Goal: Task Accomplishment & Management: Manage account settings

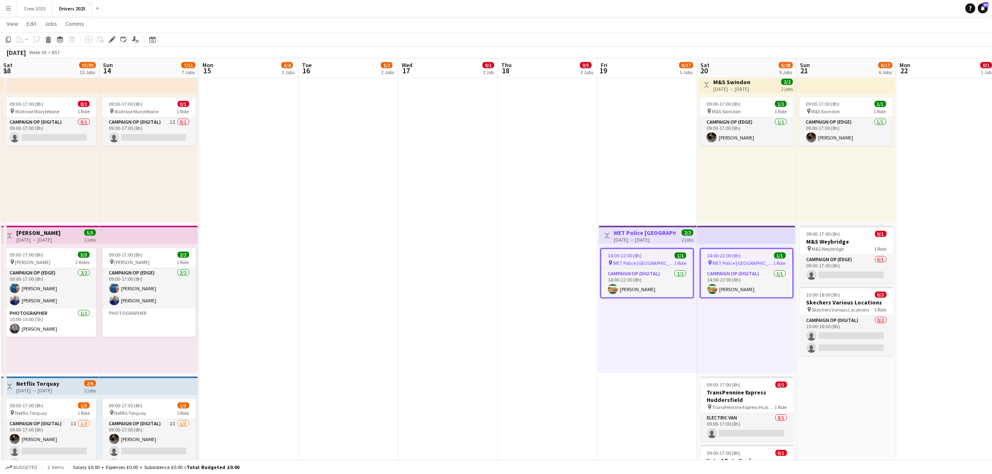
scroll to position [80, 0]
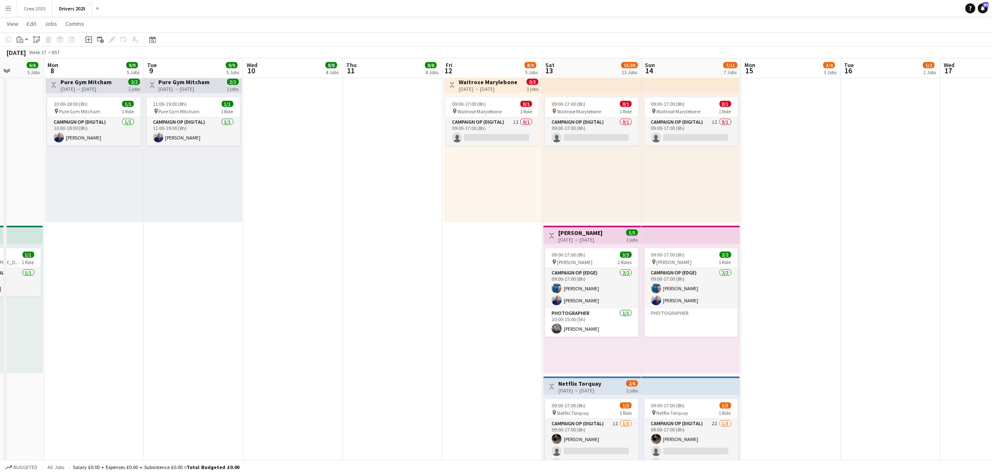
scroll to position [0, 254]
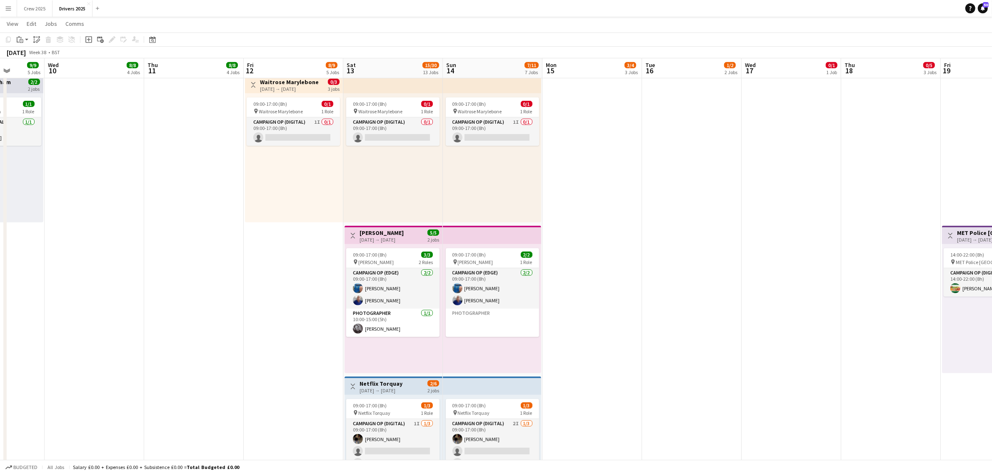
drag, startPoint x: 209, startPoint y: 268, endPoint x: 790, endPoint y: 281, distance: 581.9
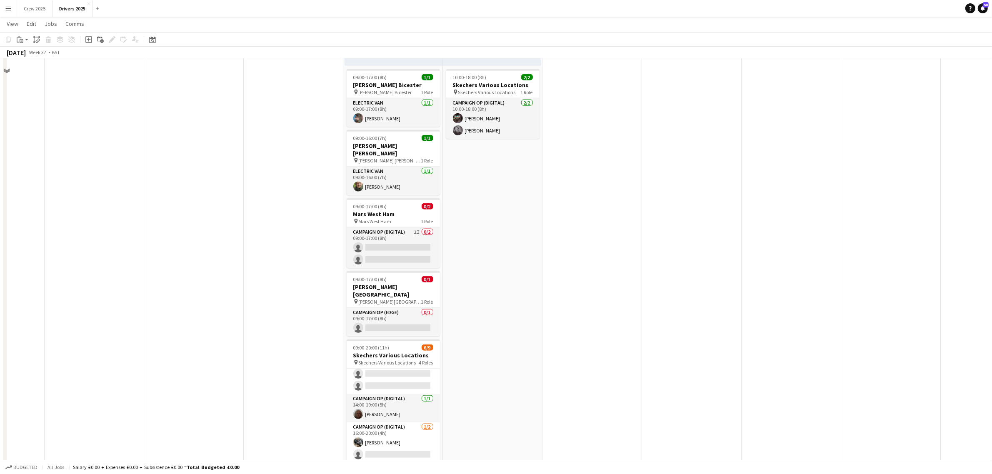
scroll to position [1093, 0]
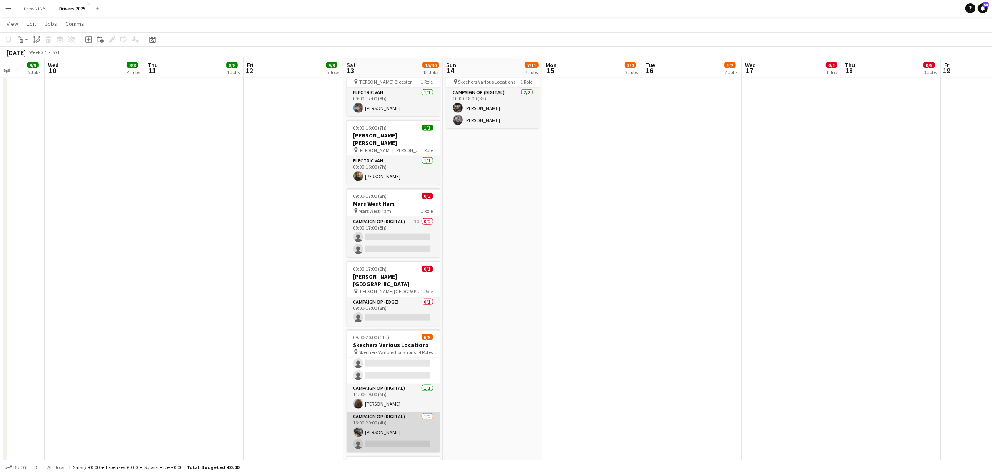
click at [396, 415] on app-card-role "Campaign Op (Digital) 1/2 16:00-20:00 (4h) Mark Ingham single-neutral-actions" at bounding box center [392, 432] width 93 height 40
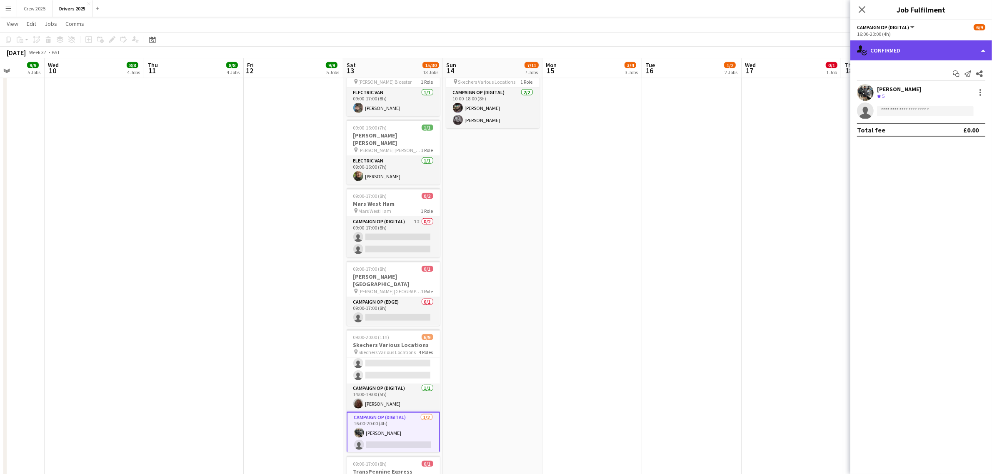
click at [900, 48] on div "single-neutral-actions-check-2 Confirmed" at bounding box center [921, 50] width 142 height 20
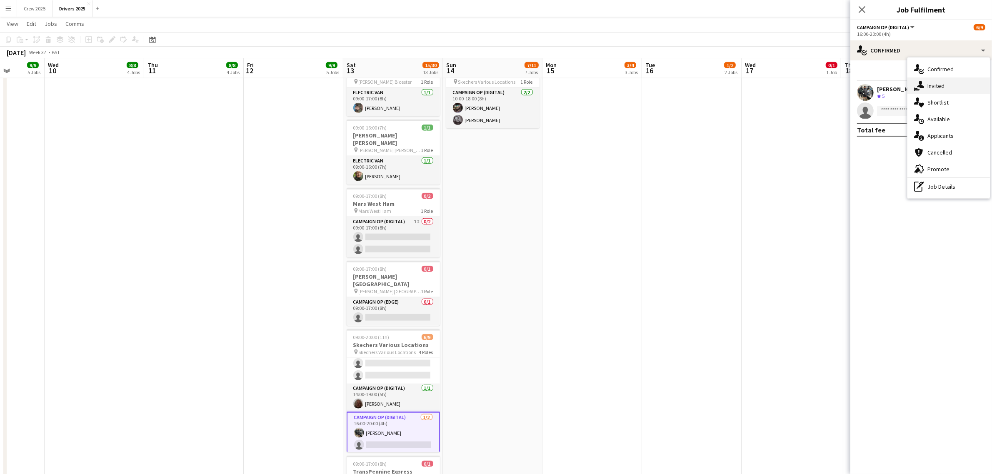
click at [933, 85] on span "Invited" at bounding box center [935, 85] width 17 height 7
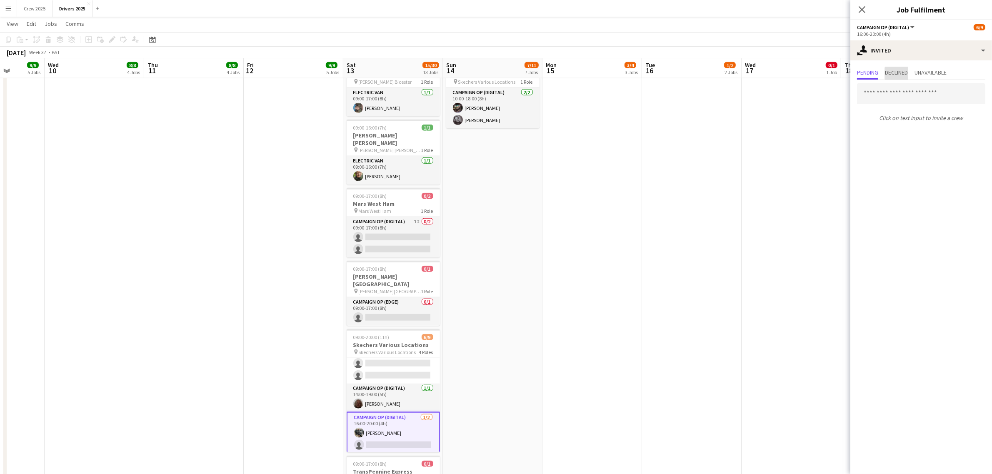
click at [903, 73] on span "Declined" at bounding box center [895, 73] width 23 height 6
click at [873, 73] on span "Pending" at bounding box center [867, 73] width 21 height 6
click at [896, 95] on input "text" at bounding box center [921, 93] width 128 height 21
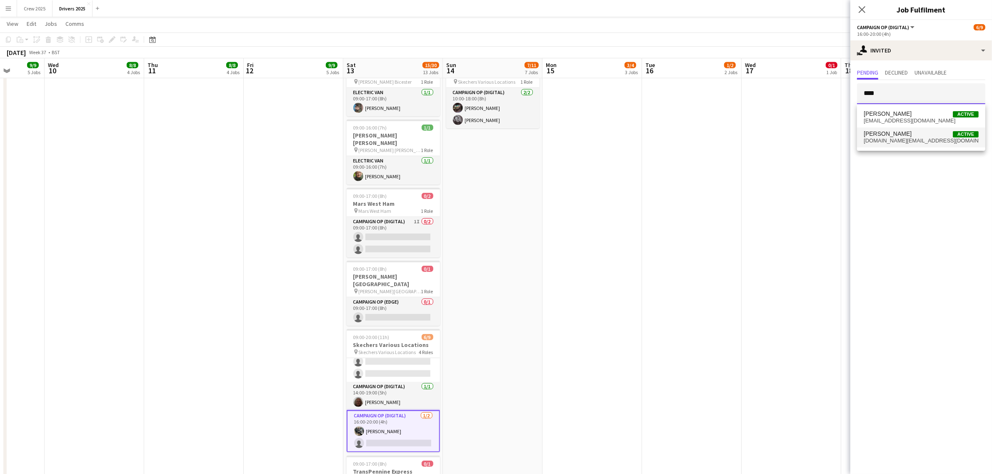
type input "****"
click at [897, 127] on mat-option "Mike Lewis Active mikelewis.uk@gmail.com" at bounding box center [921, 137] width 128 height 20
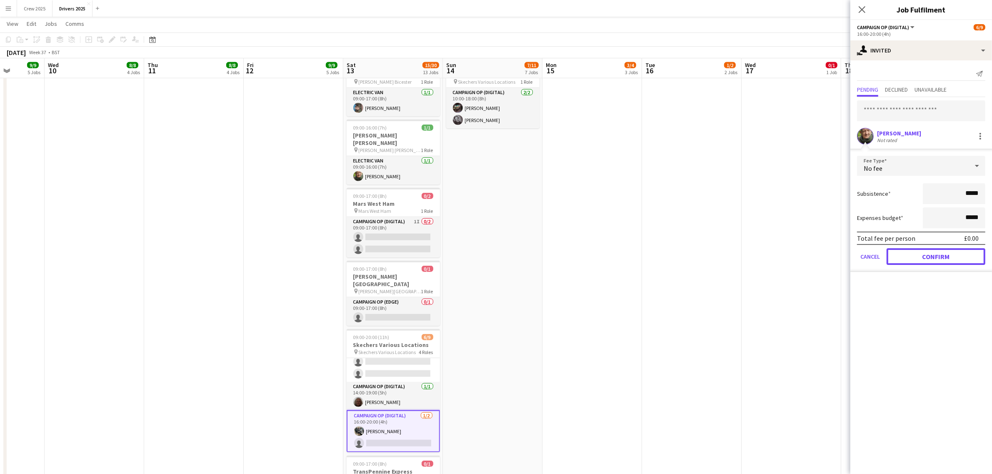
click at [950, 252] on button "Confirm" at bounding box center [935, 256] width 99 height 17
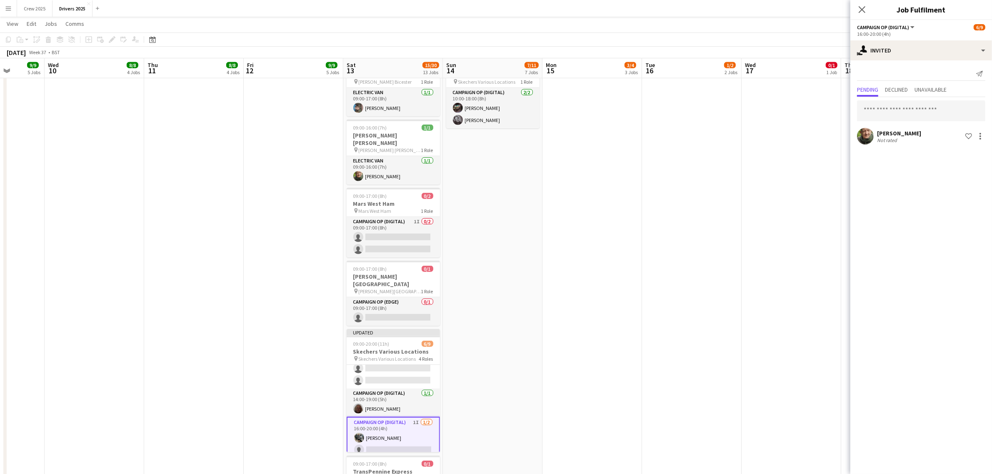
click at [542, 336] on app-date-cell "09:00-17:00 (8h) 1/1 pin Sky Various Locations 1 Role Campaign Op (Digital) 1/1…" at bounding box center [592, 118] width 100 height 2236
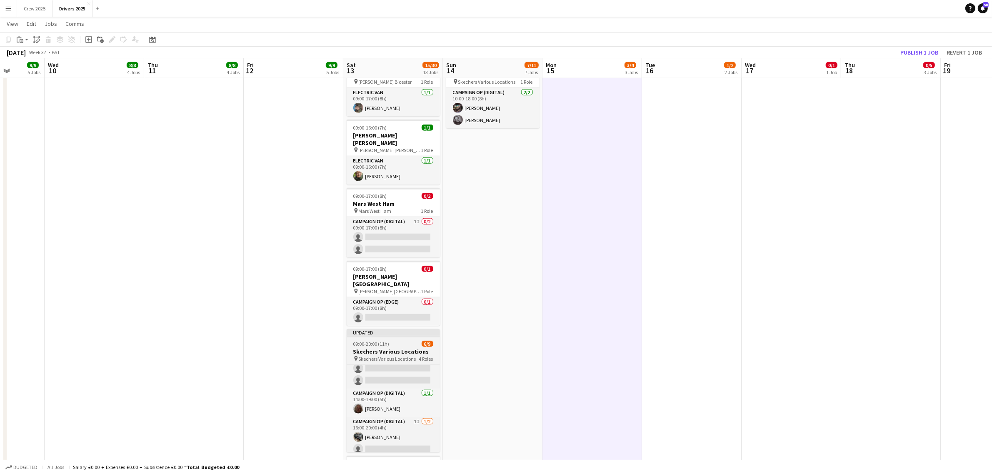
click at [378, 329] on app-job-card "Updated 09:00-20:00 (11h) 6/9 Skechers Various Locations pin Skechers Various L…" at bounding box center [392, 390] width 93 height 123
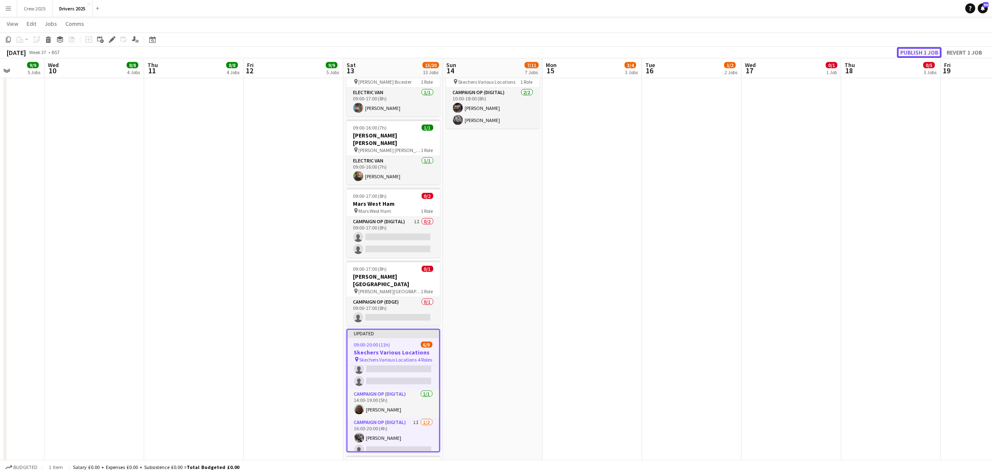
click at [909, 49] on button "Publish 1 job" at bounding box center [919, 52] width 45 height 11
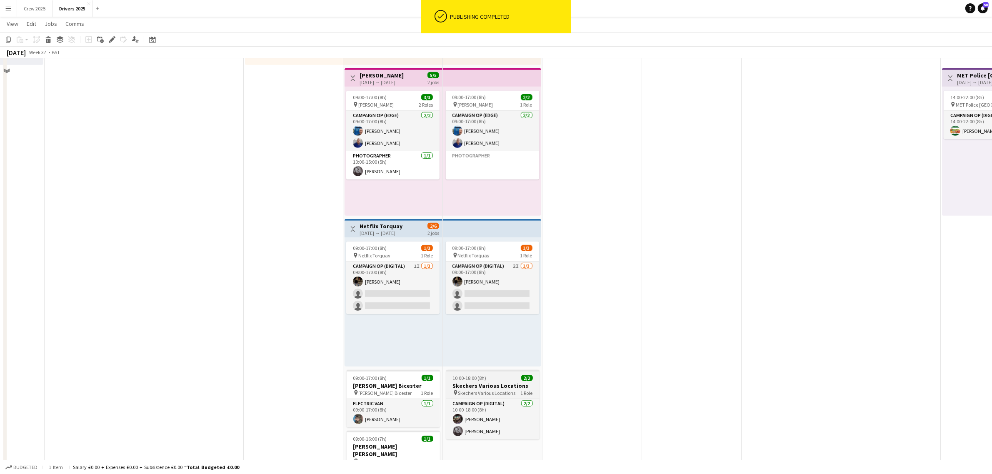
scroll to position [677, 0]
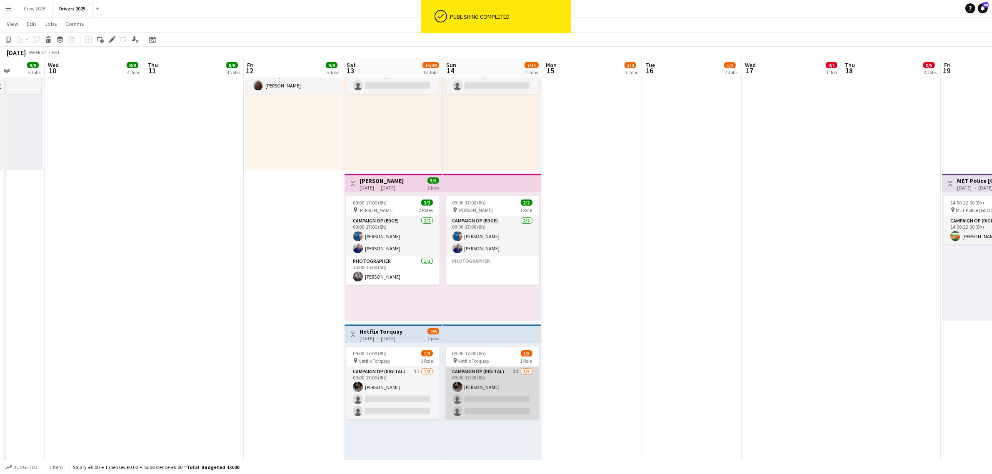
click at [493, 386] on app-card-role "Campaign Op (Digital) 2I 1/3 09:00-17:00 (8h) Henry Burgess single-neutral-acti…" at bounding box center [492, 393] width 93 height 52
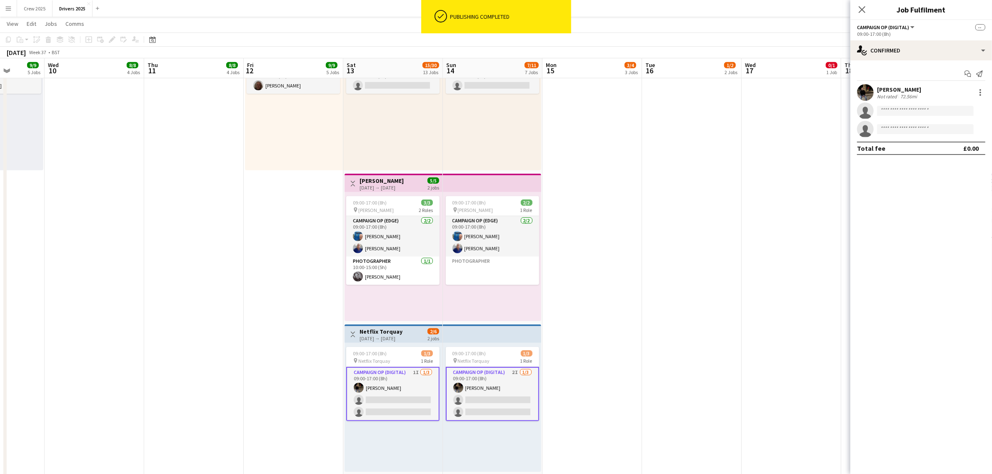
scroll to position [80, 0]
click at [494, 394] on app-card-role "Campaign Op (Digital) 2I 1/3 09:00-17:00 (8h) Henry Burgess single-neutral-acti…" at bounding box center [492, 394] width 93 height 54
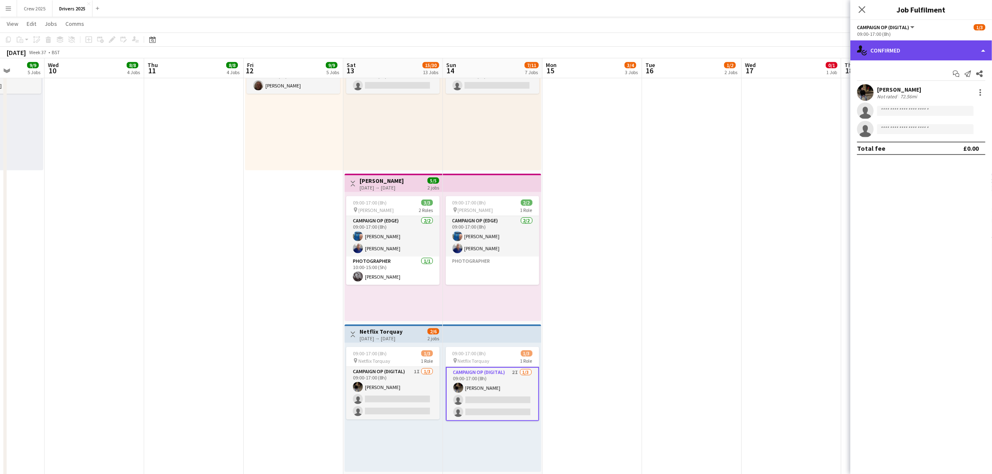
click at [889, 53] on div "single-neutral-actions-check-2 Confirmed" at bounding box center [921, 50] width 142 height 20
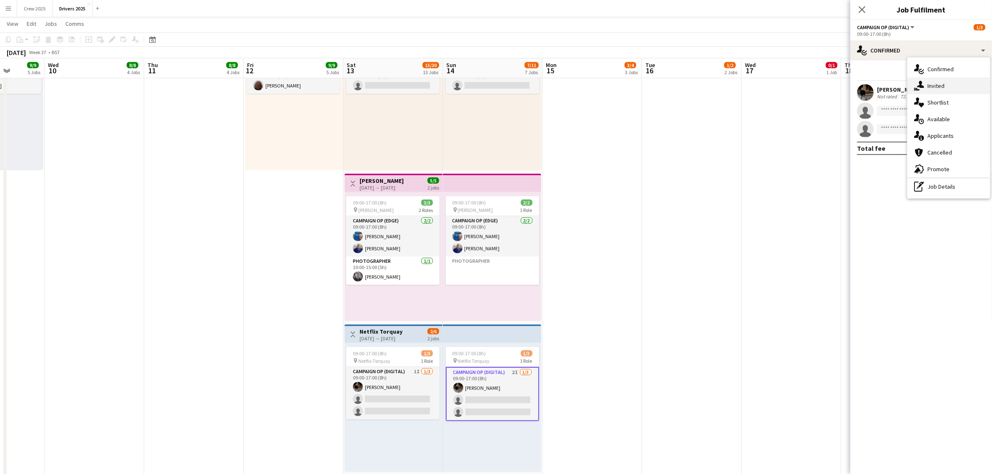
click at [934, 86] on span "Invited" at bounding box center [935, 85] width 17 height 7
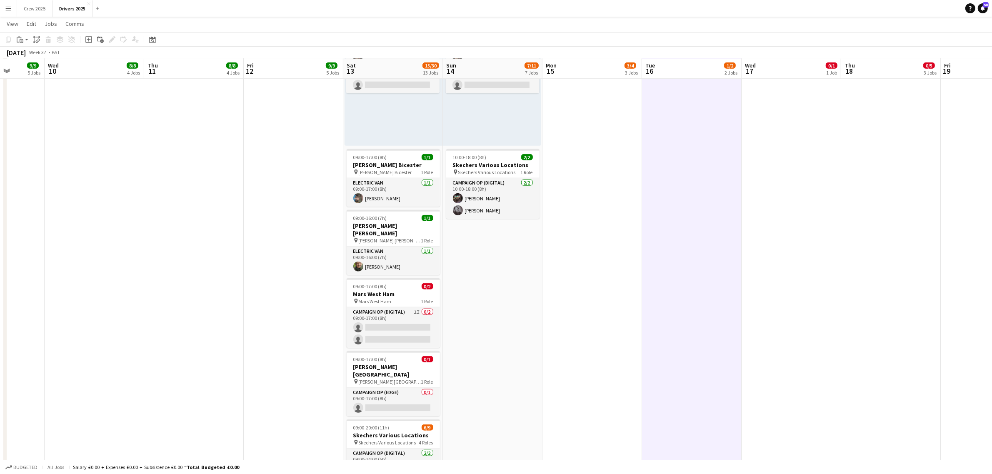
scroll to position [989, 0]
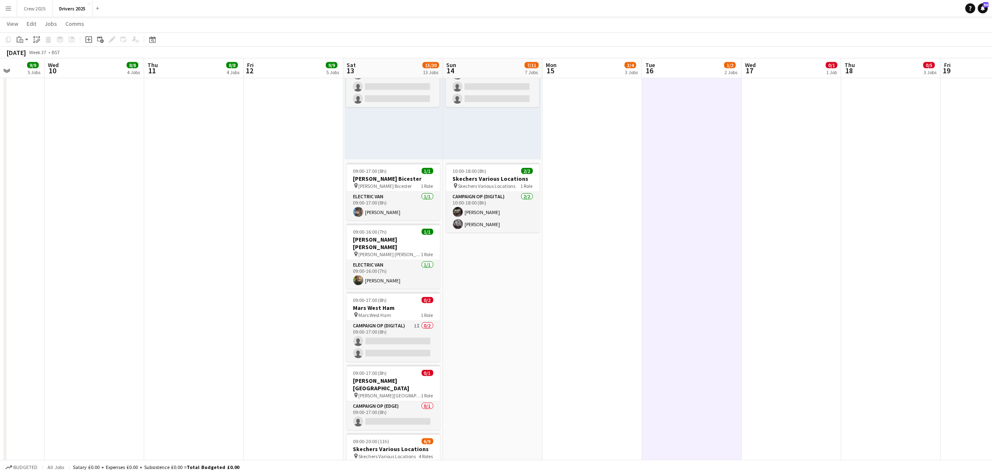
click at [573, 332] on app-date-cell "09:00-17:00 (8h) 1/1 pin Sky Various Locations 1 Role Campaign Op (Digital) 1/1…" at bounding box center [592, 222] width 100 height 2236
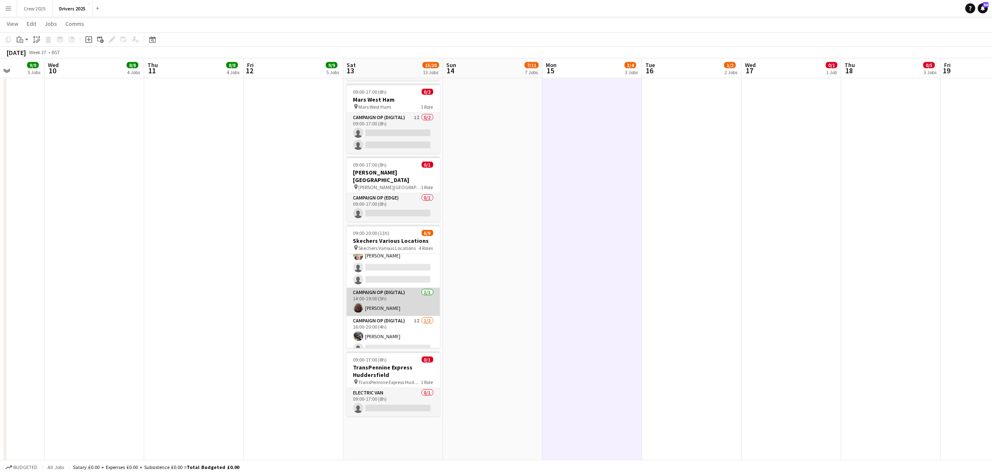
scroll to position [80, 0]
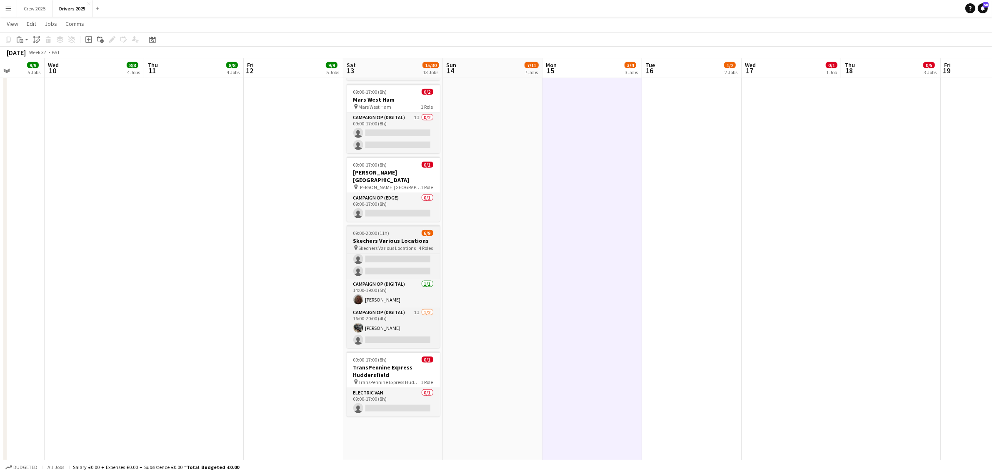
click at [396, 230] on div "09:00-20:00 (11h) 6/9" at bounding box center [392, 233] width 93 height 6
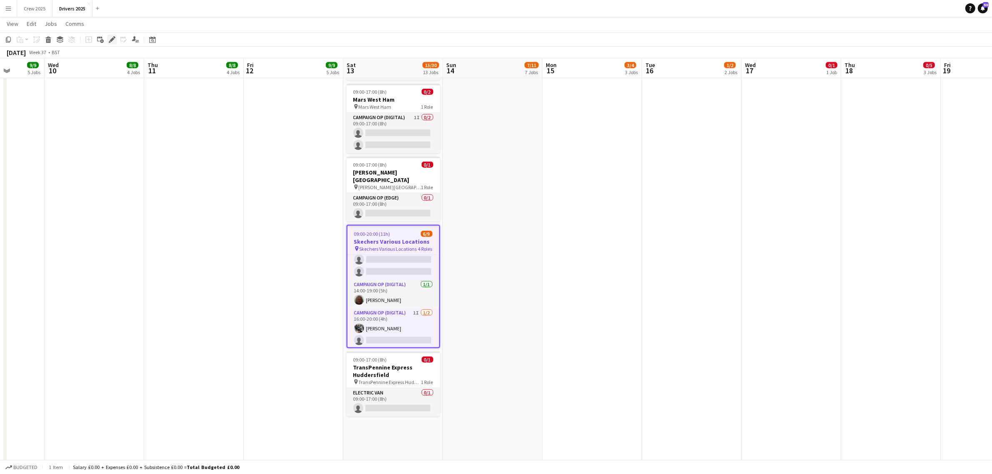
click at [109, 40] on icon "Edit" at bounding box center [112, 39] width 7 height 7
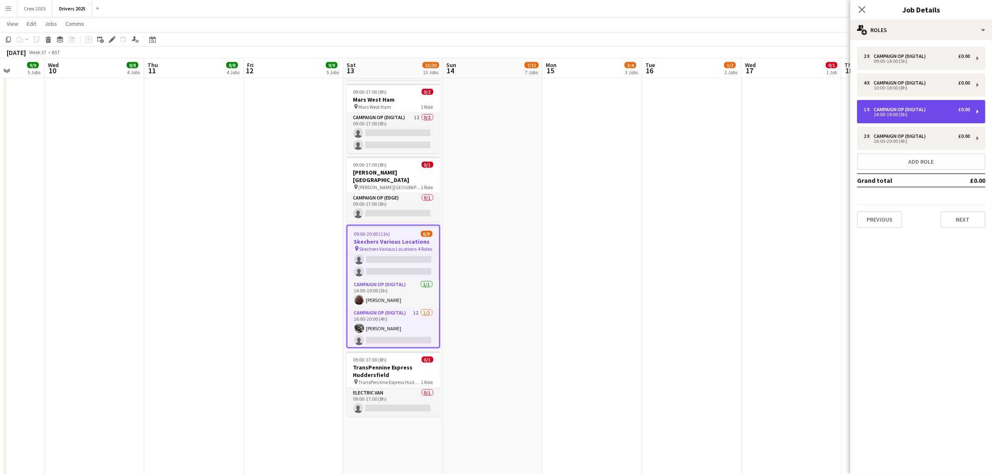
click at [923, 111] on div "Campaign Op (Digital)" at bounding box center [900, 110] width 55 height 6
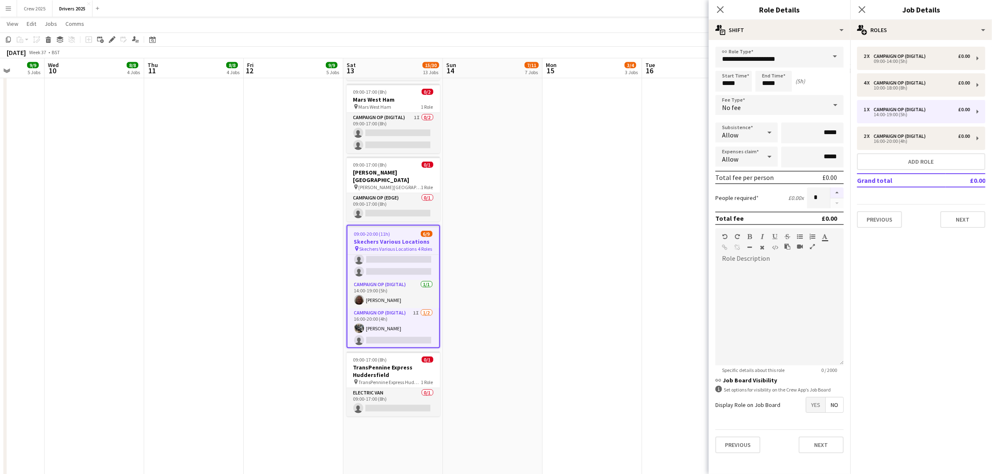
click at [835, 193] on button "button" at bounding box center [836, 192] width 13 height 11
type input "*"
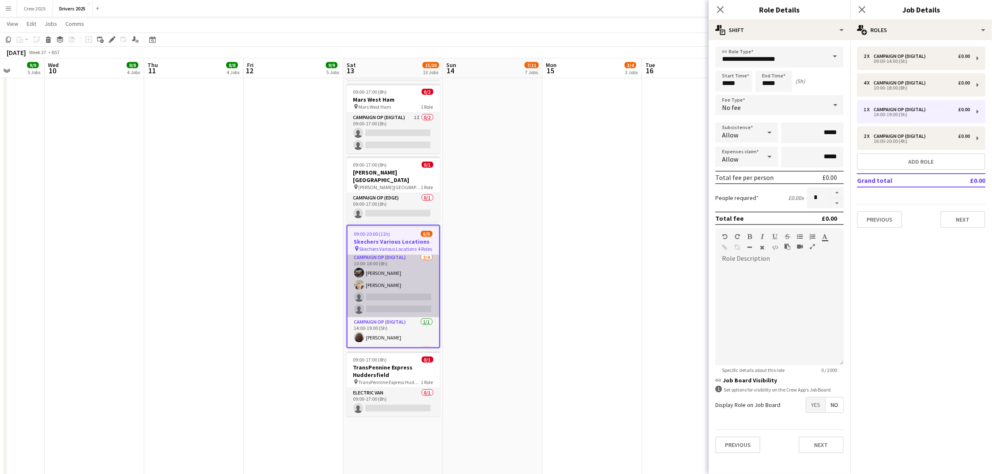
scroll to position [28, 0]
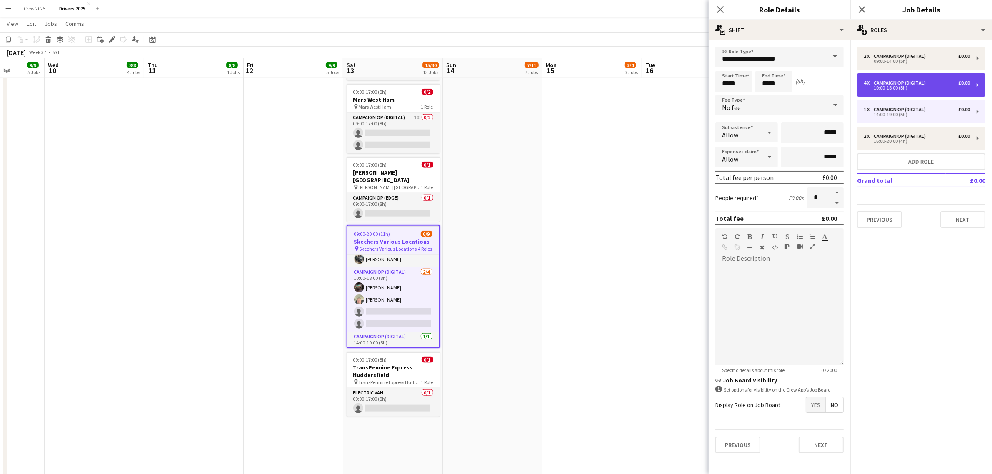
click at [933, 86] on div "10:00-18:00 (8h)" at bounding box center [916, 88] width 106 height 4
type input "*****"
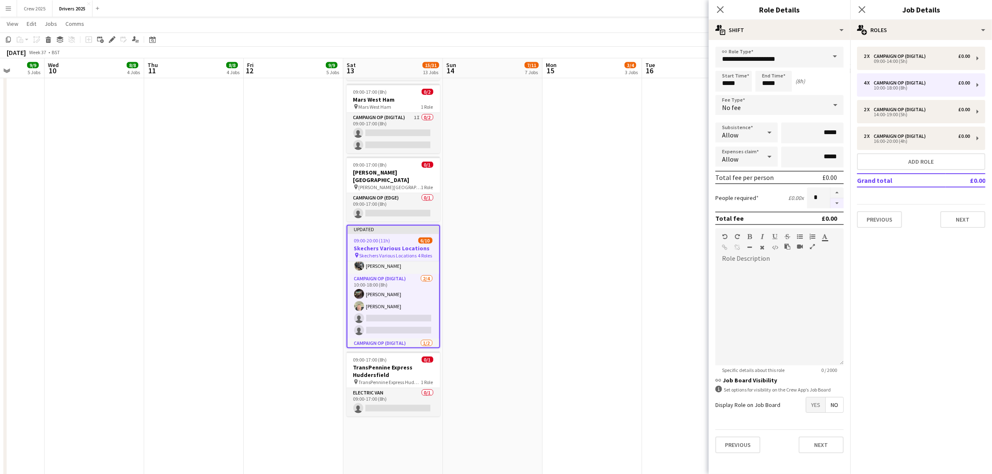
click at [842, 201] on button "button" at bounding box center [836, 203] width 13 height 10
type input "*"
drag, startPoint x: 451, startPoint y: 316, endPoint x: 456, endPoint y: 313, distance: 6.4
click at [452, 315] on app-date-cell "09:00-17:00 (8h) 1/1 pin Sky Various Locations 1 Role Campaign Op (Digital) 1/1…" at bounding box center [493, 14] width 100 height 2236
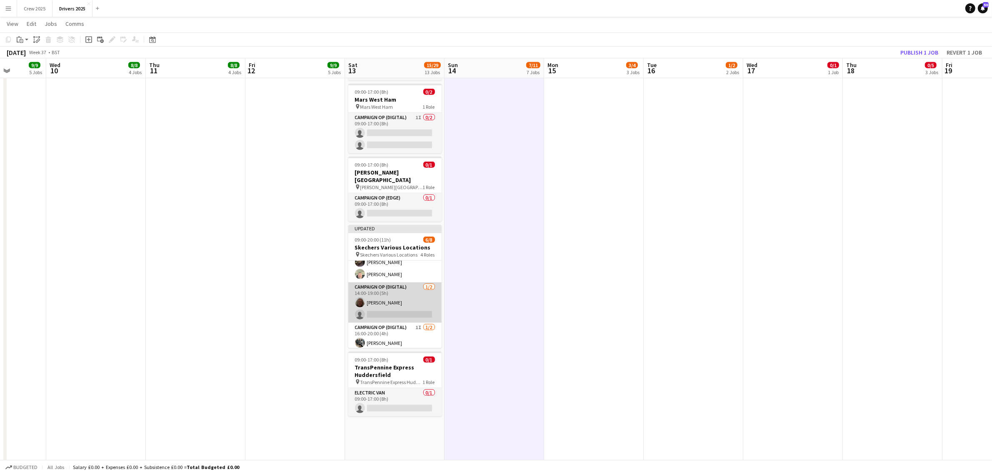
scroll to position [75, 0]
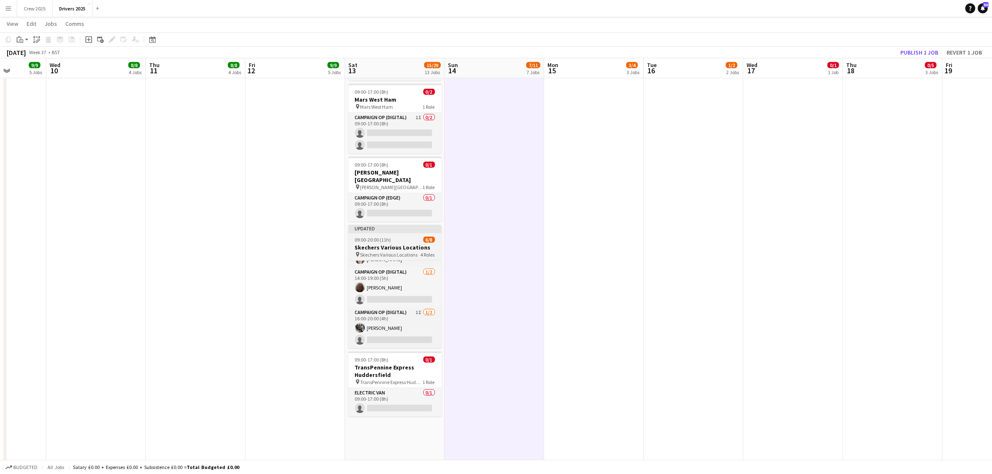
click at [388, 232] on div at bounding box center [394, 233] width 93 height 2
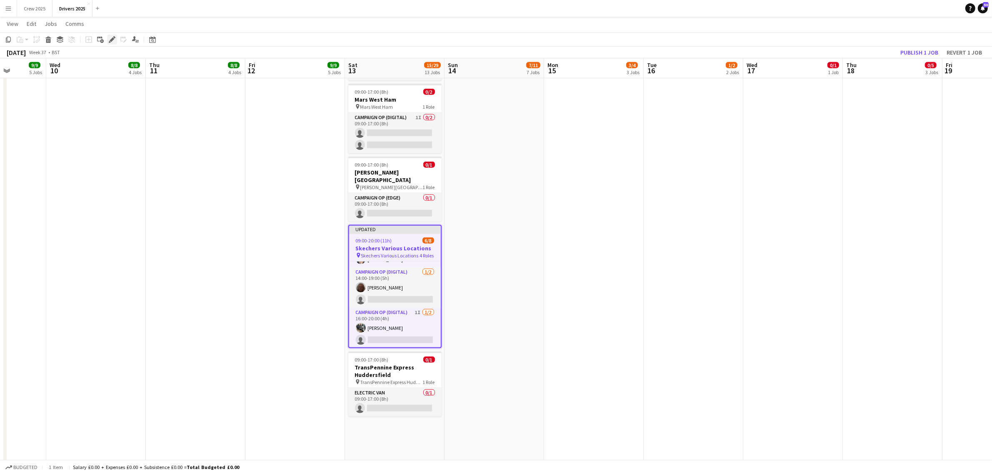
click at [110, 37] on icon "Edit" at bounding box center [112, 39] width 7 height 7
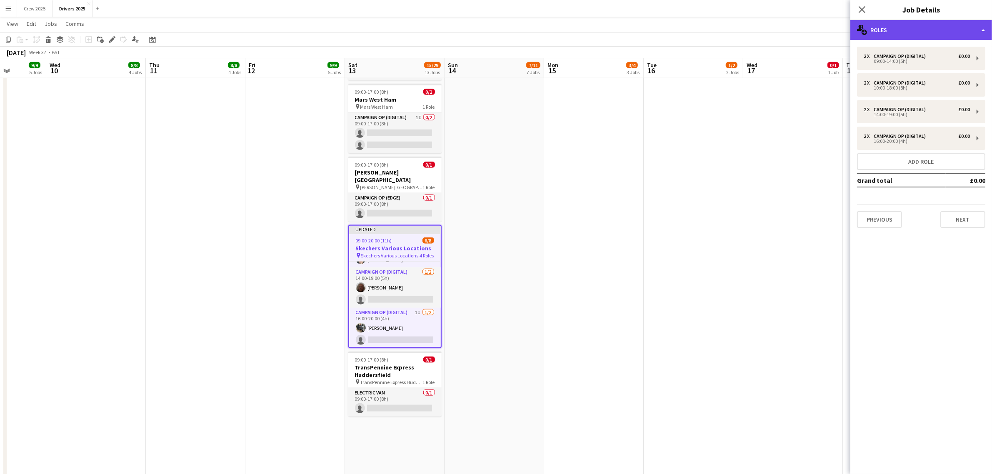
click at [927, 24] on div "multiple-users-add Roles" at bounding box center [921, 30] width 142 height 20
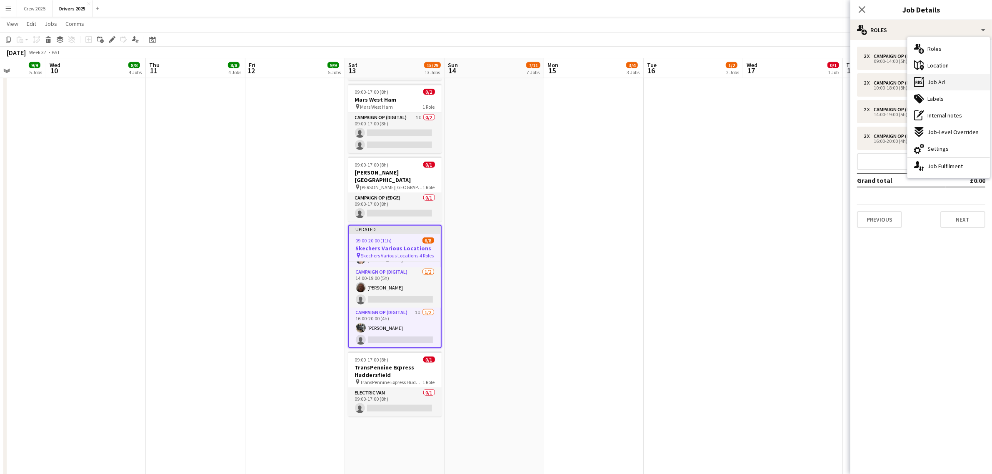
click at [952, 83] on div "ads-window Job Ad" at bounding box center [948, 82] width 82 height 17
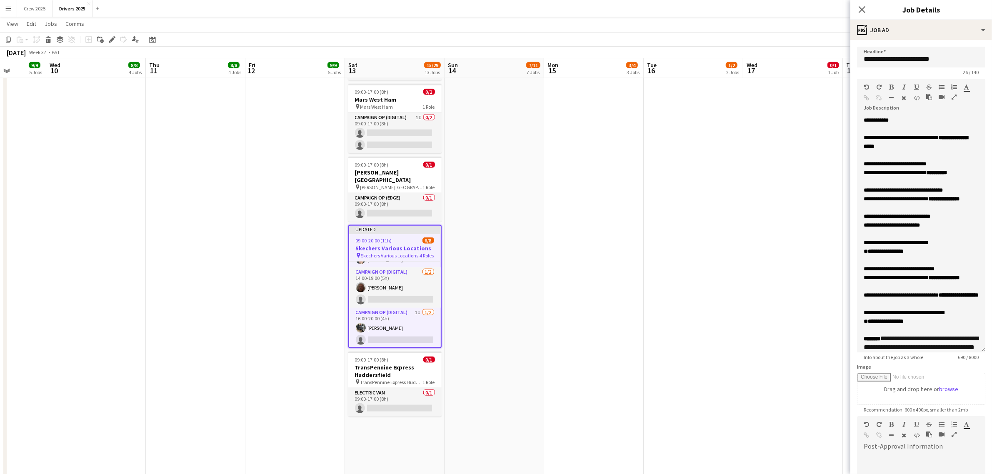
drag, startPoint x: 982, startPoint y: 164, endPoint x: 975, endPoint y: 351, distance: 187.1
click at [975, 351] on div "**********" at bounding box center [921, 234] width 128 height 237
click at [865, 219] on span "**********" at bounding box center [896, 216] width 67 height 5
drag, startPoint x: 881, startPoint y: 235, endPoint x: 850, endPoint y: 233, distance: 30.5
click at [850, 233] on form "**********" at bounding box center [921, 319] width 142 height 545
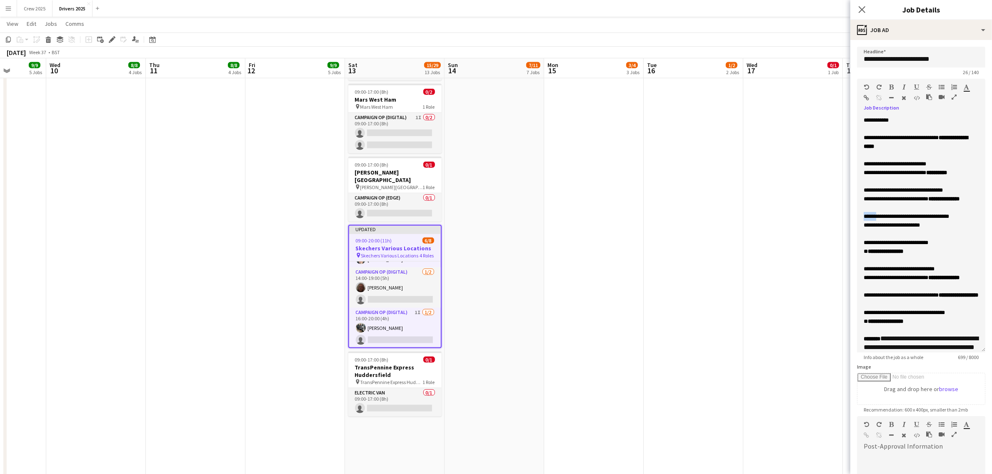
click at [891, 85] on icon "button" at bounding box center [891, 87] width 5 height 6
click at [469, 296] on app-date-cell "09:00-17:00 (8h) 1/1 pin Sky Various Locations 1 Role Campaign Op (Digital) 1/1…" at bounding box center [494, 14] width 100 height 2236
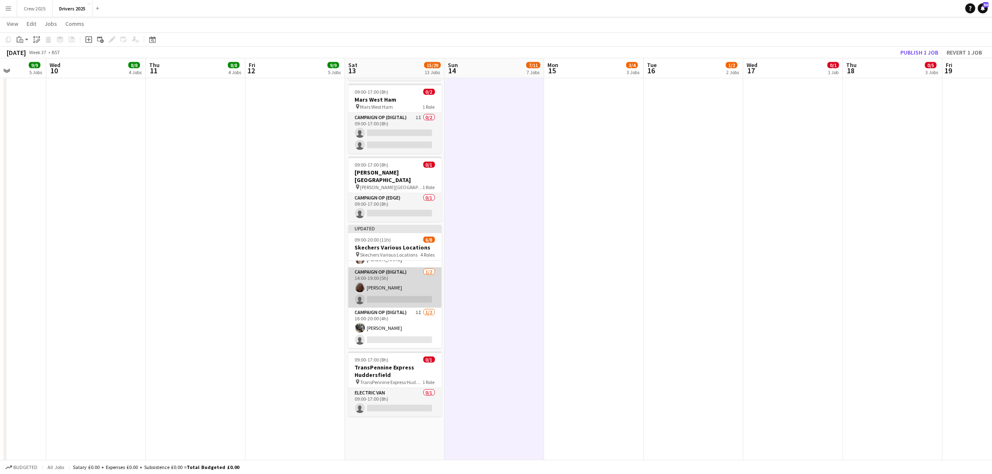
click at [406, 276] on app-card-role "Campaign Op (Digital) 1/2 14:00-19:00 (5h) Chris Harris single-neutral-actions" at bounding box center [394, 287] width 93 height 40
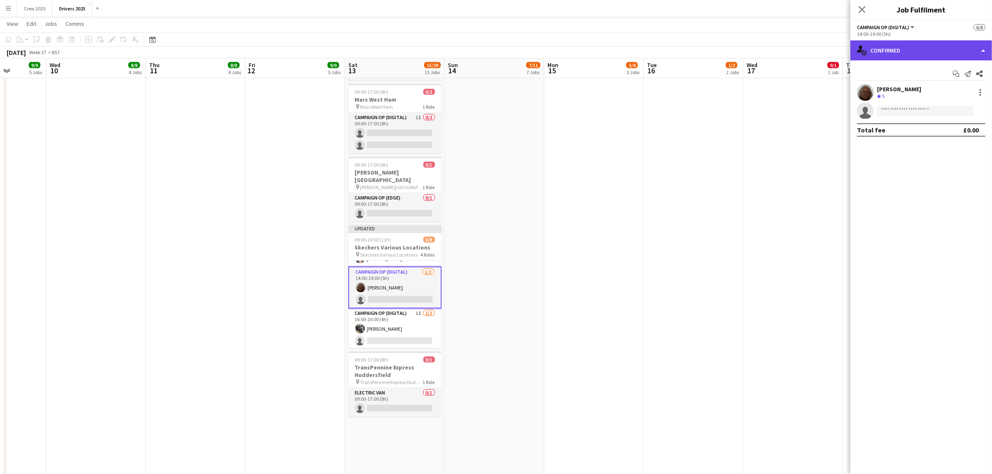
click at [912, 50] on div "single-neutral-actions-check-2 Confirmed" at bounding box center [921, 50] width 142 height 20
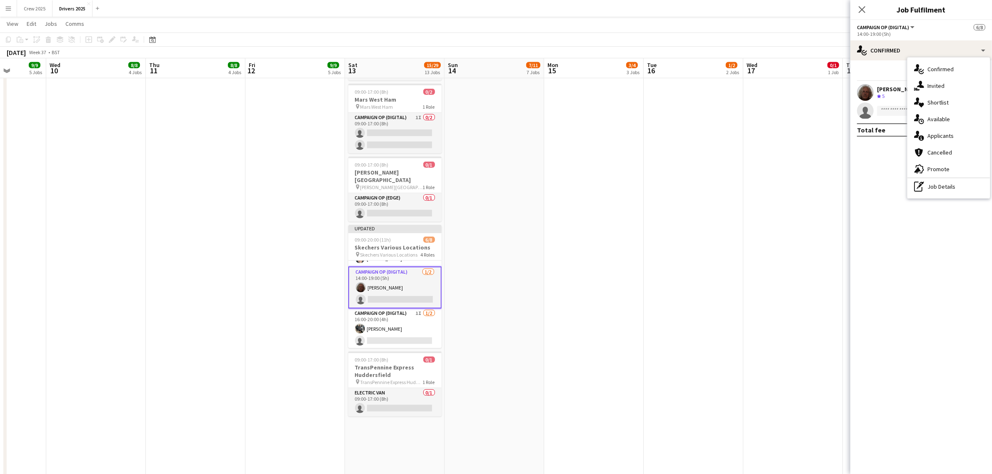
drag, startPoint x: 944, startPoint y: 90, endPoint x: 935, endPoint y: 91, distance: 8.8
click at [944, 90] on div "single-neutral-actions-share-1 Invited" at bounding box center [948, 85] width 82 height 17
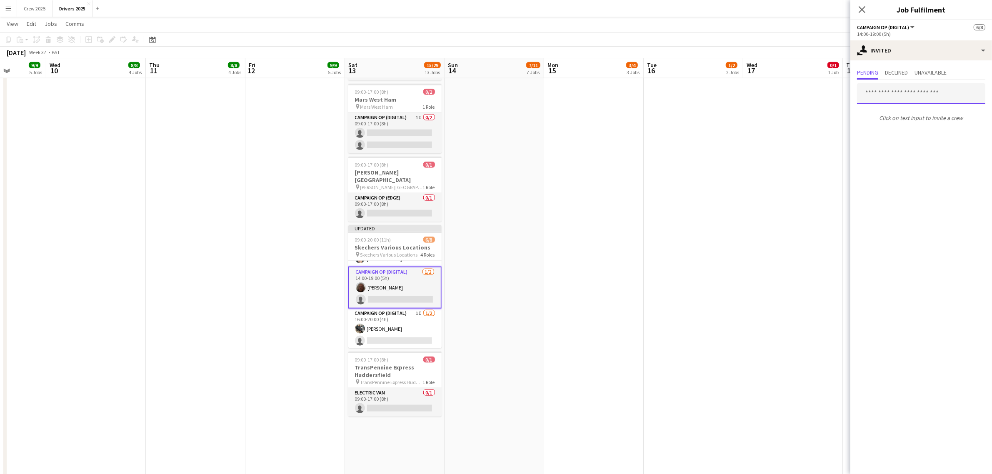
click at [889, 100] on input "text" at bounding box center [921, 93] width 128 height 21
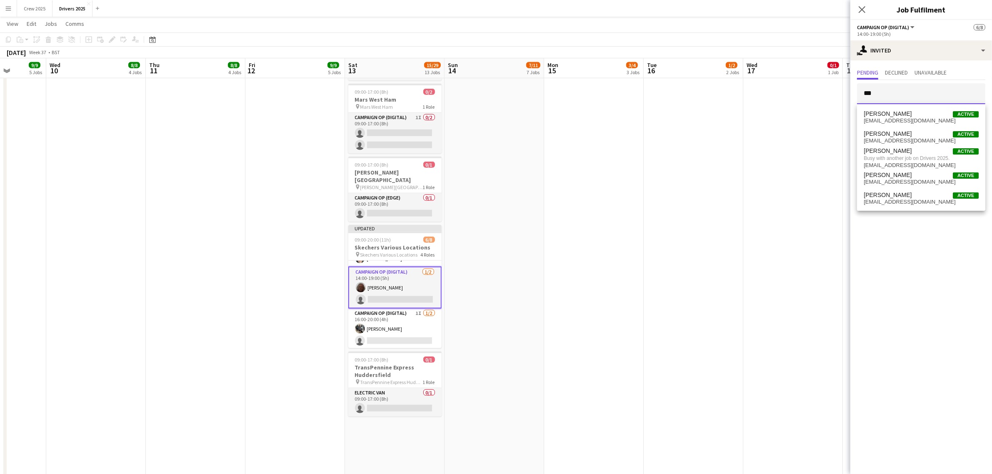
type input "***"
drag, startPoint x: 551, startPoint y: 253, endPoint x: 526, endPoint y: 261, distance: 25.9
click at [551, 252] on app-date-cell "09:00-17:00 (8h) 1/1 pin Sky Various Locations 1 Role Campaign Op (Digital) 1/1…" at bounding box center [594, 14] width 100 height 2236
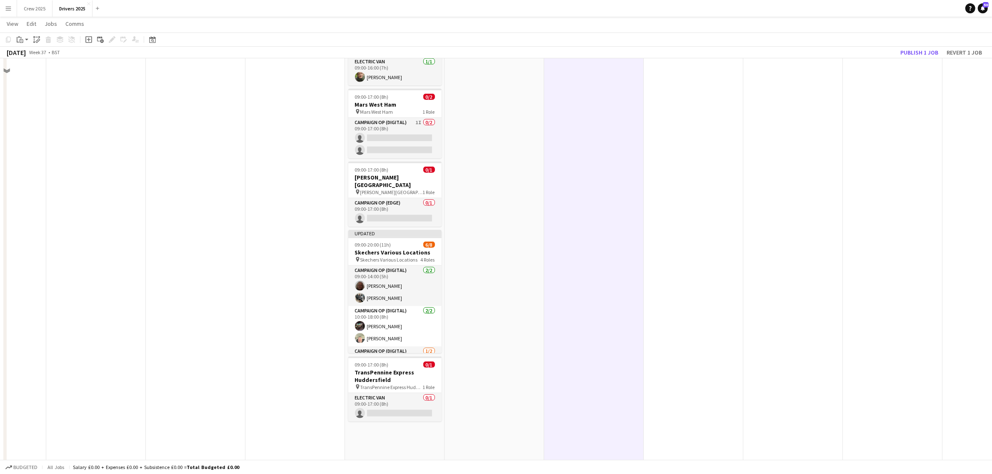
scroll to position [1197, 0]
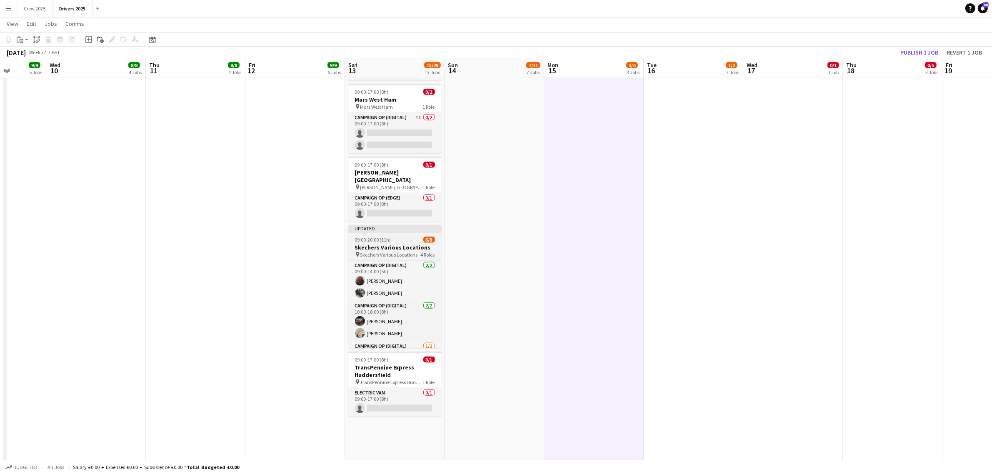
click at [405, 225] on app-job-card "Updated 09:00-20:00 (11h) 6/8 Skechers Various Locations pin Skechers Various L…" at bounding box center [394, 286] width 93 height 123
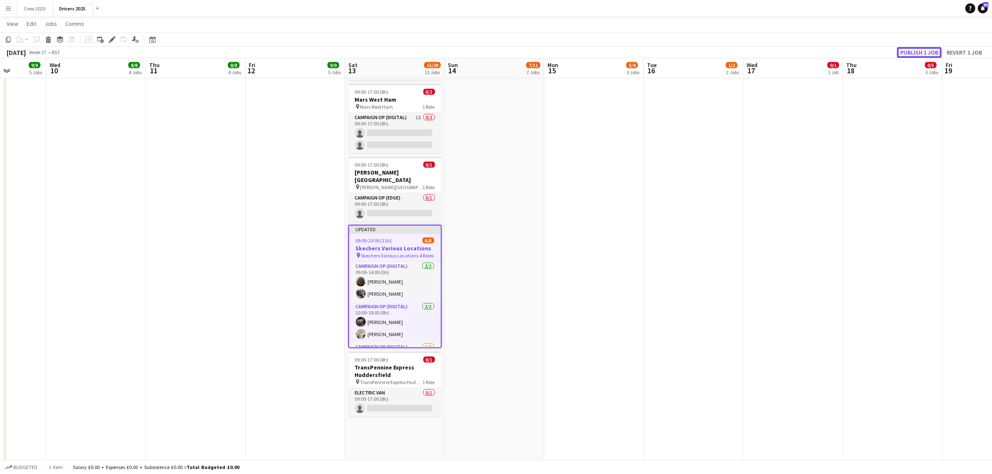
click at [913, 48] on button "Publish 1 job" at bounding box center [919, 52] width 45 height 11
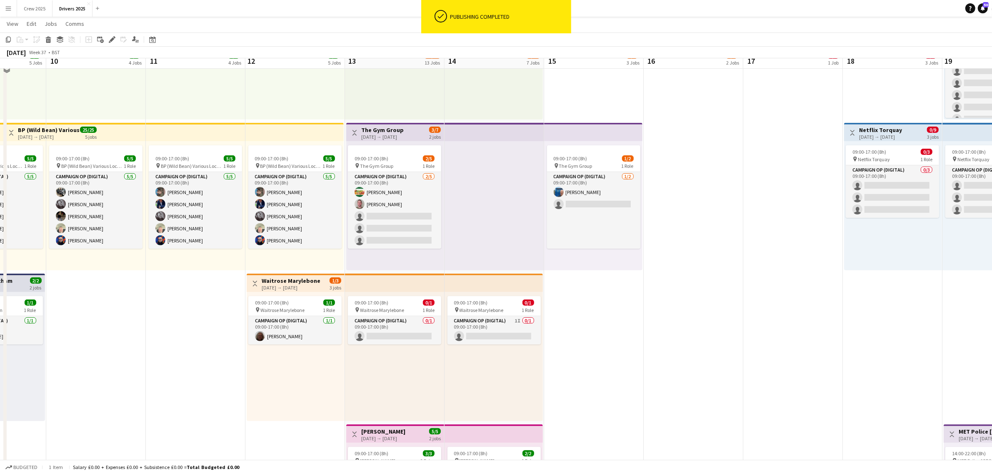
scroll to position [416, 0]
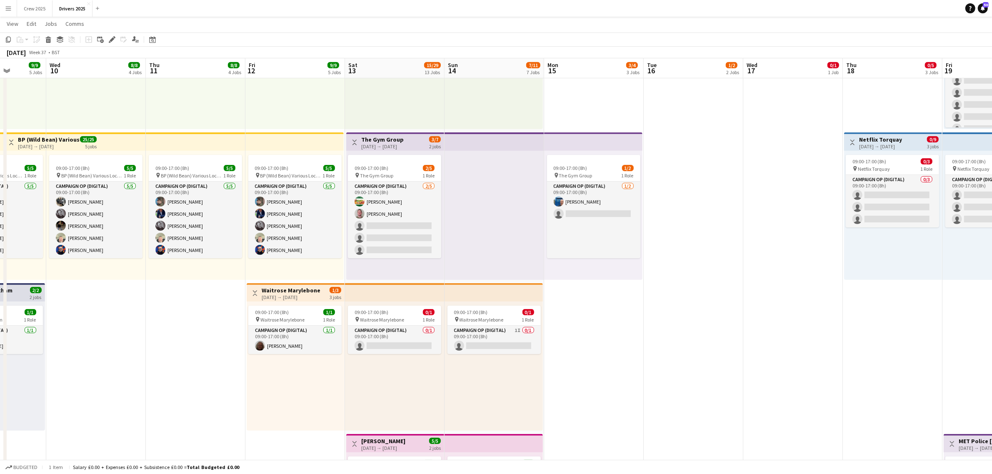
click at [395, 142] on h3 "The Gym Group" at bounding box center [382, 139] width 42 height 7
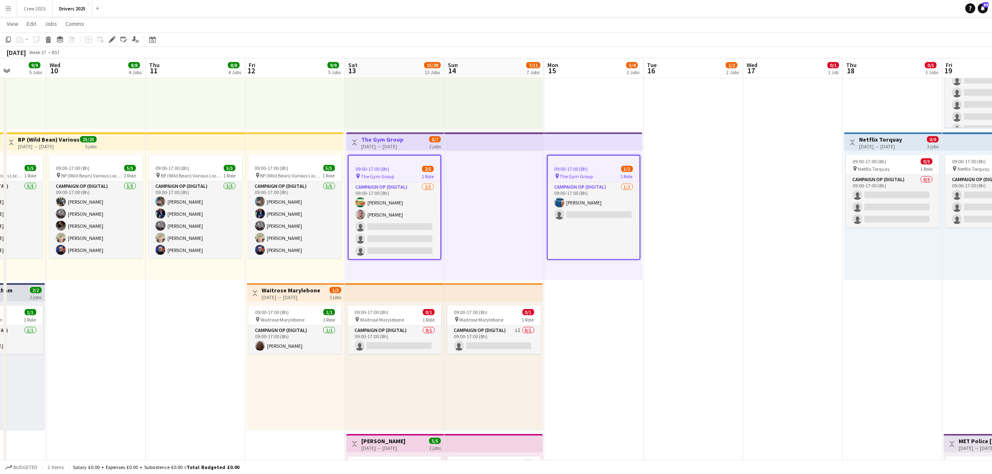
click at [398, 153] on div "09:00-17:00 (8h) 2/5 pin The Gym Group 1 Role Campaign Op (Digital) 2/5 09:00-1…" at bounding box center [395, 215] width 98 height 129
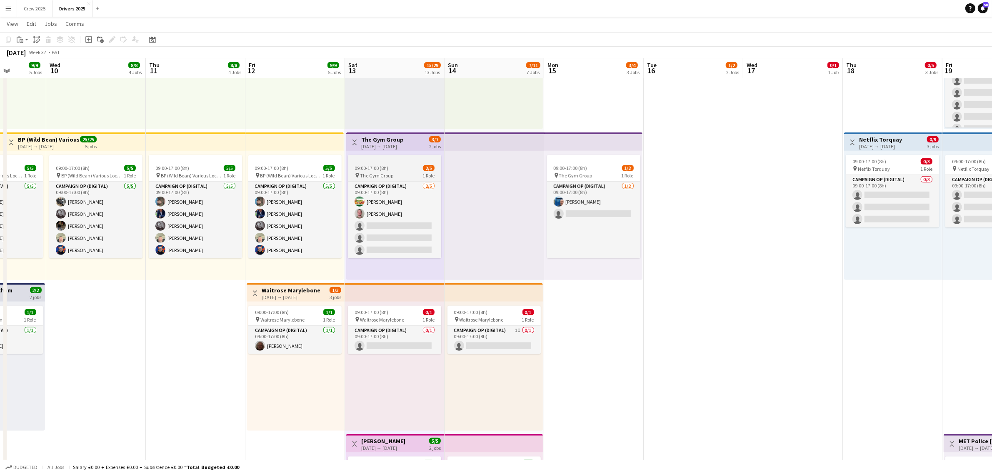
click at [396, 159] on div at bounding box center [394, 158] width 93 height 7
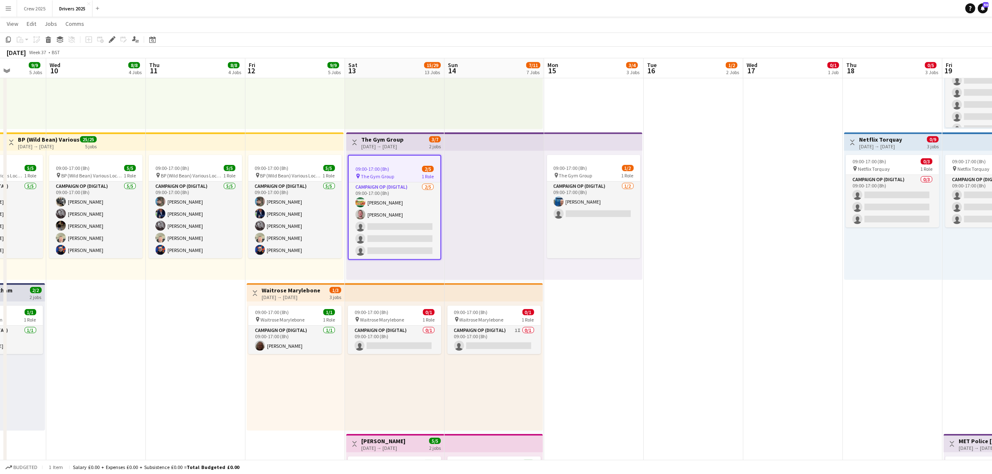
click at [393, 140] on h3 "The Gym Group" at bounding box center [382, 139] width 42 height 7
click at [401, 173] on div "pin The Gym Group 1 Role" at bounding box center [394, 175] width 93 height 7
click at [114, 39] on icon "Edit" at bounding box center [112, 39] width 7 height 7
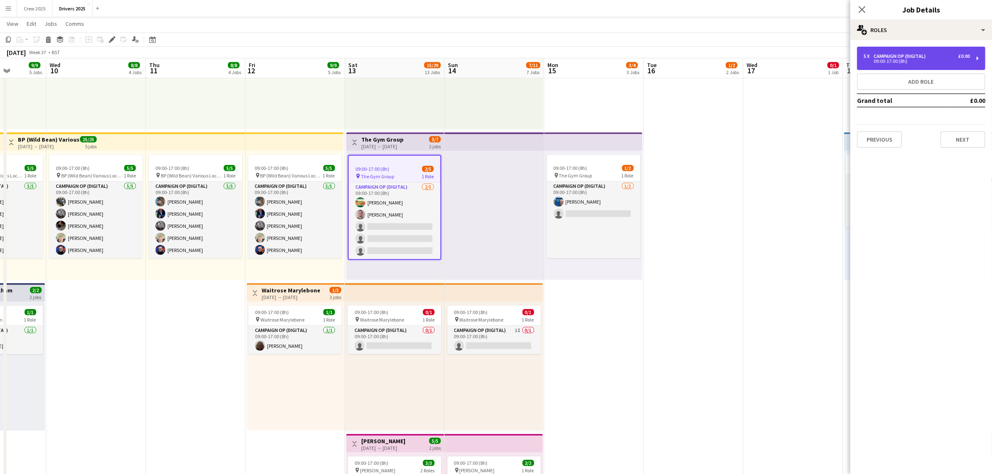
click at [896, 59] on div "09:00-17:00 (8h)" at bounding box center [916, 61] width 106 height 4
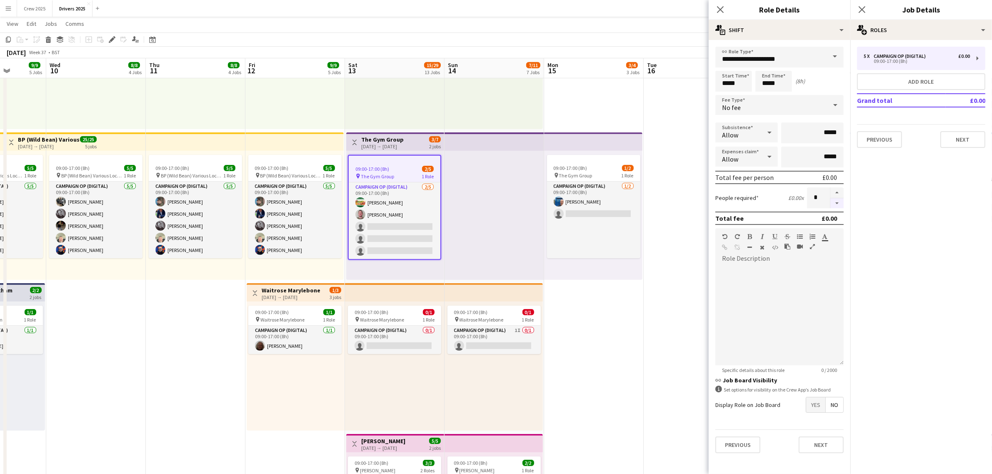
click at [838, 201] on button "button" at bounding box center [836, 203] width 13 height 10
type input "*"
click at [906, 86] on button "Add role" at bounding box center [921, 81] width 128 height 17
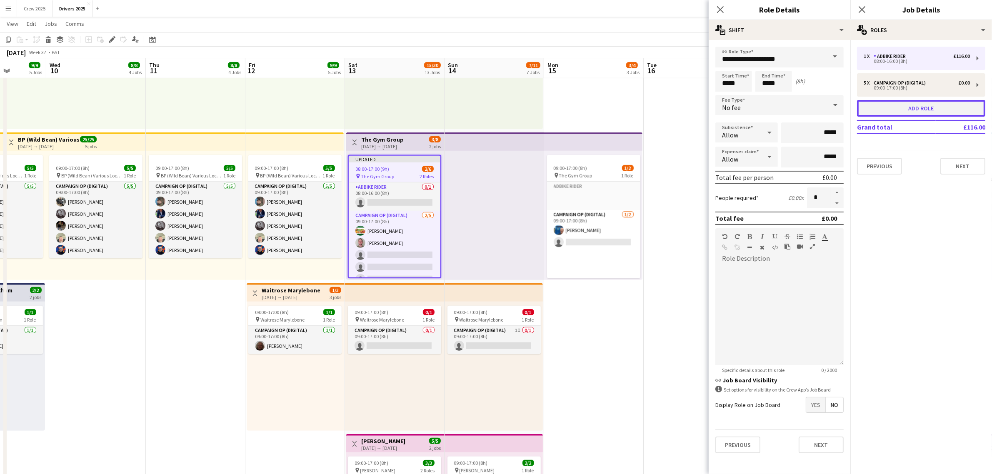
type input "**********"
type input "*****"
type input "*"
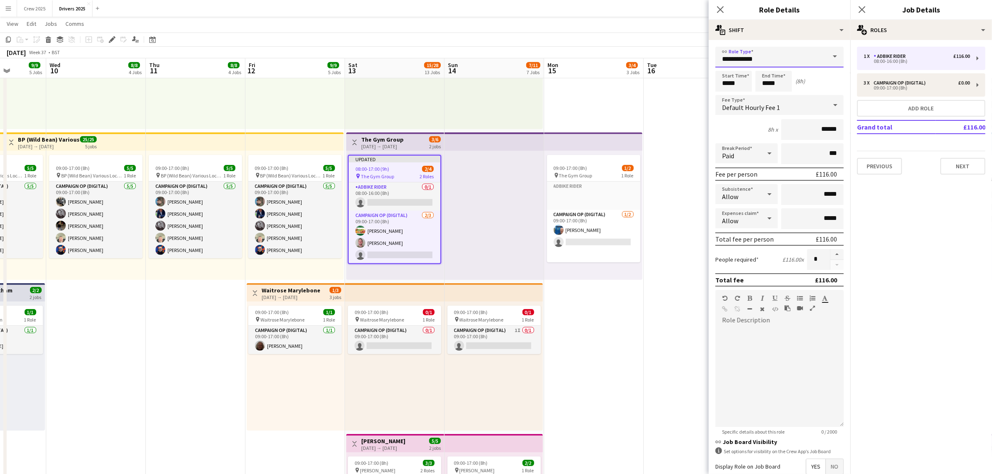
click at [770, 48] on input "**********" at bounding box center [779, 57] width 128 height 21
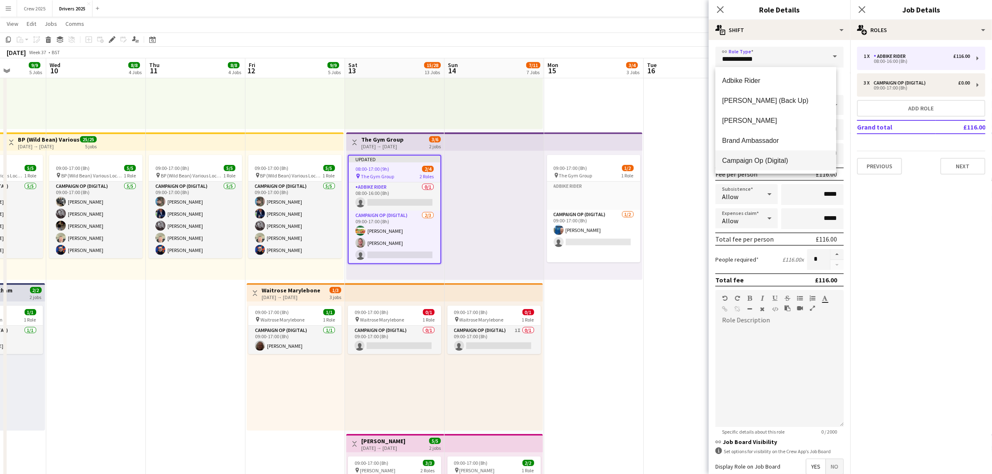
click at [777, 157] on span "Campaign Op (Digital)" at bounding box center [775, 161] width 107 height 8
type input "**********"
type input "*****"
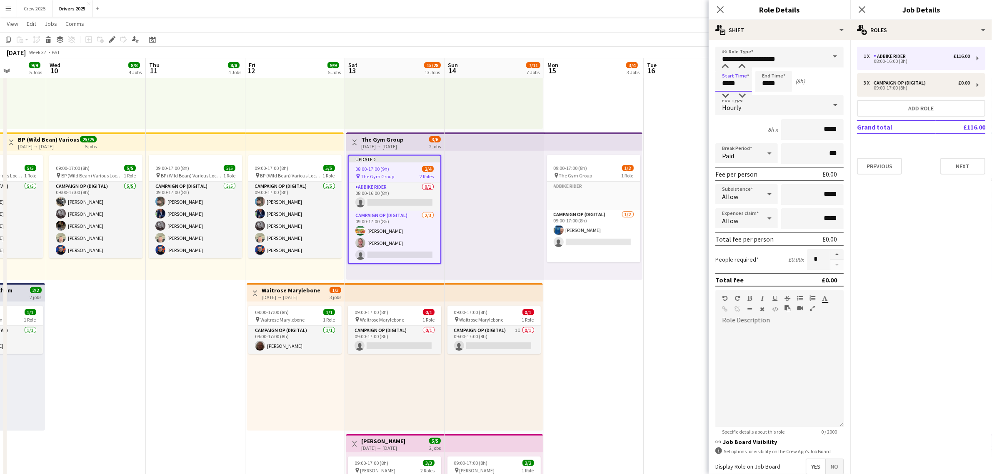
click at [732, 79] on input "*****" at bounding box center [733, 81] width 37 height 21
click at [725, 67] on div at bounding box center [725, 66] width 17 height 8
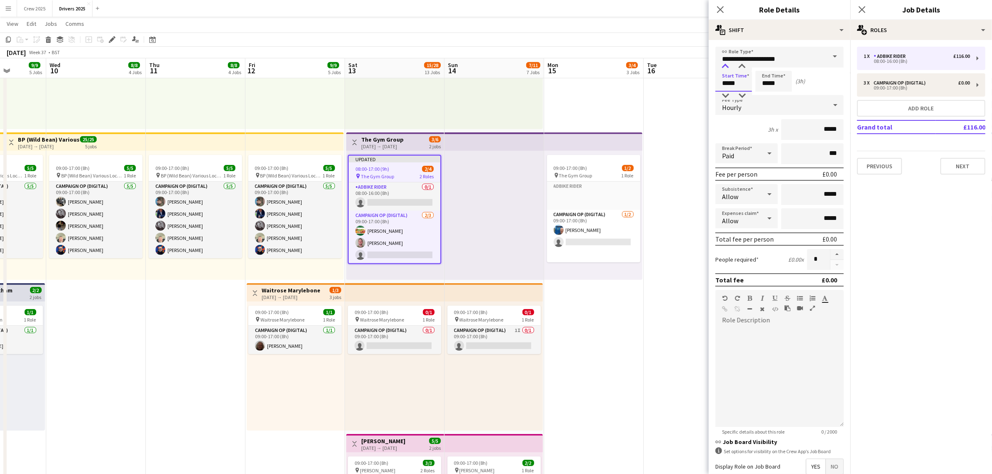
click at [725, 67] on div at bounding box center [725, 66] width 17 height 8
click at [773, 83] on input "*****" at bounding box center [773, 81] width 37 height 21
click at [734, 82] on input "*****" at bounding box center [733, 81] width 37 height 21
click at [724, 96] on div at bounding box center [725, 96] width 17 height 8
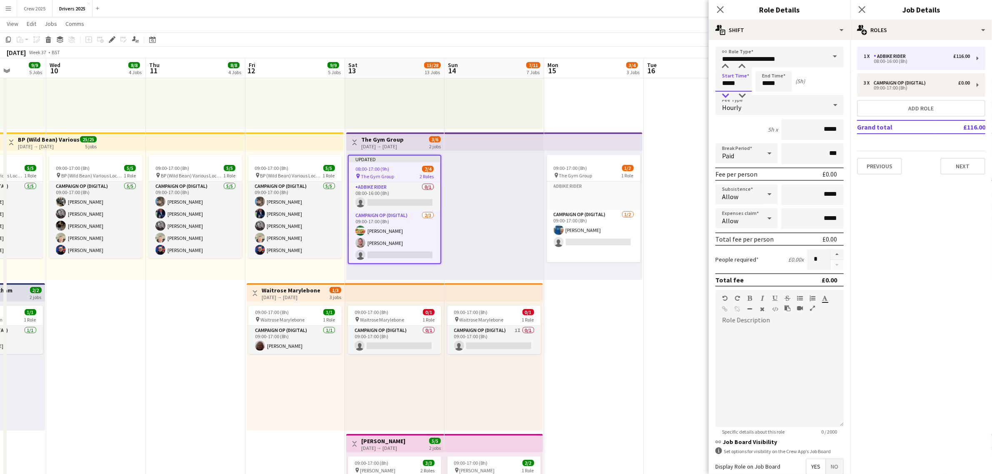
click at [724, 96] on div at bounding box center [725, 96] width 17 height 8
type input "*****"
click at [724, 95] on div at bounding box center [725, 96] width 17 height 8
click at [771, 80] on input "*****" at bounding box center [773, 81] width 37 height 21
click at [761, 94] on div at bounding box center [765, 96] width 17 height 8
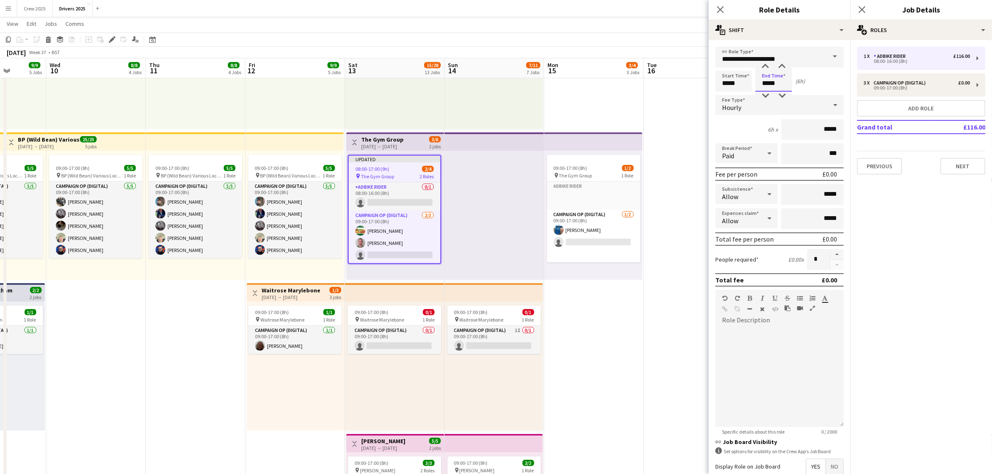
click at [762, 90] on input "*****" at bounding box center [773, 81] width 37 height 21
click at [764, 92] on div at bounding box center [765, 96] width 17 height 8
click at [764, 93] on div at bounding box center [765, 96] width 17 height 8
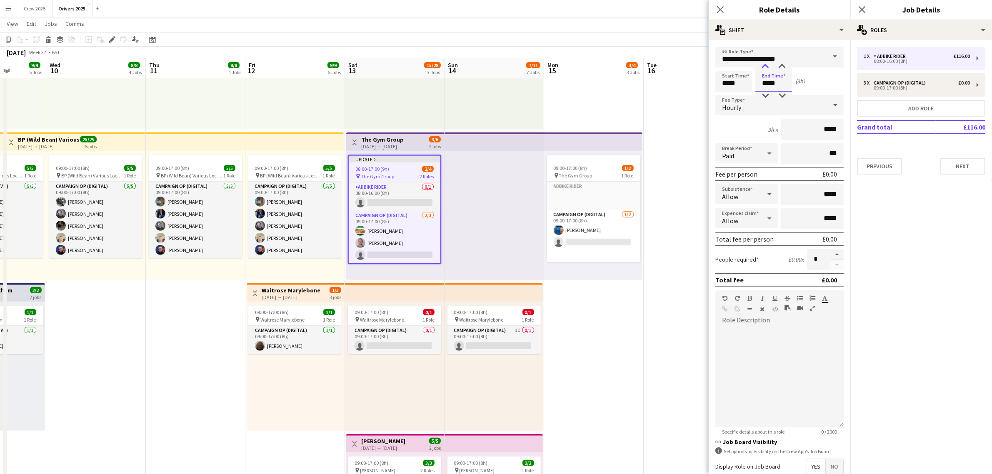
type input "*****"
click at [766, 67] on div at bounding box center [765, 66] width 17 height 8
click at [739, 108] on span "Hourly" at bounding box center [731, 107] width 19 height 8
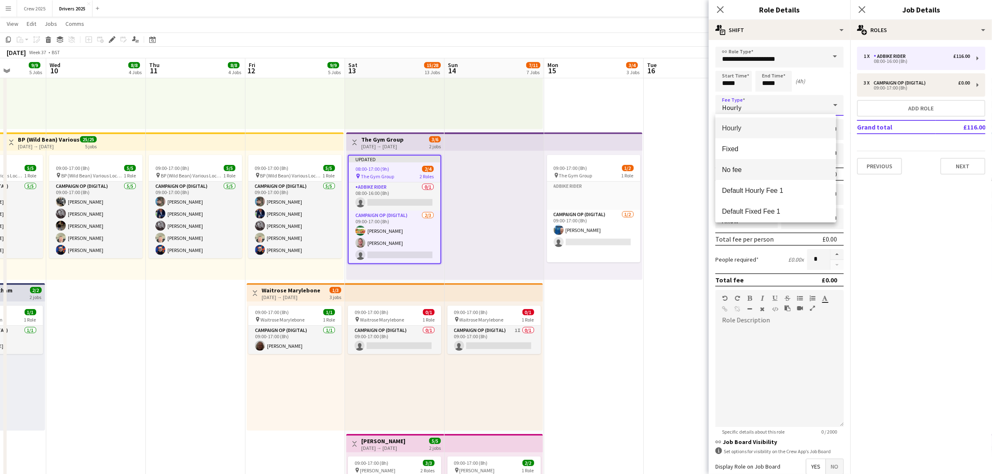
click at [760, 173] on span "No fee" at bounding box center [775, 170] width 107 height 8
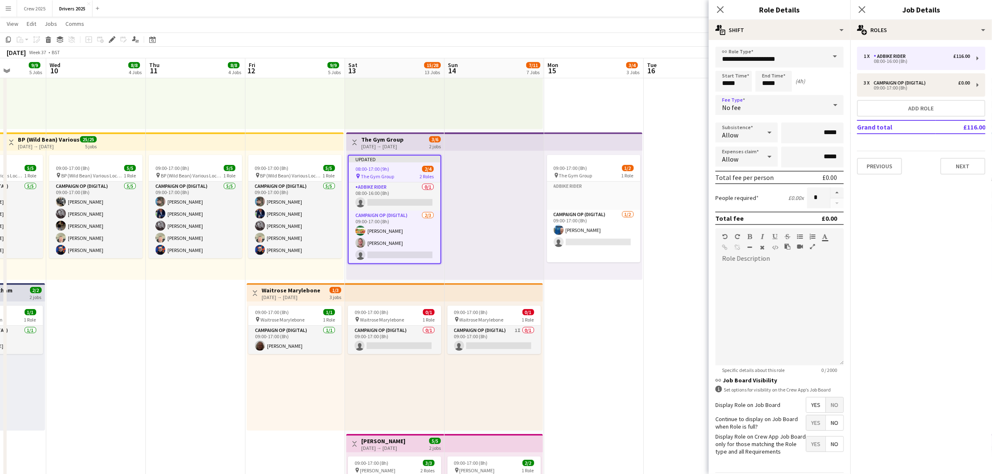
scroll to position [34, 0]
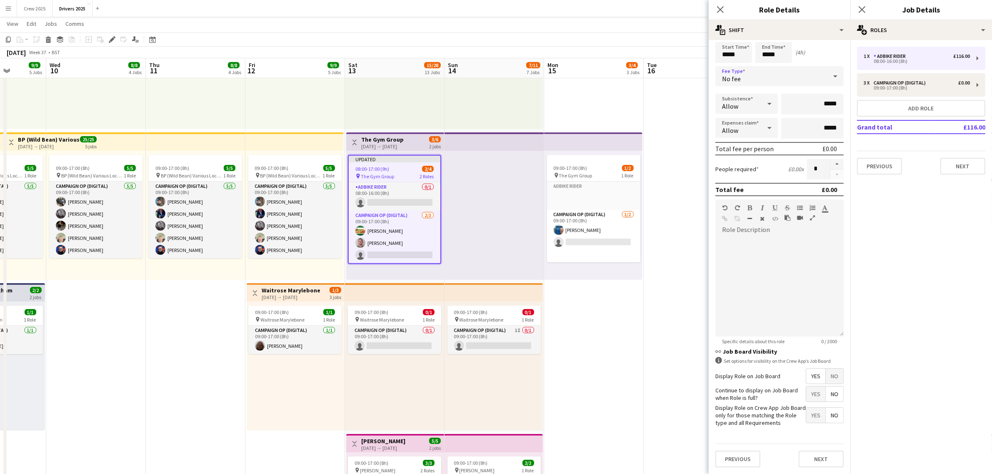
click at [828, 369] on span "No" at bounding box center [833, 376] width 17 height 15
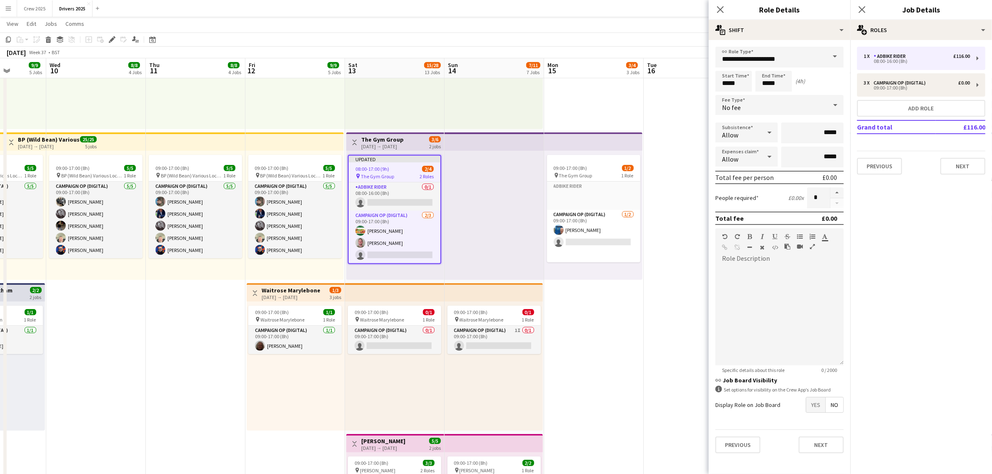
drag, startPoint x: 626, startPoint y: 332, endPoint x: 607, endPoint y: 320, distance: 22.9
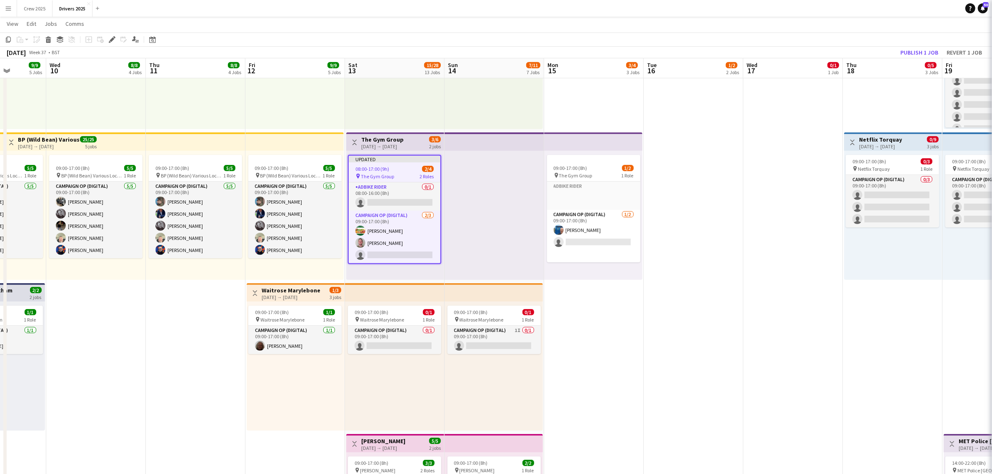
scroll to position [0, 251]
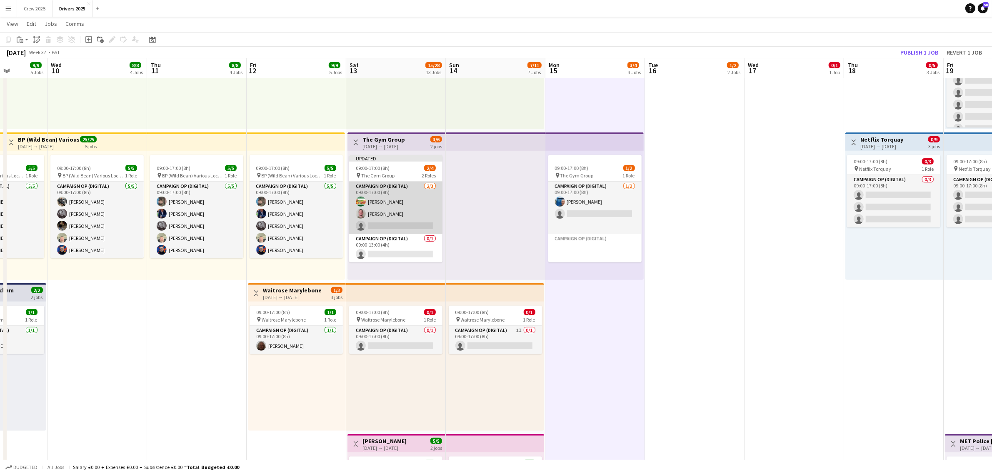
click at [384, 201] on app-card-role "Campaign Op (Digital) 2/3 09:00-17:00 (8h) Andrew Donaldson daniel Brown single…" at bounding box center [395, 208] width 93 height 52
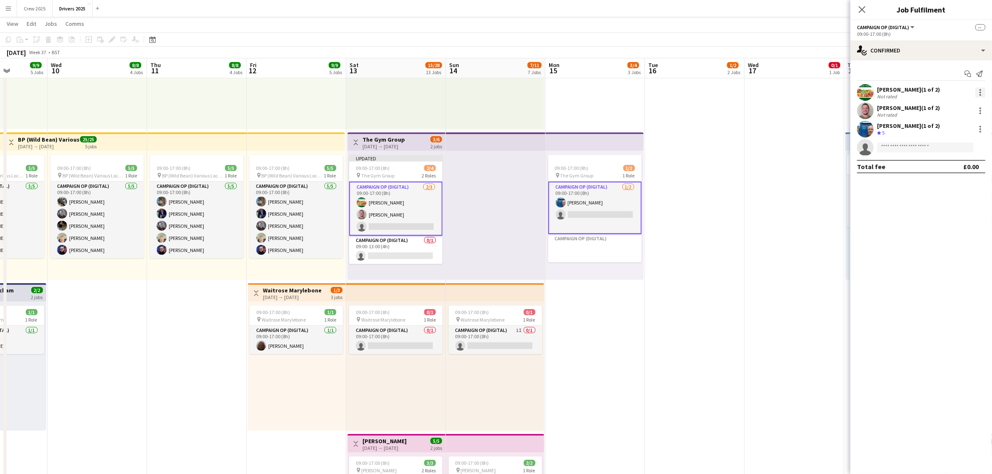
click at [981, 96] on div at bounding box center [980, 92] width 10 height 10
click at [955, 169] on span "Remove" at bounding box center [953, 167] width 52 height 7
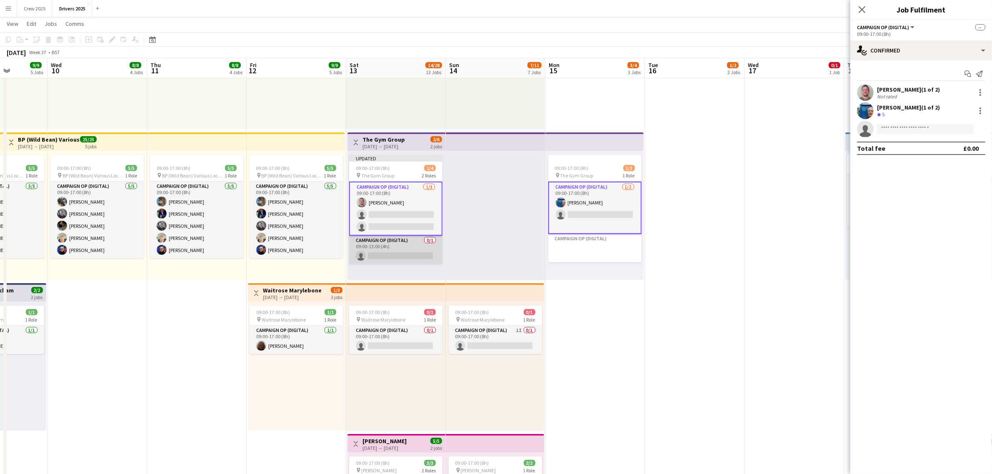
click at [379, 251] on app-card-role "Campaign Op (Digital) 0/1 09:00-13:00 (4h) single-neutral-actions" at bounding box center [395, 250] width 93 height 28
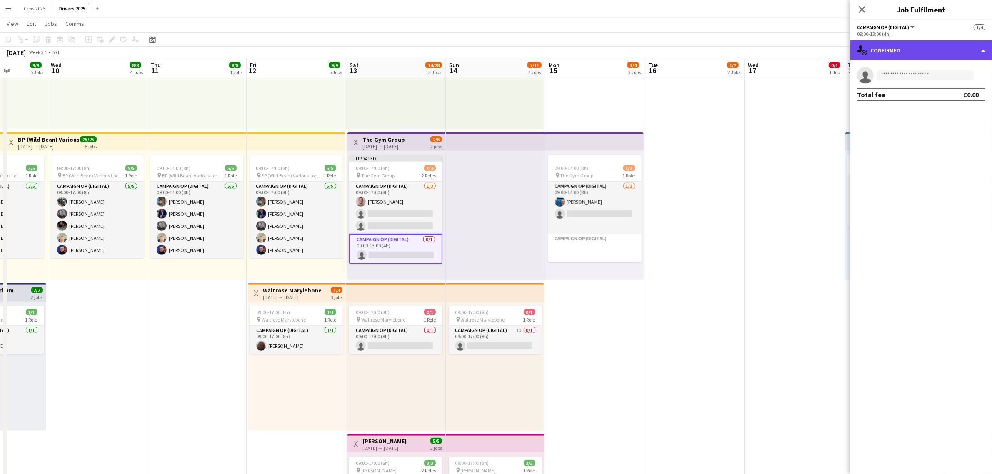
click at [893, 49] on div "single-neutral-actions-check-2 Confirmed" at bounding box center [921, 50] width 142 height 20
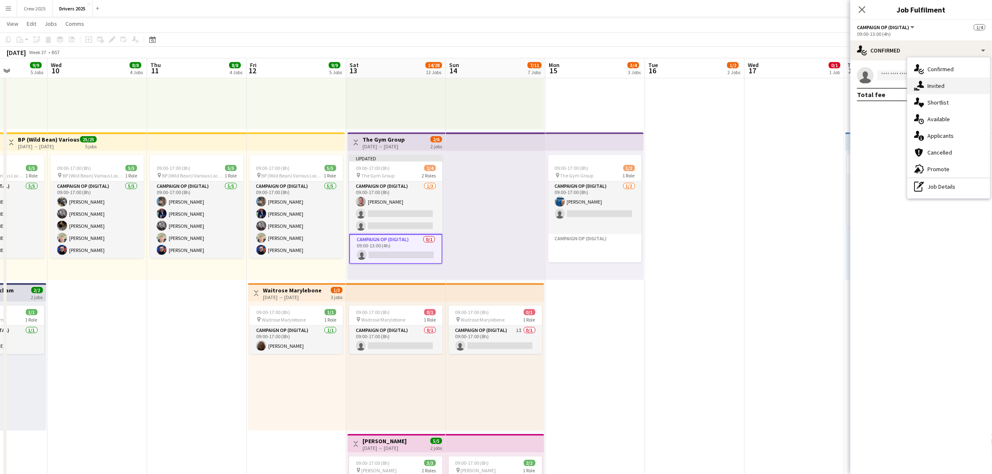
click at [944, 87] on span "Invited" at bounding box center [935, 85] width 17 height 7
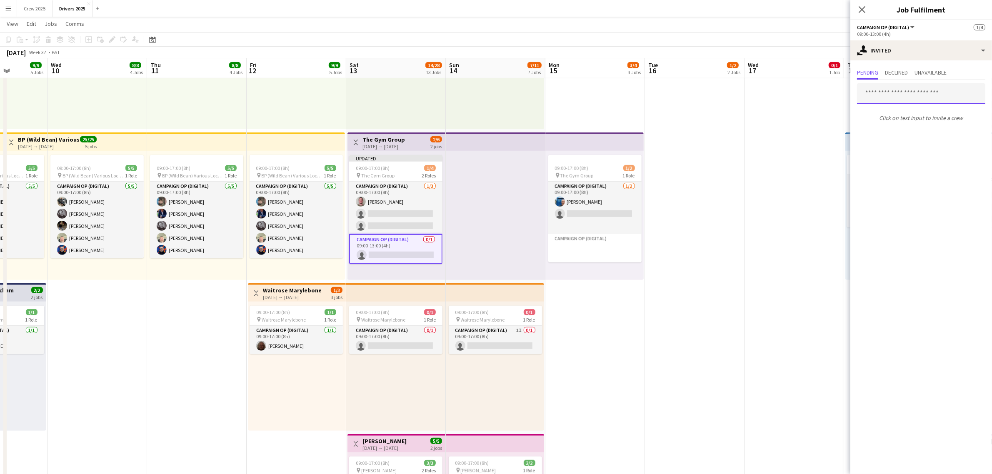
click at [887, 94] on input "text" at bounding box center [921, 93] width 128 height 21
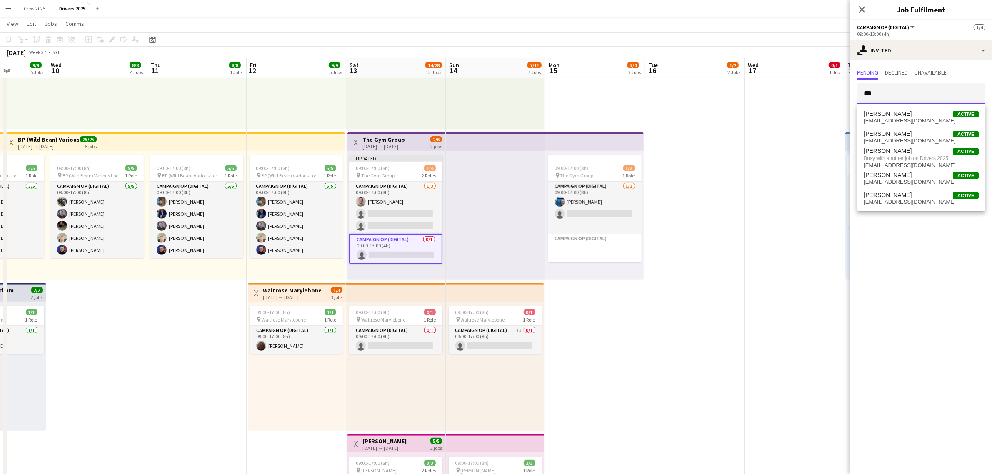
type input "***"
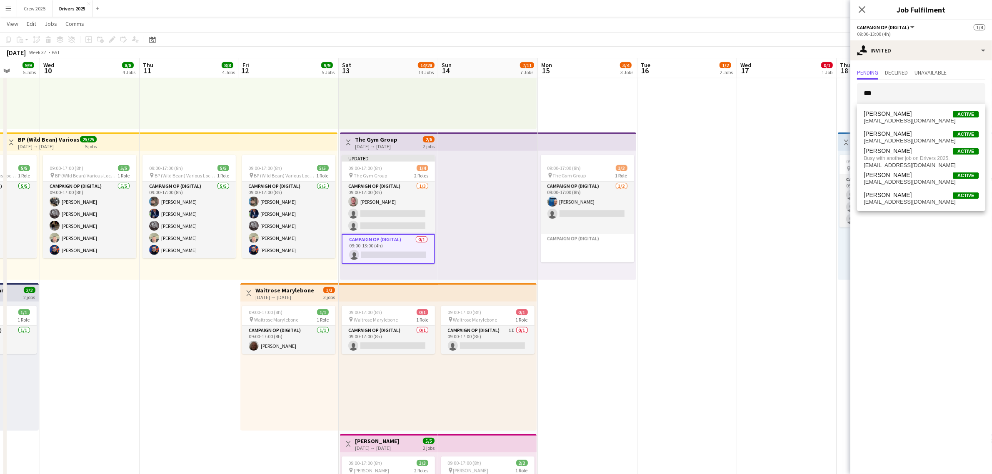
click at [380, 132] on app-top-bar "Toggle View The Gym Group 13-09-2025 → 15-09-2025 2/6 2 jobs" at bounding box center [389, 141] width 98 height 18
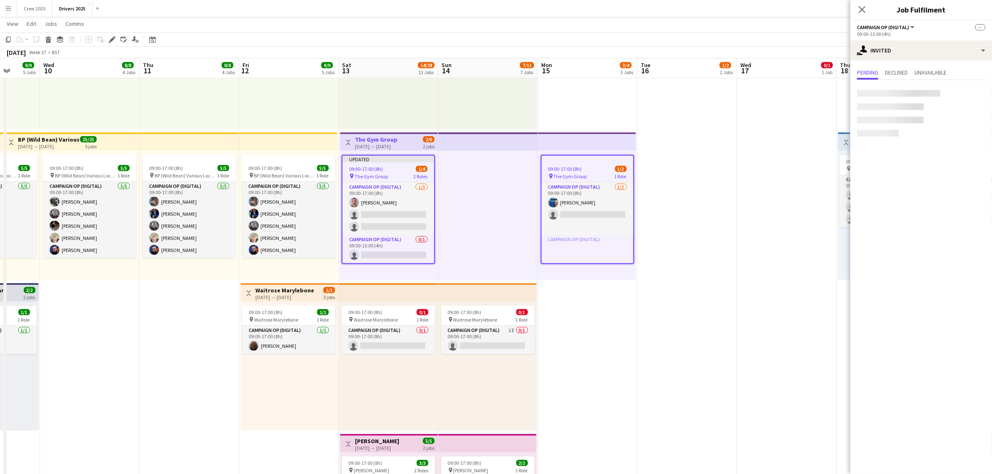
scroll to position [0, 258]
click at [861, 11] on icon "Close pop-in" at bounding box center [861, 9] width 8 height 8
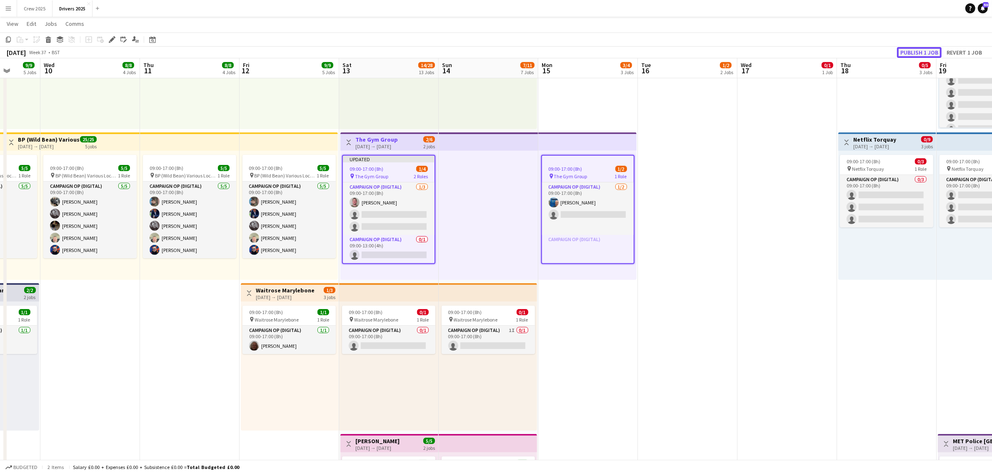
click at [913, 49] on button "Publish 1 job" at bounding box center [919, 52] width 45 height 11
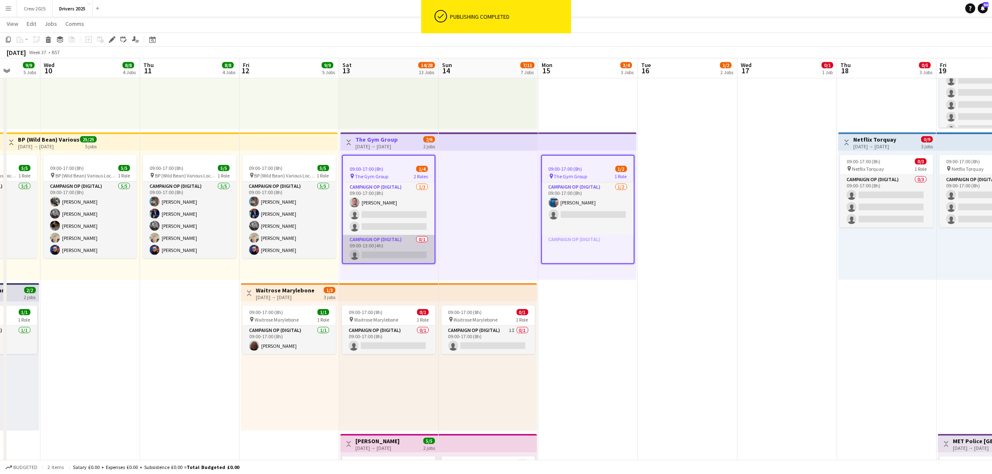
click at [394, 250] on app-card-role "Campaign Op (Digital) 0/1 09:00-13:00 (4h) single-neutral-actions" at bounding box center [389, 249] width 92 height 28
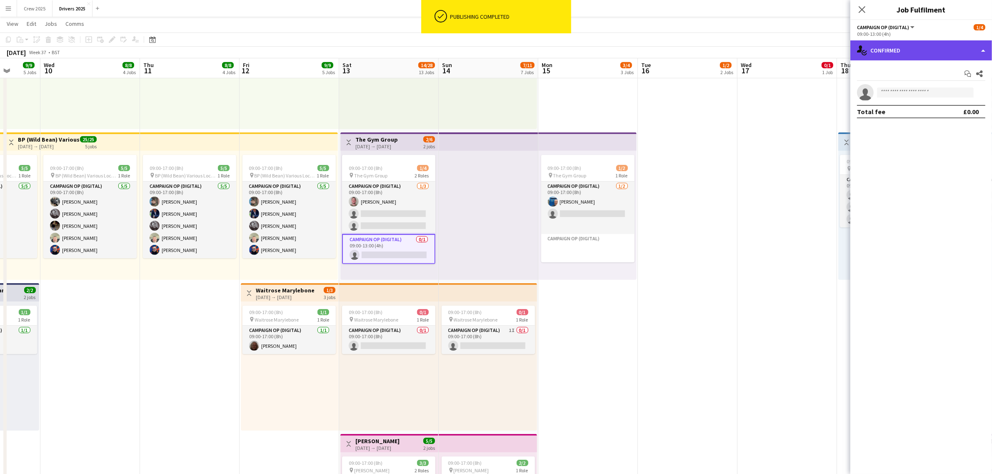
click at [895, 47] on div "single-neutral-actions-check-2 Confirmed" at bounding box center [921, 50] width 142 height 20
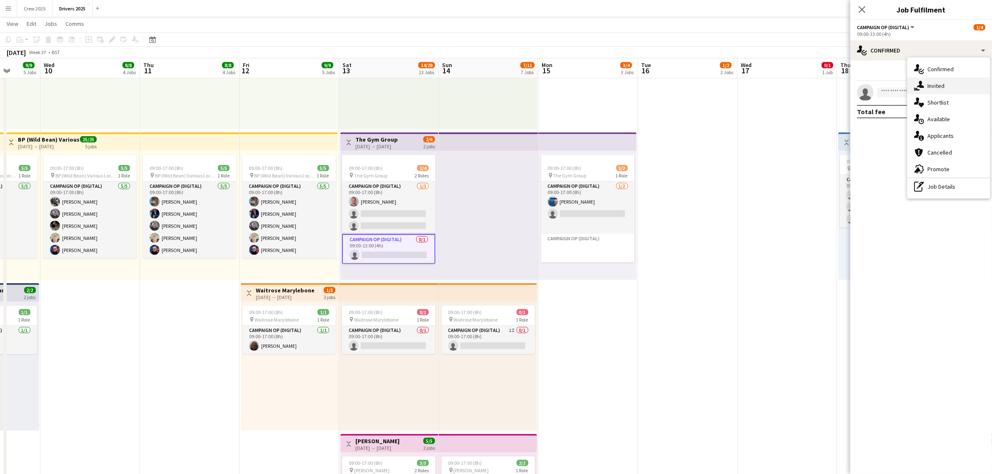
click at [940, 88] on span "Invited" at bounding box center [935, 85] width 17 height 7
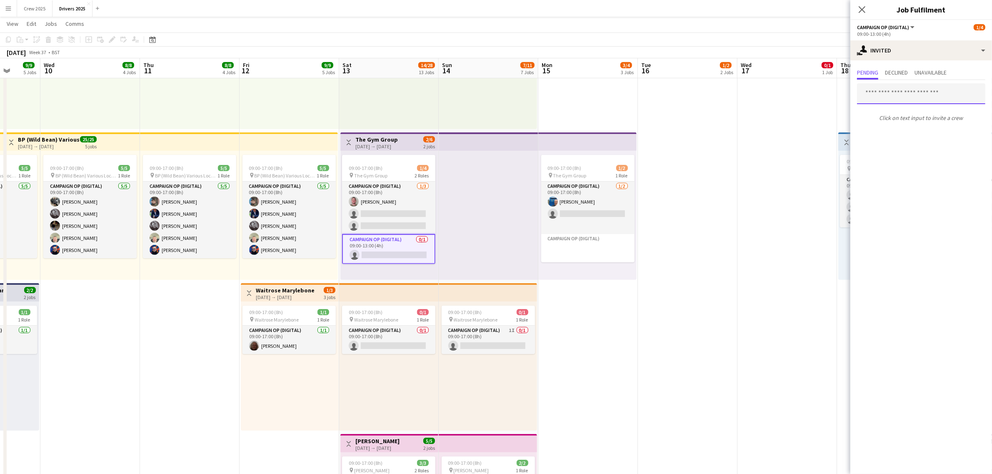
click at [892, 96] on input "text" at bounding box center [921, 93] width 128 height 21
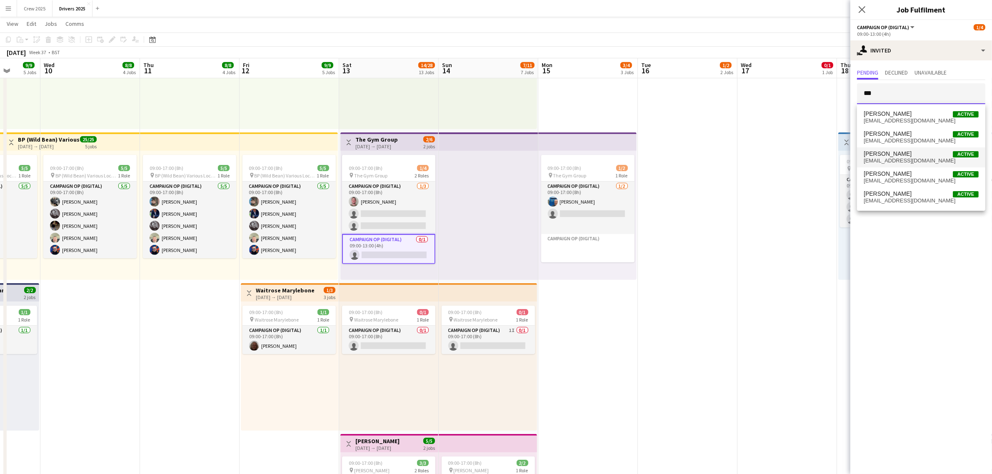
type input "***"
click at [905, 154] on span "[PERSON_NAME]" at bounding box center [887, 153] width 48 height 7
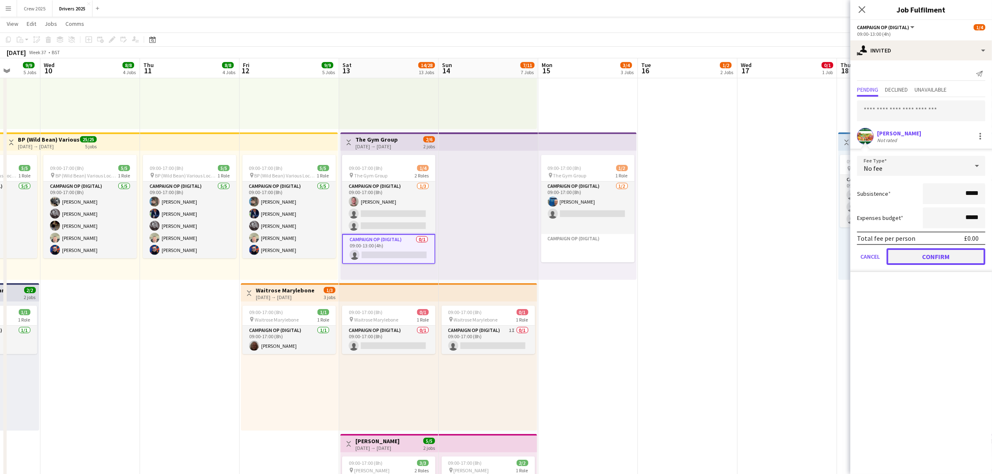
click at [947, 256] on button "Confirm" at bounding box center [935, 256] width 99 height 17
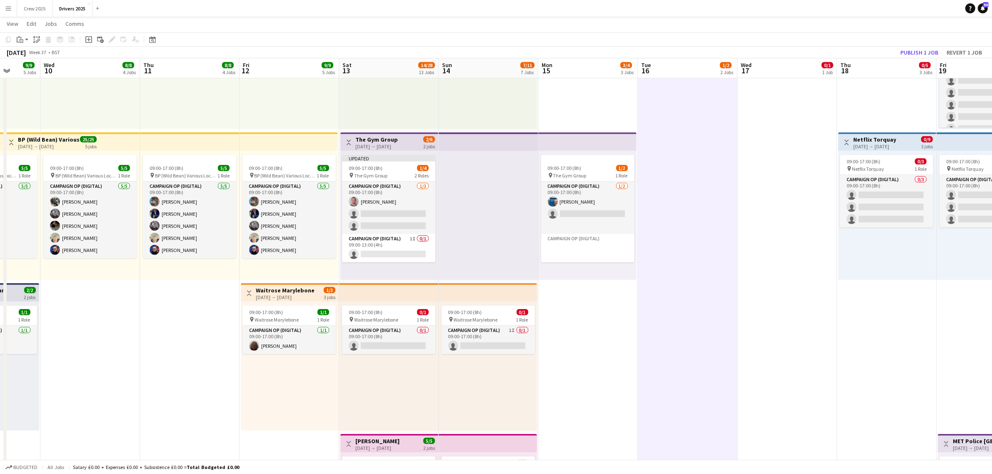
click at [384, 140] on h3 "The Gym Group" at bounding box center [376, 139] width 42 height 7
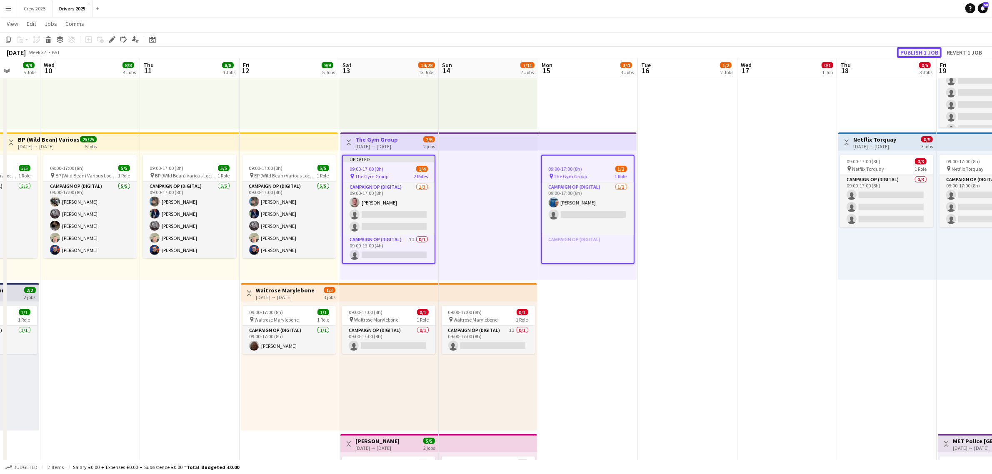
click at [908, 51] on button "Publish 1 job" at bounding box center [919, 52] width 45 height 11
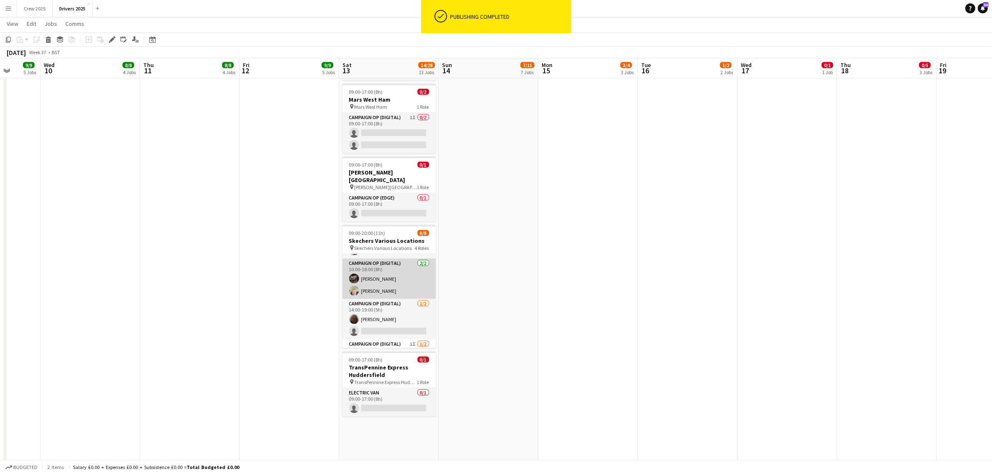
scroll to position [52, 0]
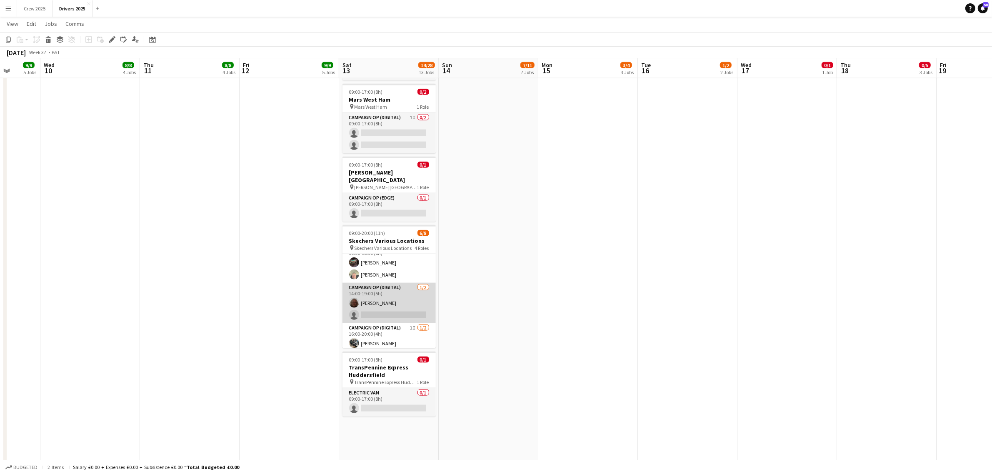
click at [391, 299] on app-card-role "Campaign Op (Digital) 1/2 14:00-19:00 (5h) Chris Harris single-neutral-actions" at bounding box center [388, 303] width 93 height 40
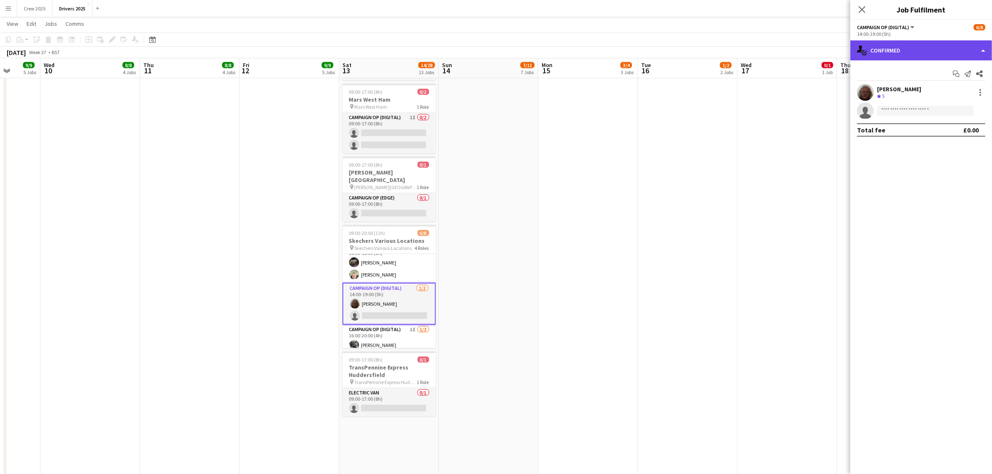
click at [876, 55] on div "single-neutral-actions-check-2 Confirmed" at bounding box center [921, 50] width 142 height 20
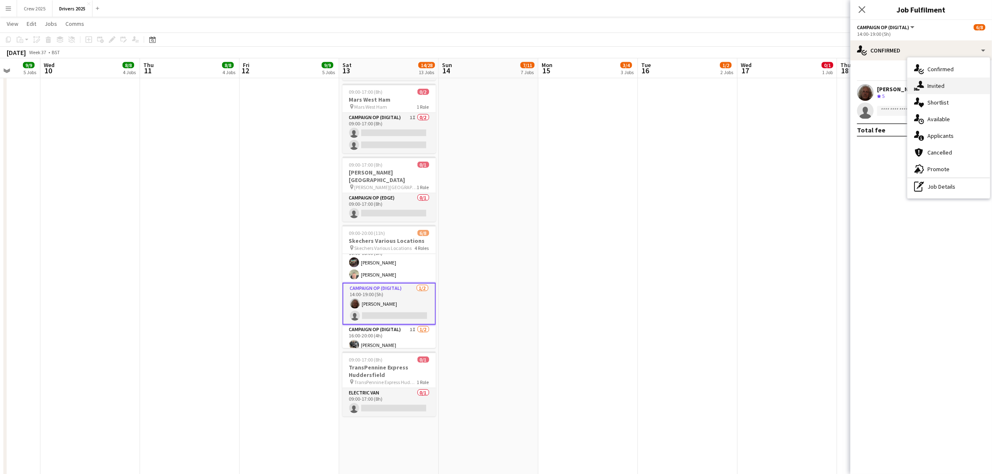
click at [933, 90] on span "Invited" at bounding box center [935, 85] width 17 height 7
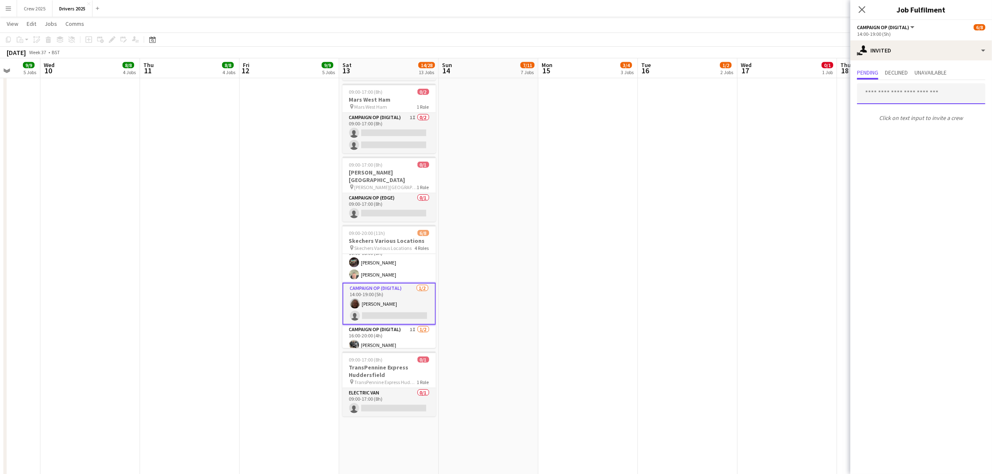
click at [882, 97] on input "text" at bounding box center [921, 93] width 128 height 21
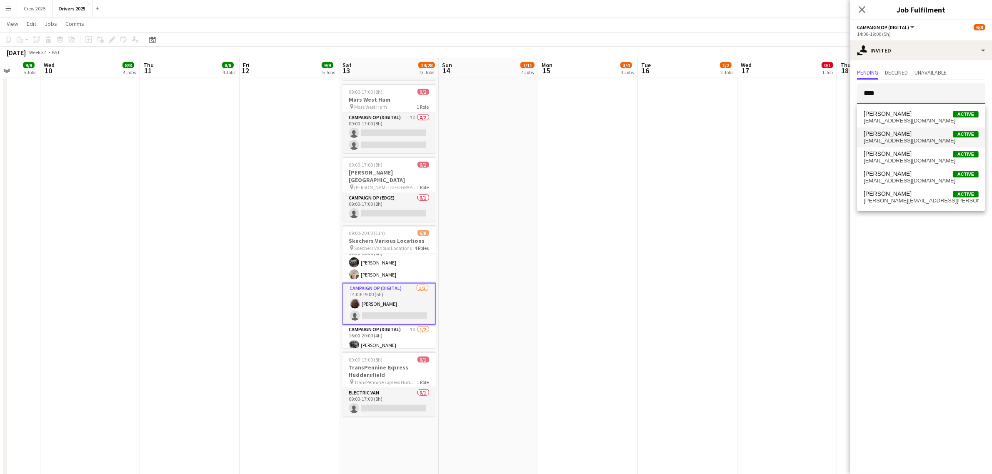
type input "****"
click at [896, 131] on span "[PERSON_NAME]" at bounding box center [887, 133] width 48 height 7
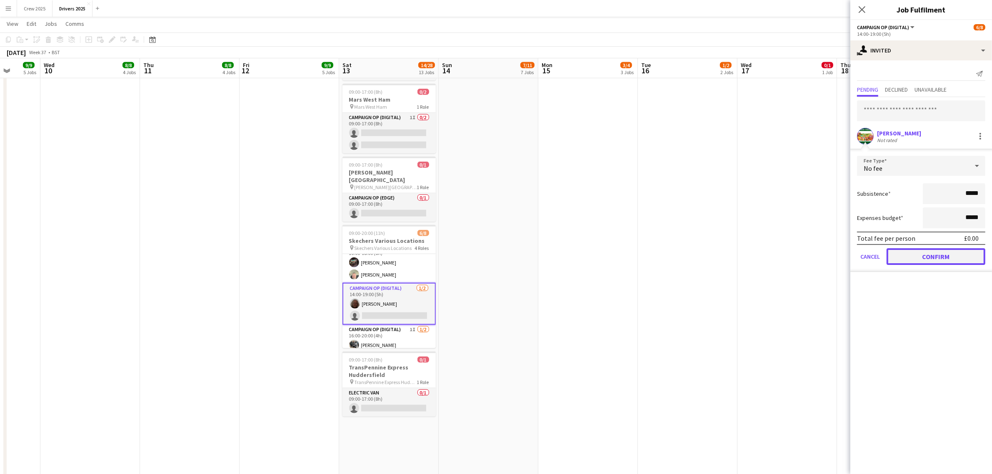
click at [942, 259] on button "Confirm" at bounding box center [935, 256] width 99 height 17
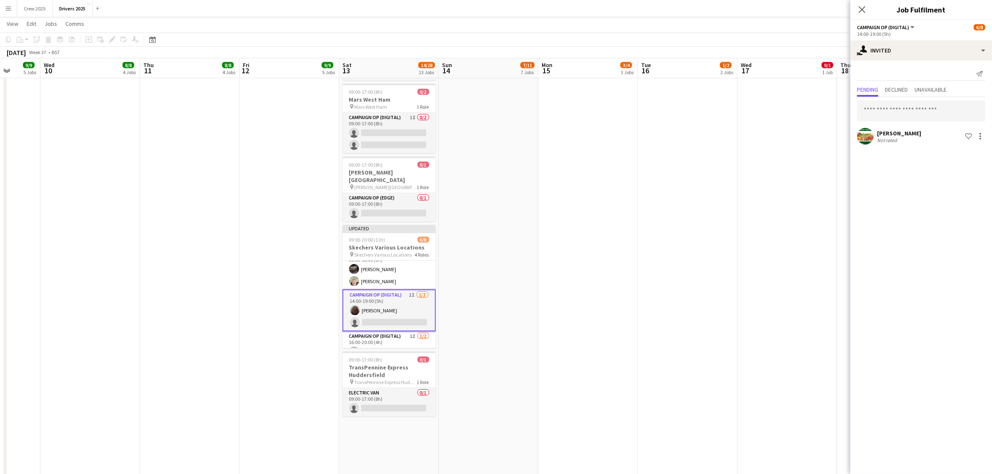
click at [550, 247] on app-date-cell "09:00-17:00 (8h) 1/1 pin Sky Various Locations 1 Role Campaign Op (Digital) 1/1…" at bounding box center [588, 14] width 100 height 2236
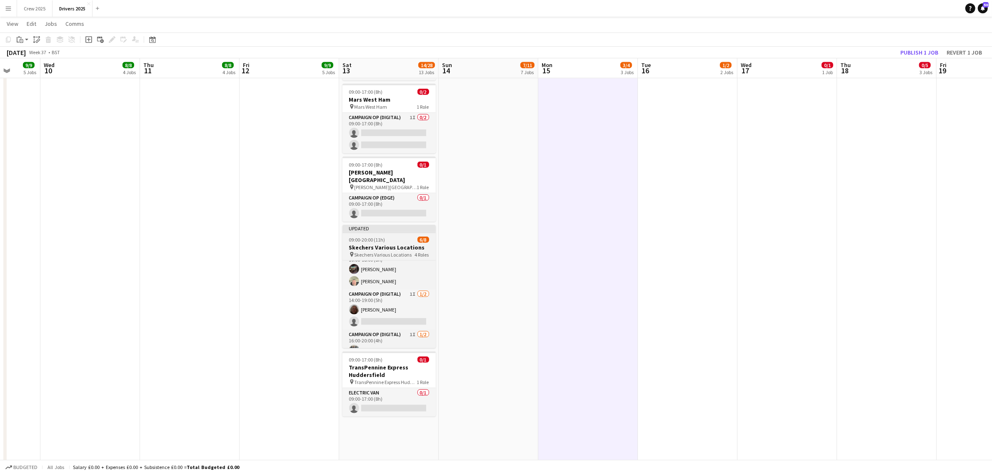
click at [406, 225] on app-job-card "Updated 09:00-20:00 (11h) 6/8 Skechers Various Locations pin Skechers Various L…" at bounding box center [388, 286] width 93 height 123
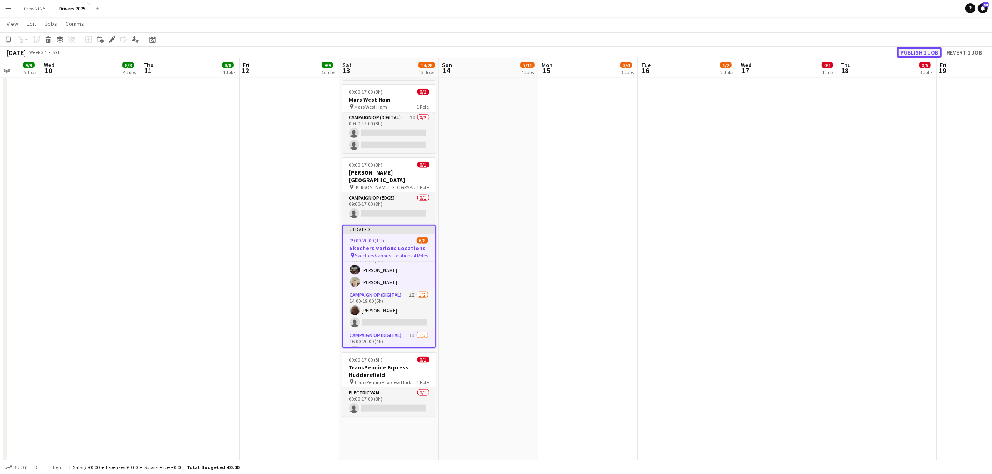
click at [917, 50] on button "Publish 1 job" at bounding box center [919, 52] width 45 height 11
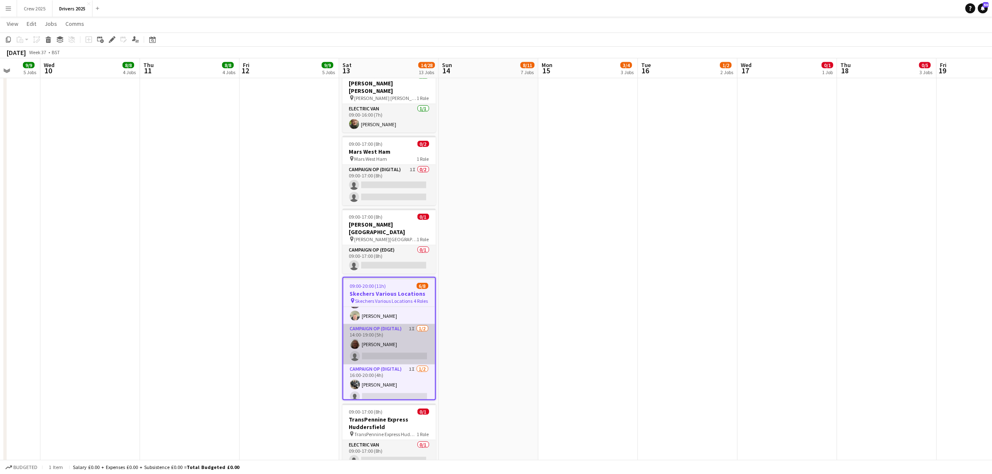
scroll to position [69, 0]
click at [500, 384] on app-date-cell "09:00-17:00 (8h) 1/1 pin Sky Various Locations 1 Role Campaign Op (Digital) 1/1…" at bounding box center [488, 66] width 100 height 2236
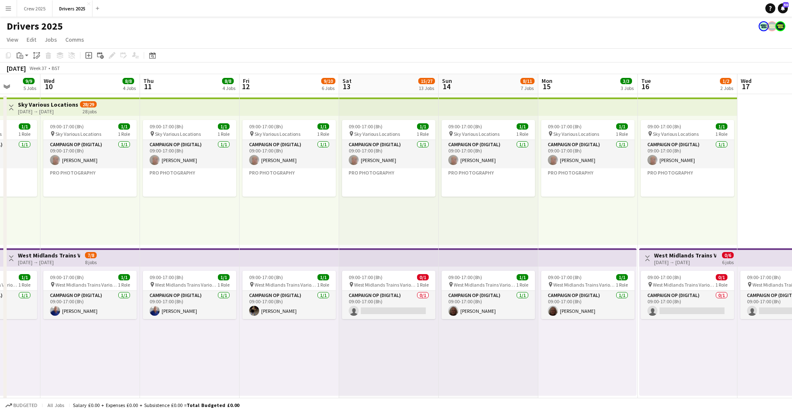
scroll to position [0, 0]
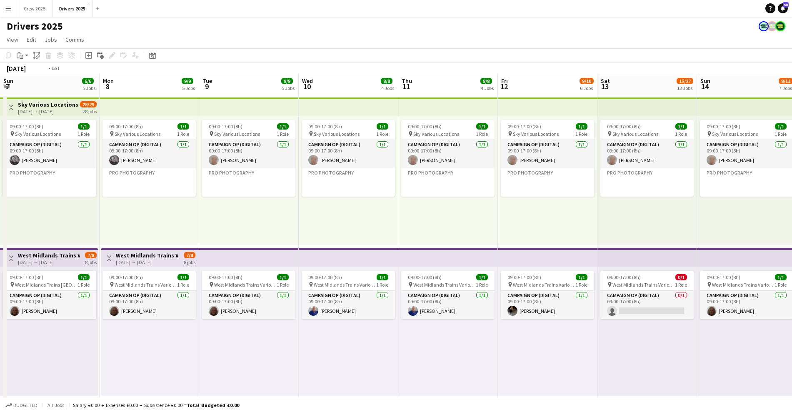
drag, startPoint x: 126, startPoint y: 204, endPoint x: 595, endPoint y: 234, distance: 469.4
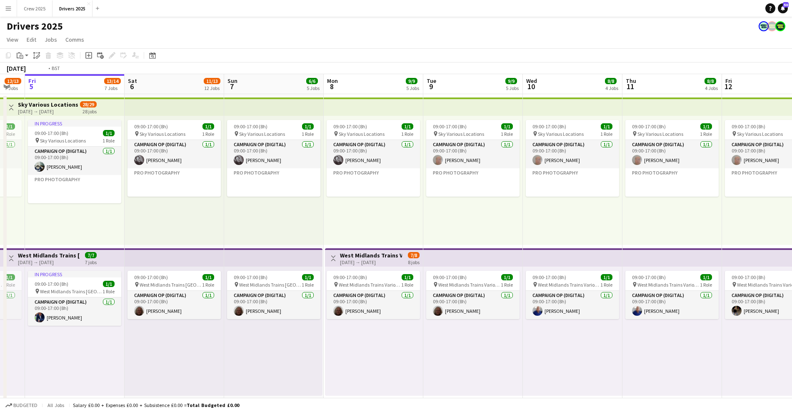
drag, startPoint x: 66, startPoint y: 202, endPoint x: 566, endPoint y: 216, distance: 500.3
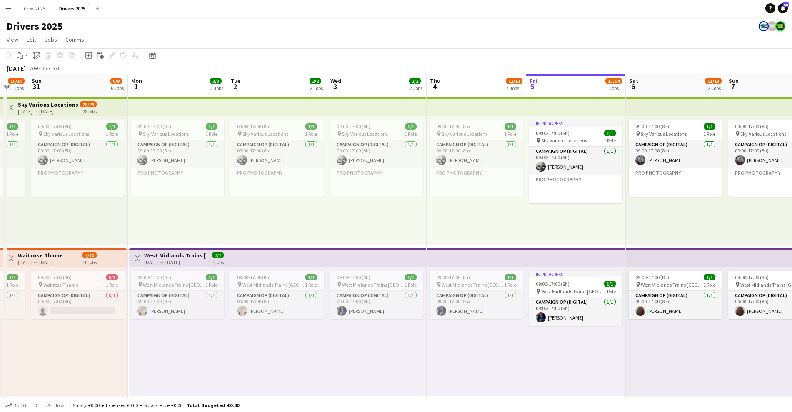
drag, startPoint x: 53, startPoint y: 208, endPoint x: 372, endPoint y: 229, distance: 319.7
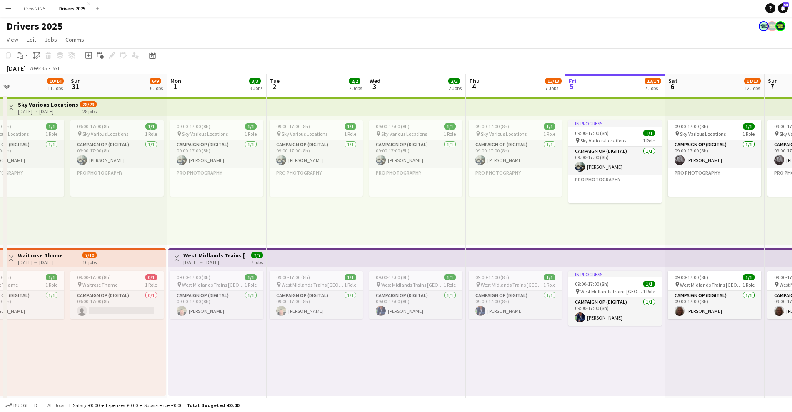
drag, startPoint x: 55, startPoint y: 220, endPoint x: 483, endPoint y: 217, distance: 428.1
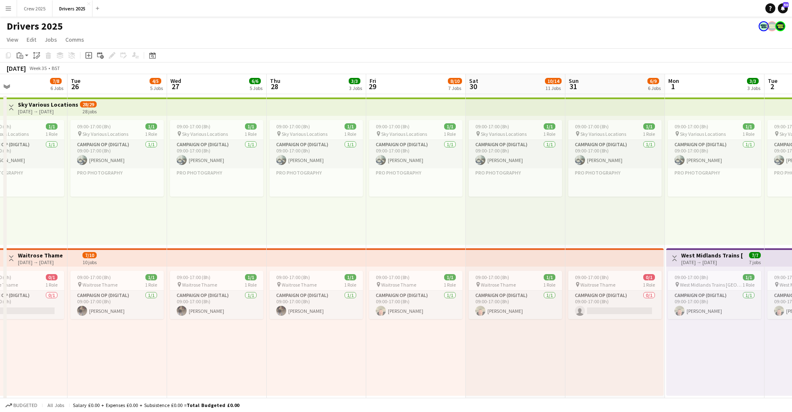
scroll to position [0, 240]
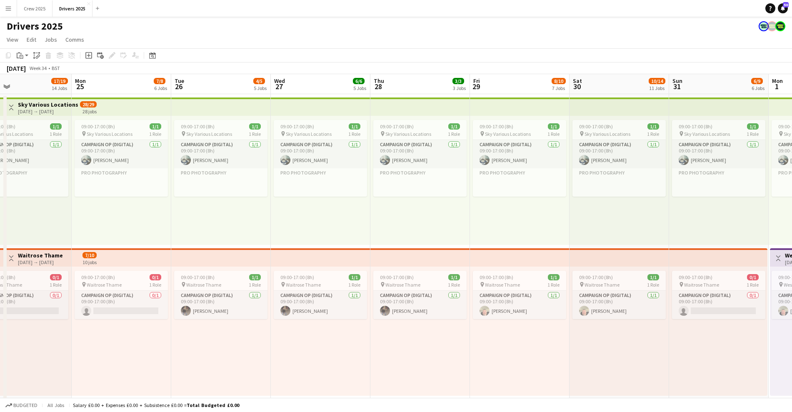
drag, startPoint x: 109, startPoint y: 214, endPoint x: 496, endPoint y: 214, distance: 386.9
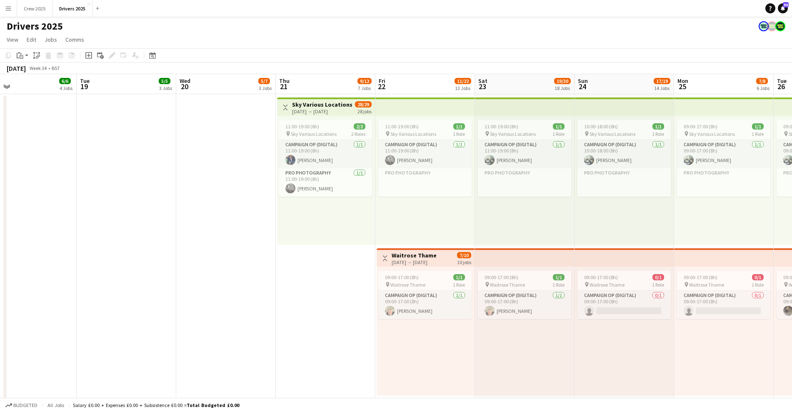
drag, startPoint x: 58, startPoint y: 222, endPoint x: 453, endPoint y: 215, distance: 395.3
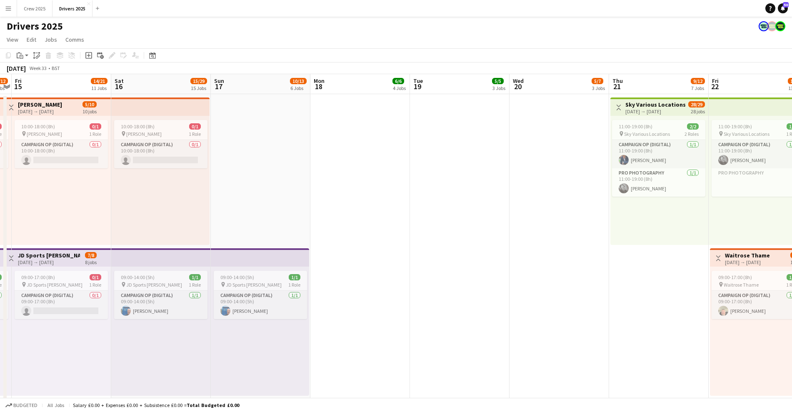
drag, startPoint x: 303, startPoint y: 215, endPoint x: 413, endPoint y: 217, distance: 110.0
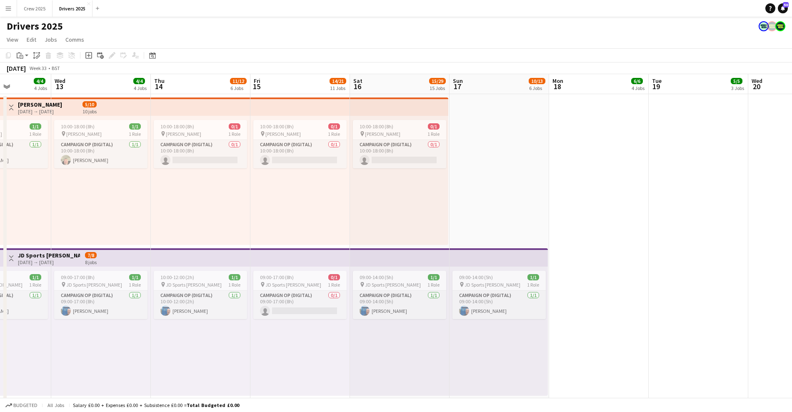
scroll to position [0, 216]
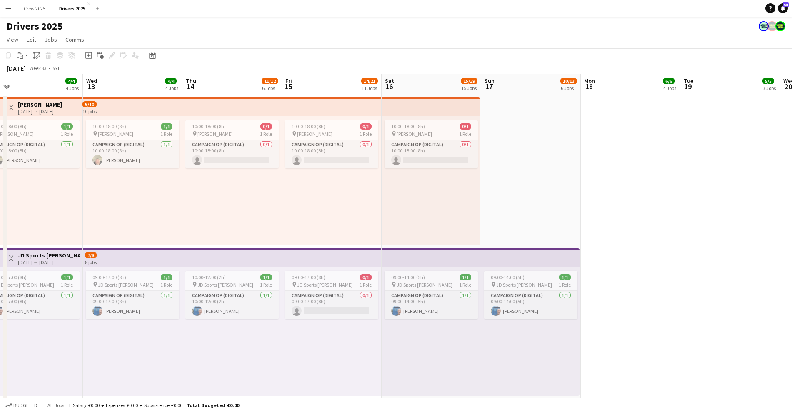
drag, startPoint x: 205, startPoint y: 219, endPoint x: 475, endPoint y: 207, distance: 270.1
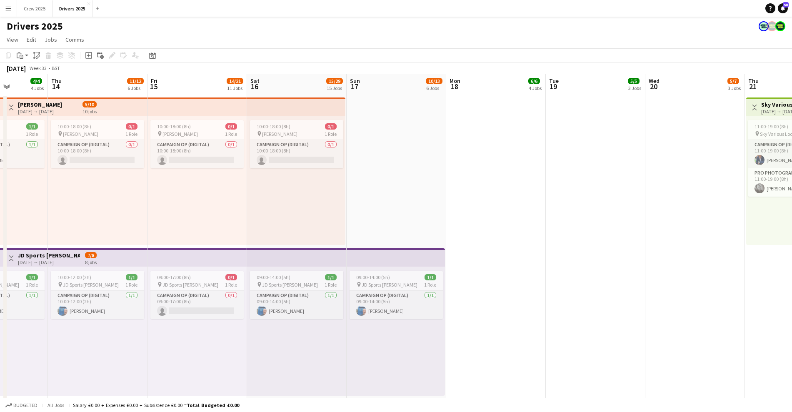
scroll to position [0, 272]
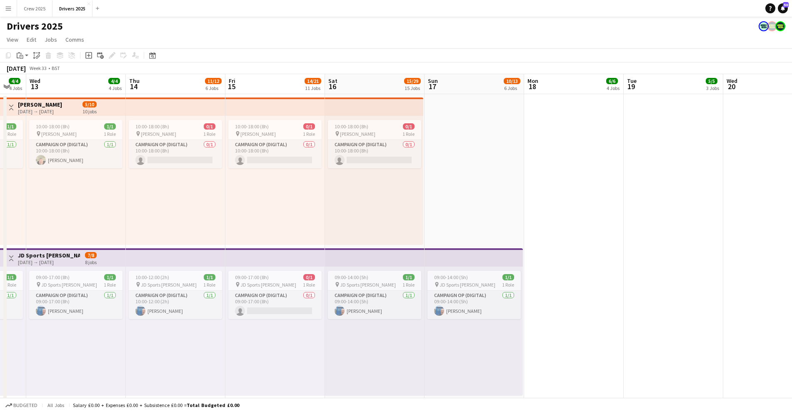
drag, startPoint x: 626, startPoint y: 195, endPoint x: 370, endPoint y: 232, distance: 258.4
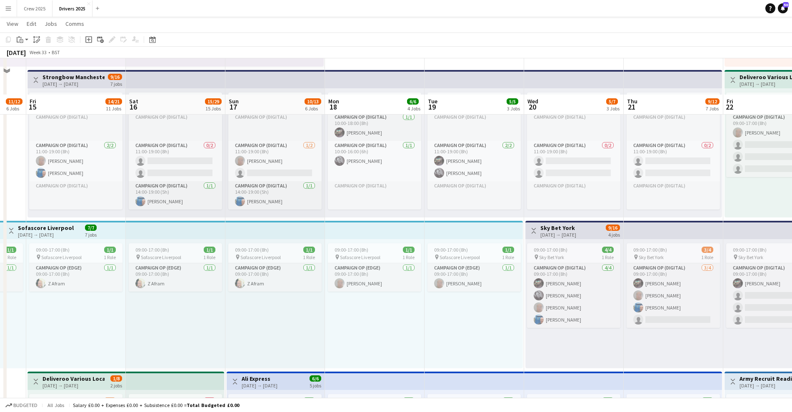
scroll to position [364, 0]
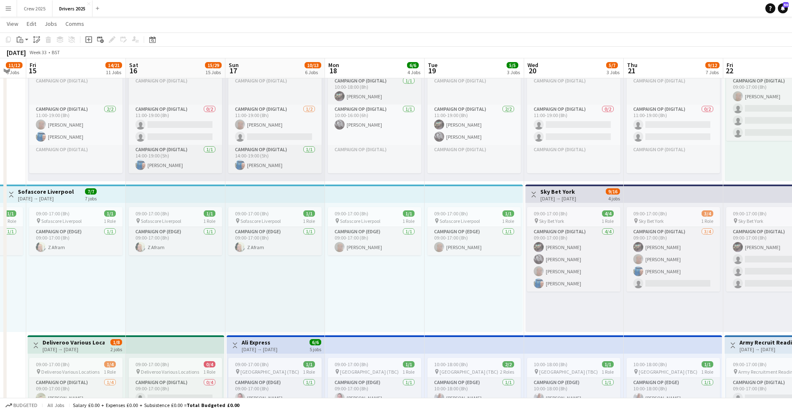
click at [463, 304] on div "09:00-17:00 (8h) 1/1 pin Sofascore Liverpool 1 Role Campaign Op (Edge) 1/1 09:0…" at bounding box center [473, 267] width 98 height 129
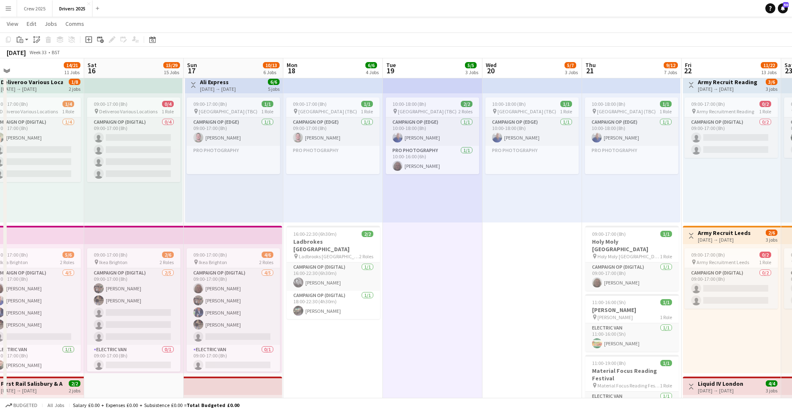
scroll to position [0, 251]
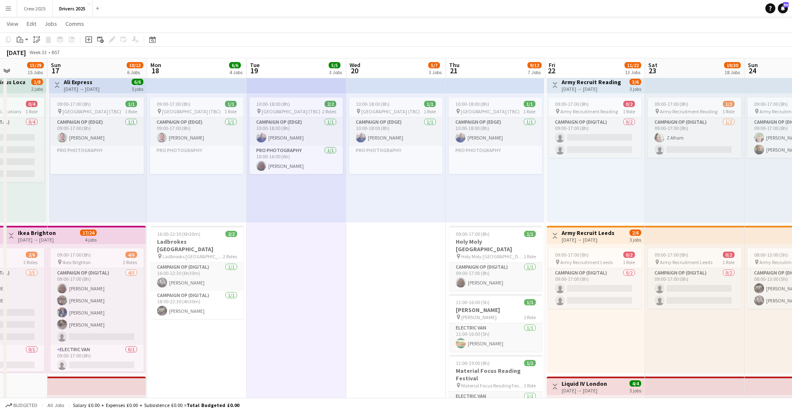
drag, startPoint x: 459, startPoint y: 295, endPoint x: 318, endPoint y: 305, distance: 141.9
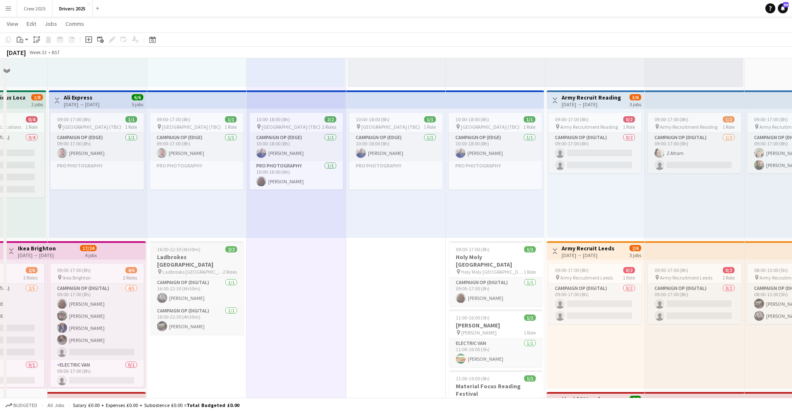
scroll to position [625, 0]
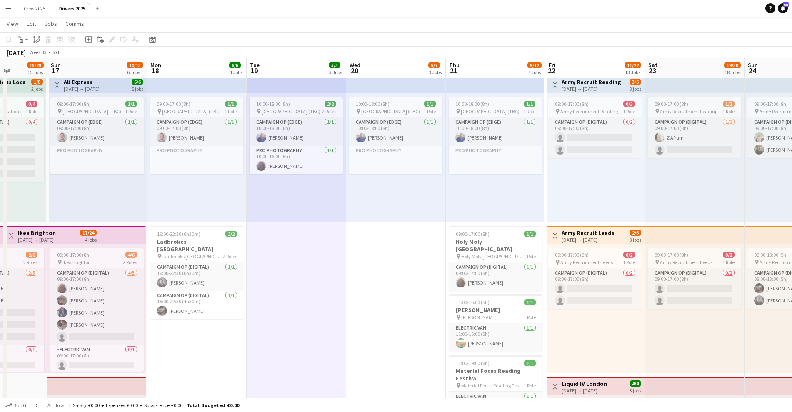
click at [10, 7] on app-icon "Menu" at bounding box center [8, 8] width 7 height 7
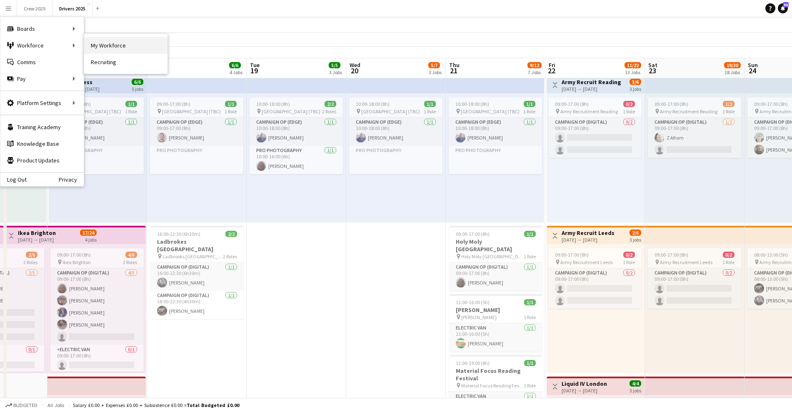
click at [104, 46] on link "My Workforce" at bounding box center [125, 45] width 83 height 17
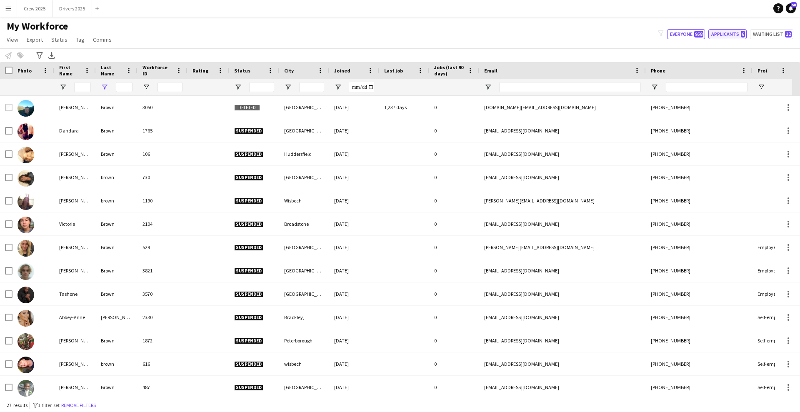
type input "*****"
click at [734, 35] on button "Applicants 6" at bounding box center [727, 34] width 38 height 10
type input "**********"
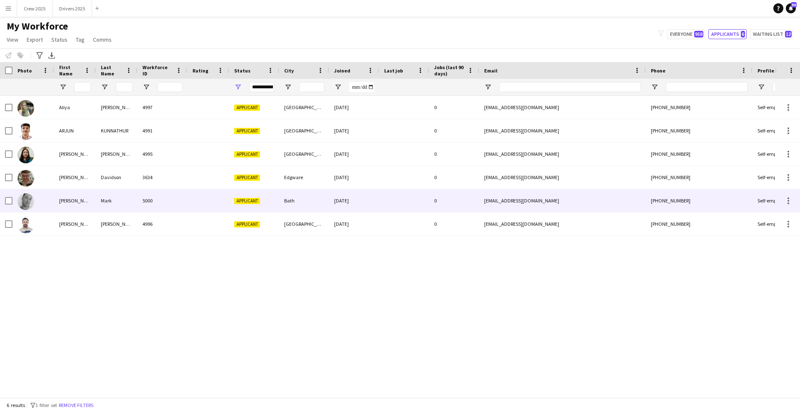
click at [109, 199] on div "Mark" at bounding box center [117, 200] width 42 height 23
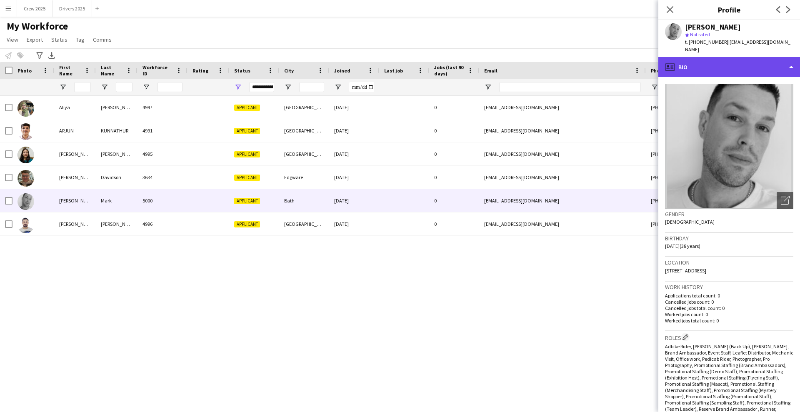
click at [723, 68] on div "profile Bio" at bounding box center [729, 67] width 142 height 20
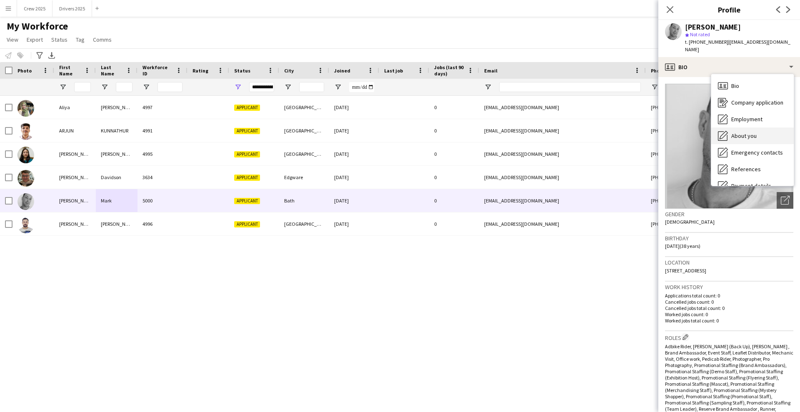
click at [760, 135] on div "About you About you" at bounding box center [752, 135] width 82 height 17
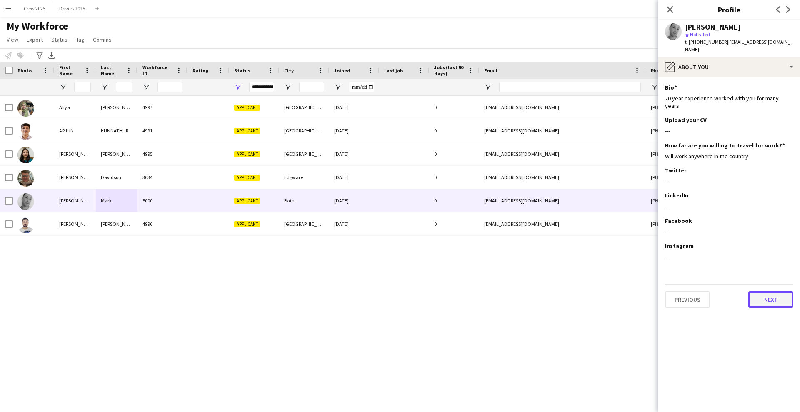
click at [776, 295] on button "Next" at bounding box center [770, 299] width 45 height 17
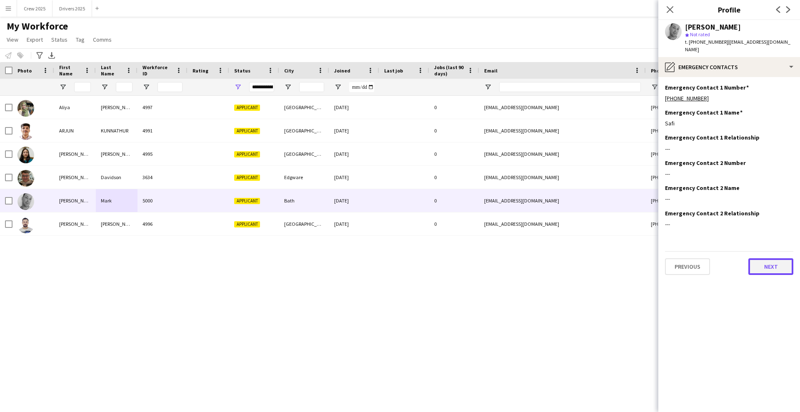
click at [768, 272] on button "Next" at bounding box center [770, 266] width 45 height 17
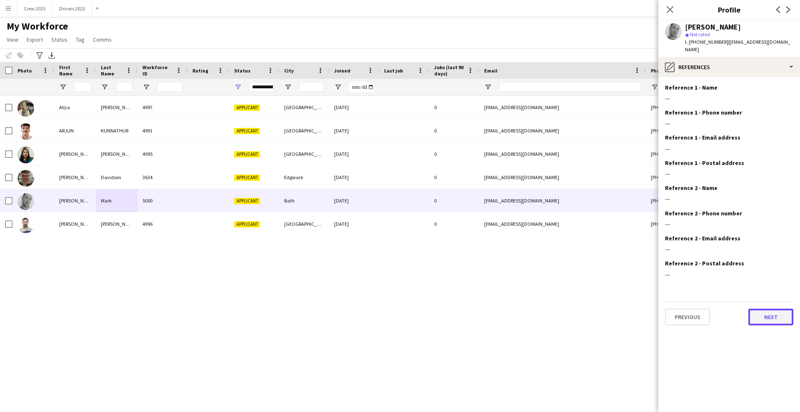
click at [777, 319] on button "Next" at bounding box center [770, 317] width 45 height 17
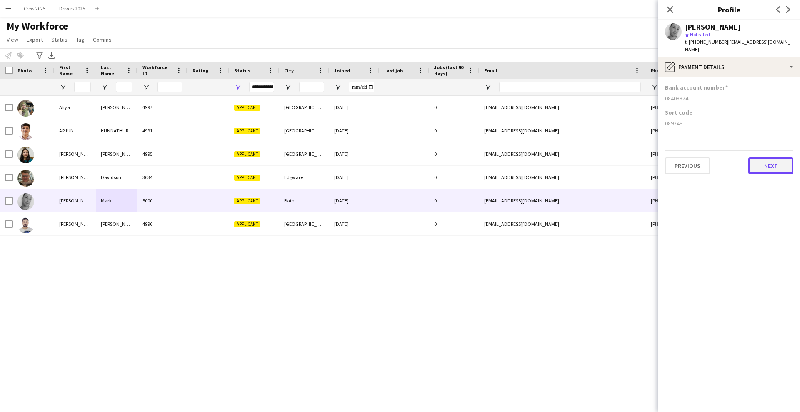
click at [777, 160] on button "Next" at bounding box center [770, 165] width 45 height 17
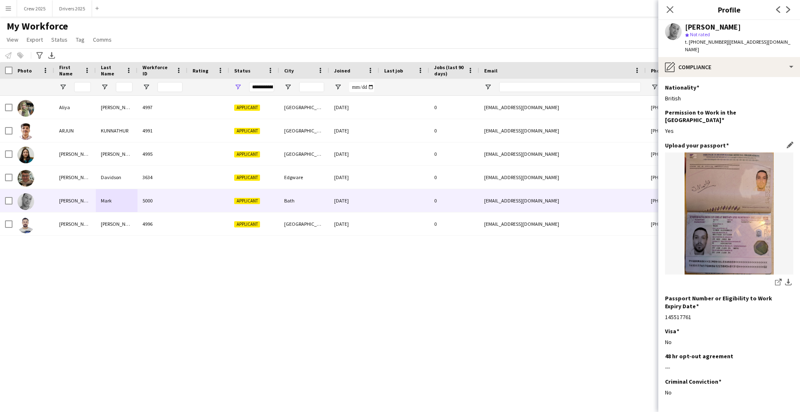
click at [732, 207] on img at bounding box center [729, 213] width 128 height 122
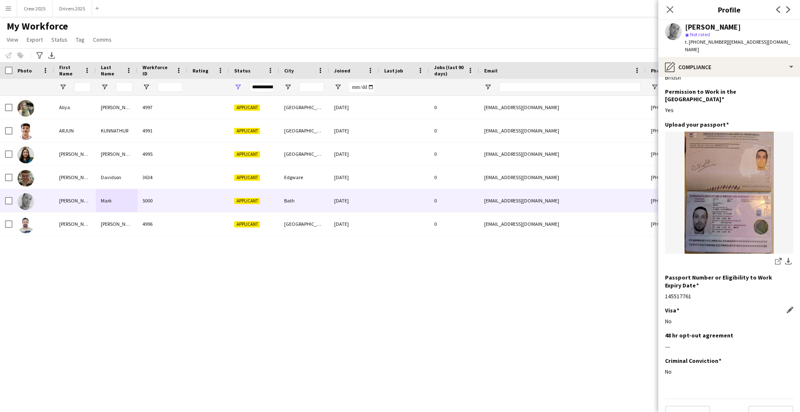
scroll to position [30, 0]
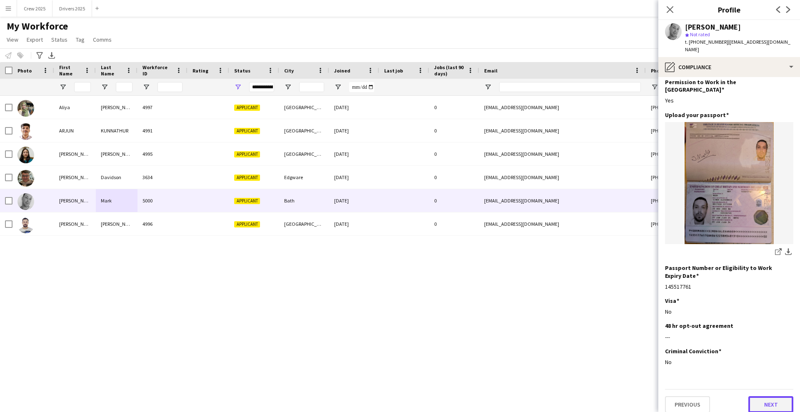
click at [774, 396] on button "Next" at bounding box center [770, 404] width 45 height 17
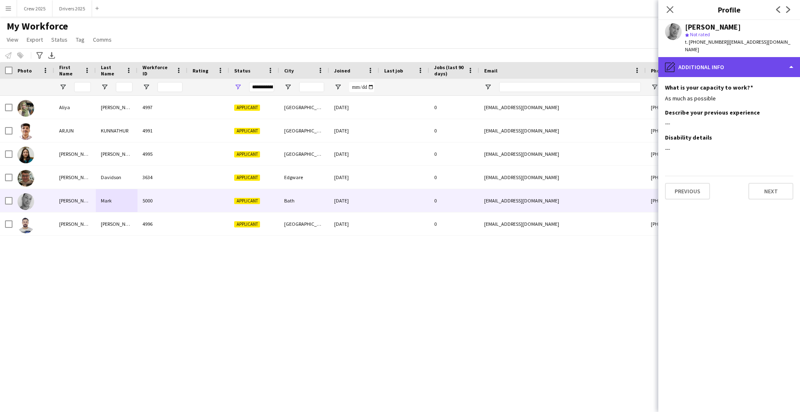
click at [759, 67] on div "pencil4 Additional info" at bounding box center [729, 67] width 142 height 20
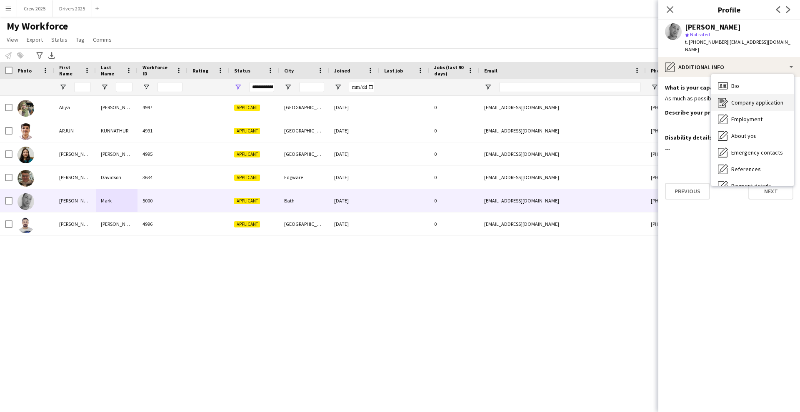
click at [764, 102] on span "Company application" at bounding box center [757, 102] width 52 height 7
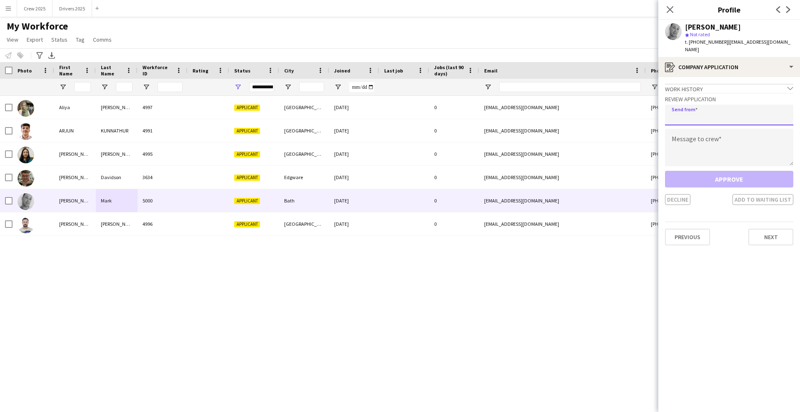
click at [705, 124] on input "email" at bounding box center [729, 115] width 128 height 21
type input "**********"
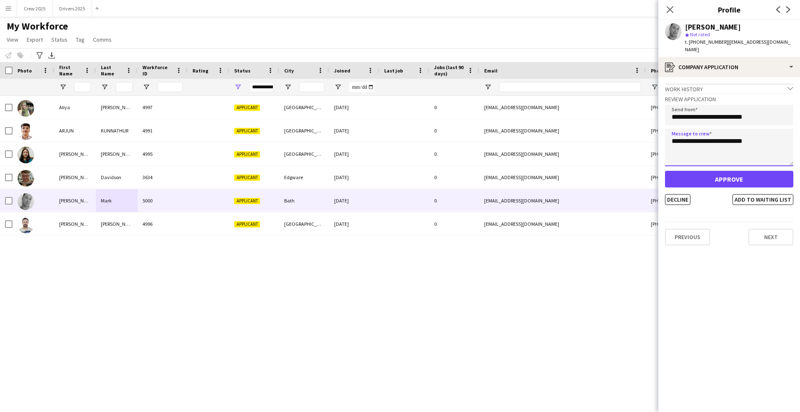
type textarea "**********"
click at [725, 172] on button "Approve" at bounding box center [729, 179] width 128 height 17
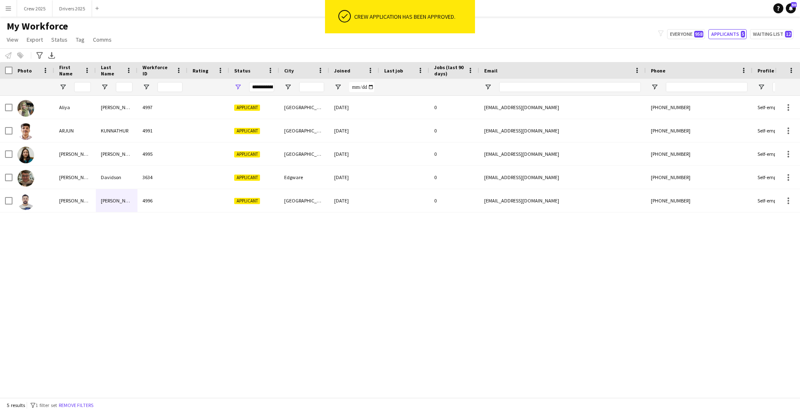
click at [271, 291] on div "Aliya Kazmi 4997 Applicant Wembley 26-08-2025 0 kingaliammar896@gmail.com +4475…" at bounding box center [387, 243] width 775 height 294
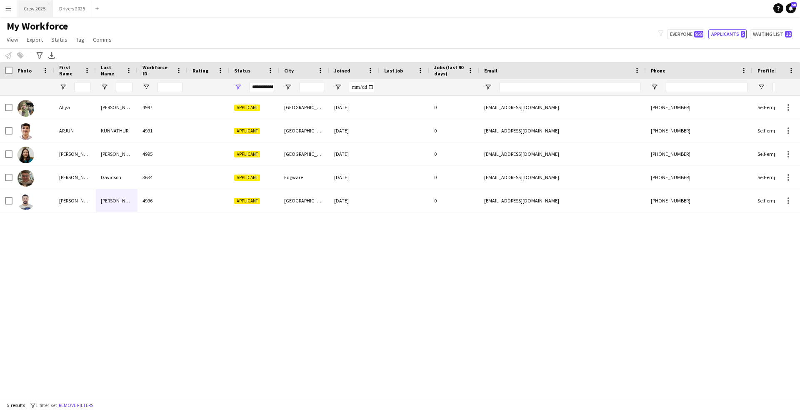
click at [33, 7] on button "Crew 2025 Close" at bounding box center [34, 8] width 35 height 16
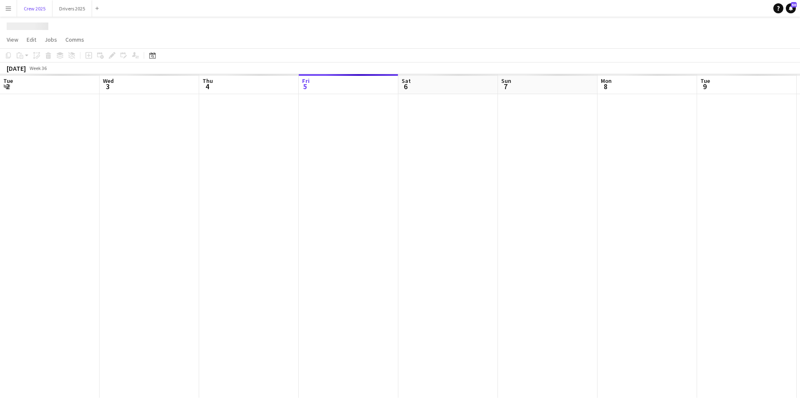
scroll to position [0, 199]
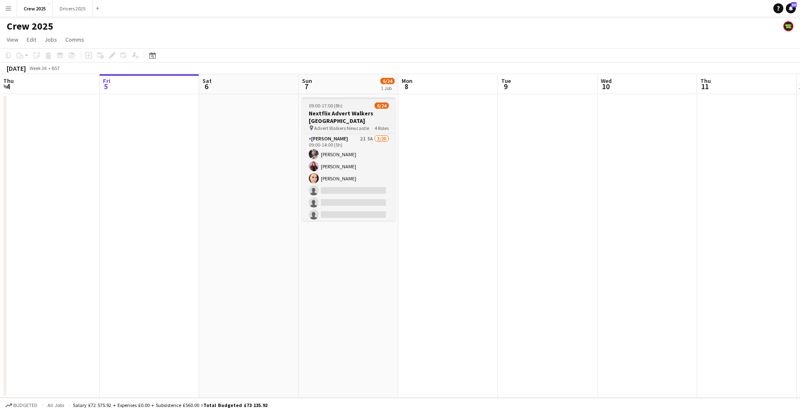
click at [339, 111] on h3 "Nextflix Advert Walkers Newcastle" at bounding box center [348, 117] width 93 height 15
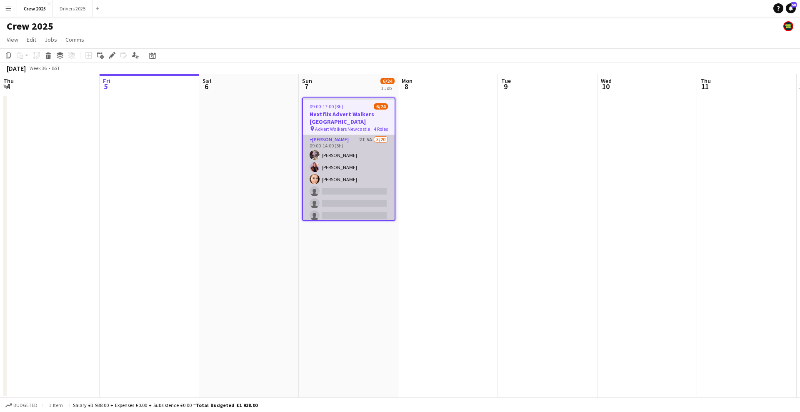
click at [352, 139] on app-card-role "Advert Walkers 2I 5A 3/20 09:00-14:00 (5h) laraine mctaggart Lesley Henderson A…" at bounding box center [349, 264] width 92 height 258
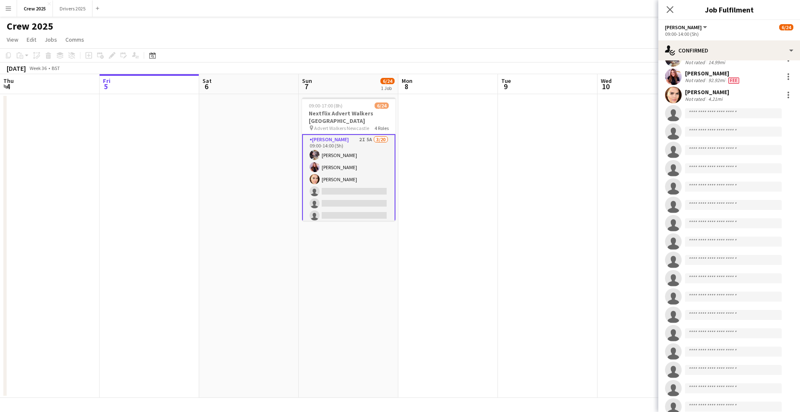
scroll to position [61, 0]
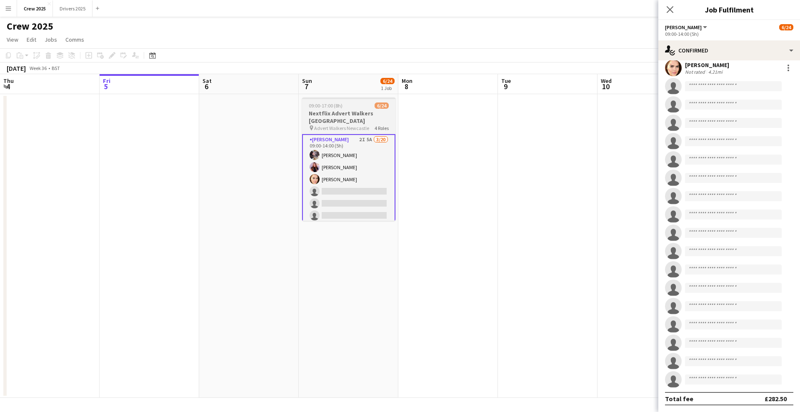
click at [356, 114] on h3 "Nextflix Advert Walkers Newcastle" at bounding box center [348, 117] width 93 height 15
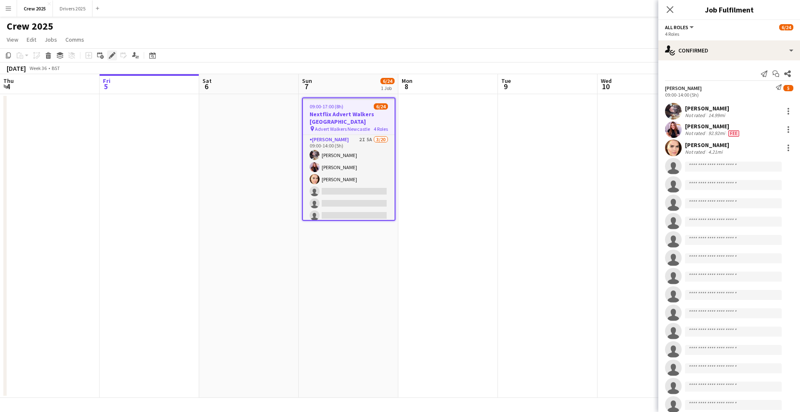
click at [114, 55] on icon "Edit" at bounding box center [112, 55] width 7 height 7
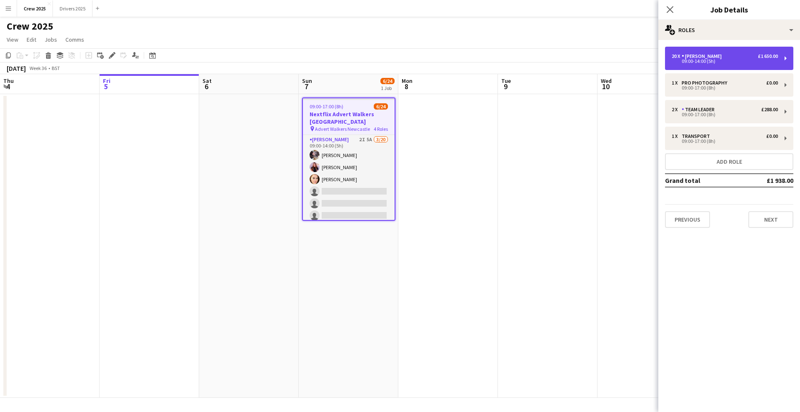
click at [712, 63] on div "09:00-14:00 (5h)" at bounding box center [724, 61] width 106 height 4
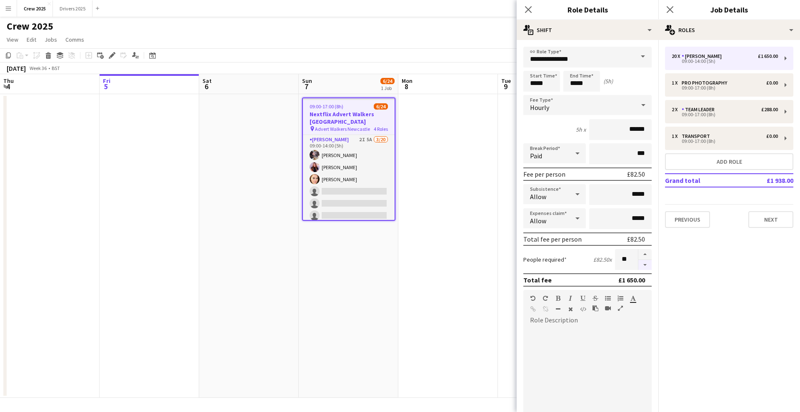
click at [638, 266] on button "button" at bounding box center [644, 265] width 13 height 10
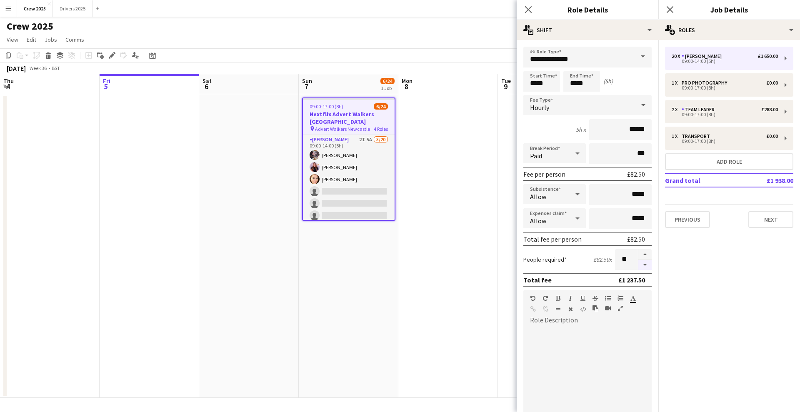
click at [638, 266] on button "button" at bounding box center [644, 265] width 13 height 10
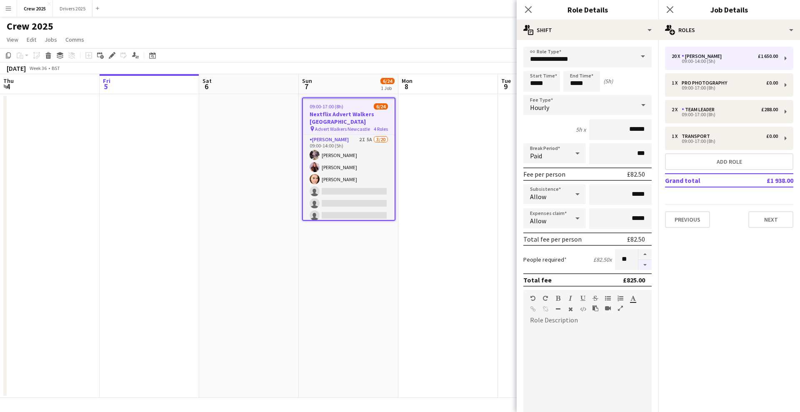
click at [638, 266] on button "button" at bounding box center [644, 265] width 13 height 10
click at [638, 264] on button "button" at bounding box center [644, 265] width 13 height 10
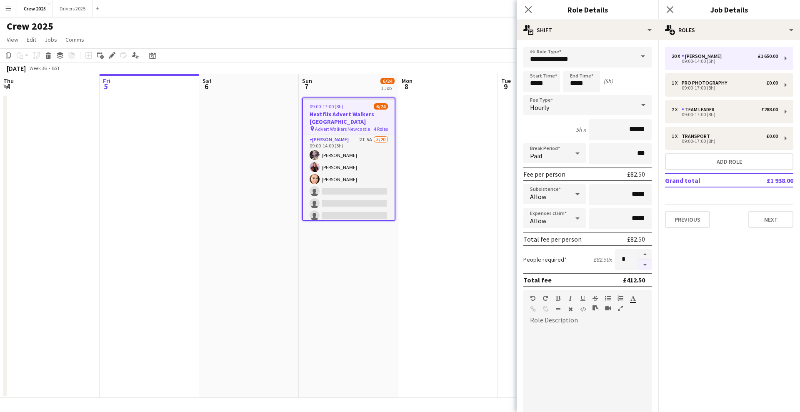
click at [638, 264] on button "button" at bounding box center [644, 265] width 13 height 10
type input "*"
click at [448, 210] on app-date-cell at bounding box center [448, 246] width 100 height 304
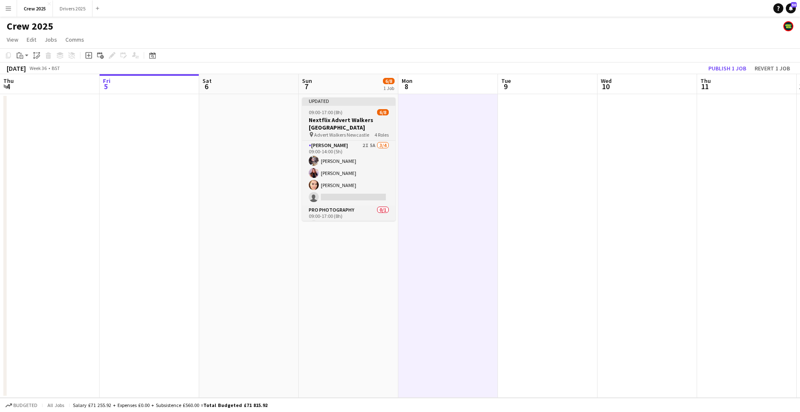
click at [339, 101] on div "Updated" at bounding box center [348, 100] width 93 height 7
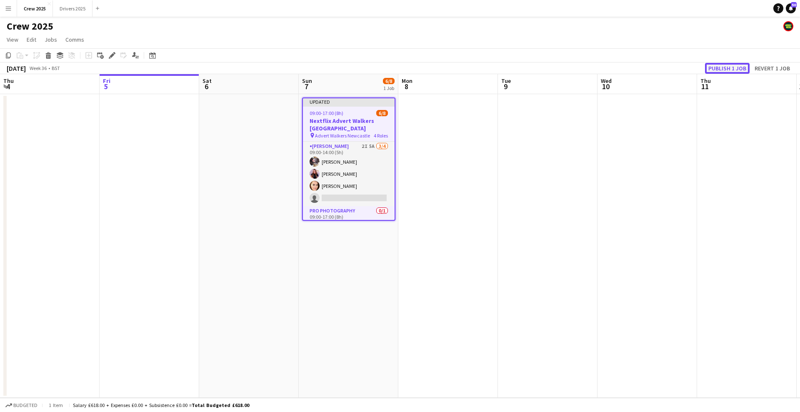
click at [719, 68] on button "Publish 1 job" at bounding box center [727, 68] width 45 height 11
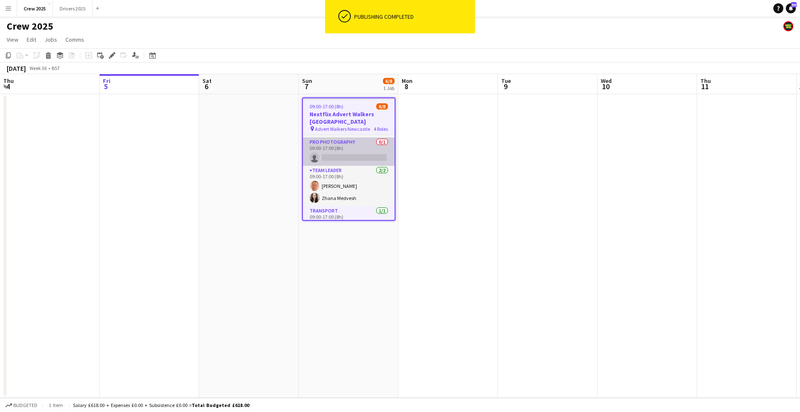
scroll to position [77, 0]
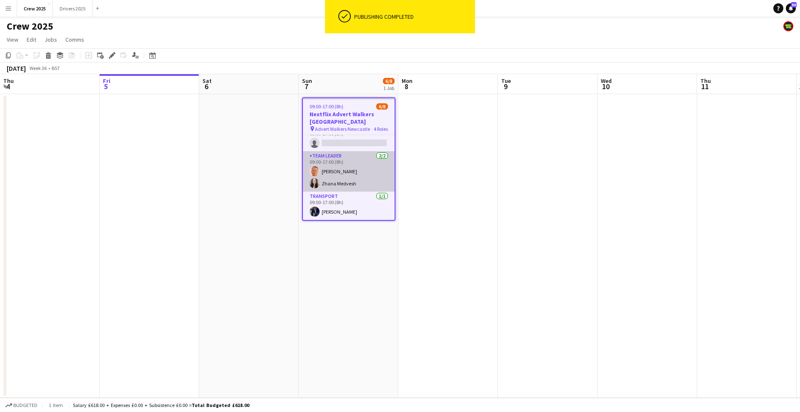
click at [365, 179] on app-card-role "Team Leader 2/2 09:00-17:00 (8h) Michael Sutton Zhana Medvesh" at bounding box center [349, 171] width 92 height 40
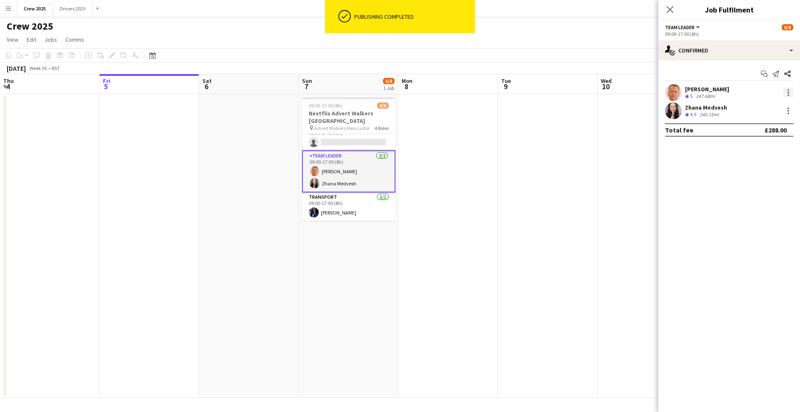
click at [786, 94] on div at bounding box center [788, 92] width 10 height 10
click at [781, 209] on span "Set as supervisor" at bounding box center [761, 207] width 52 height 7
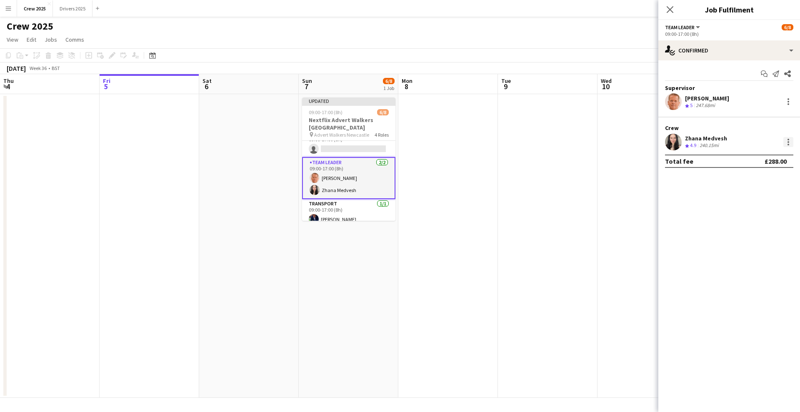
click at [790, 142] on div at bounding box center [788, 142] width 10 height 10
click at [785, 256] on span "Set as supervisor" at bounding box center [761, 256] width 52 height 7
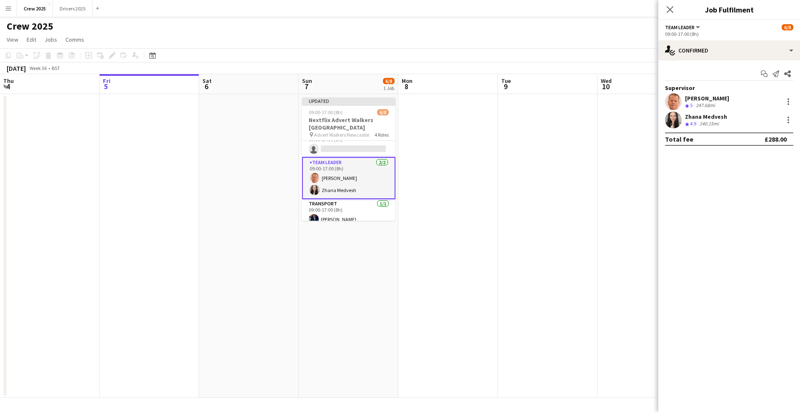
click at [528, 207] on app-date-cell at bounding box center [548, 246] width 100 height 304
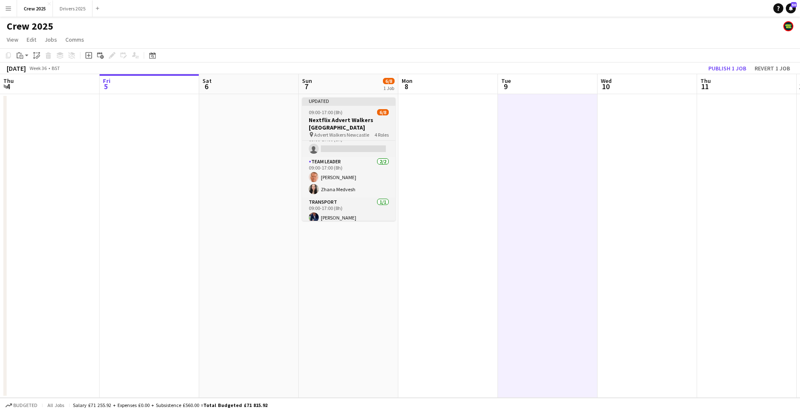
click at [358, 105] on div at bounding box center [348, 105] width 93 height 2
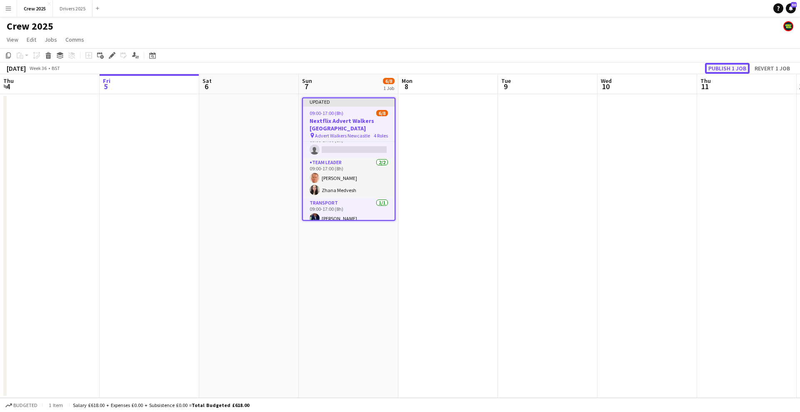
click at [724, 70] on button "Publish 1 job" at bounding box center [727, 68] width 45 height 11
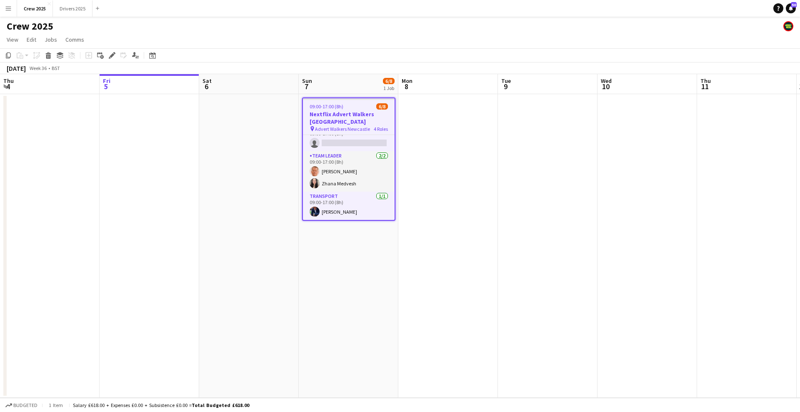
click at [4, 9] on button "Menu" at bounding box center [8, 8] width 17 height 17
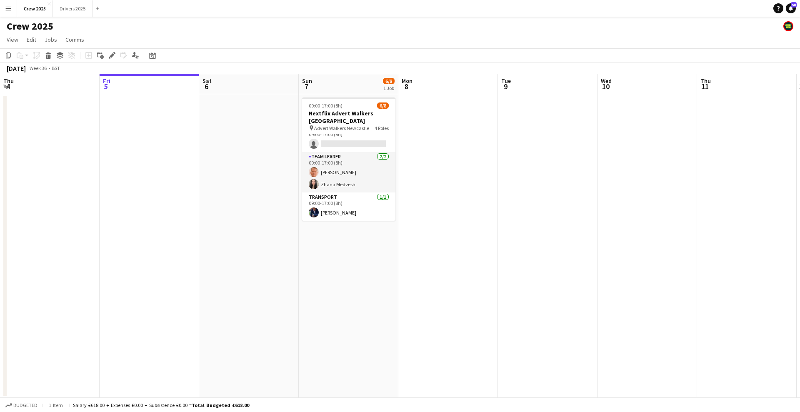
scroll to position [75, 0]
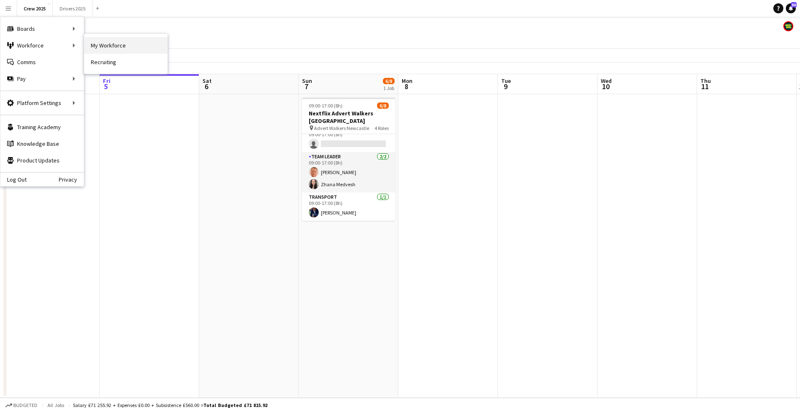
click at [112, 46] on link "My Workforce" at bounding box center [125, 45] width 83 height 17
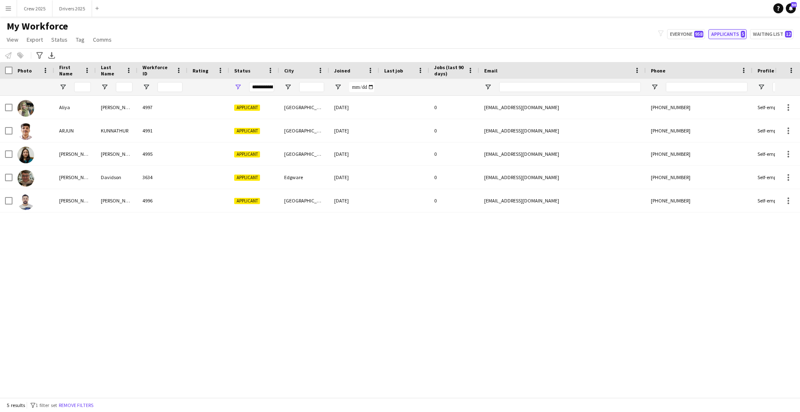
click at [732, 33] on button "Applicants 5" at bounding box center [727, 34] width 38 height 10
click at [263, 90] on div "**********" at bounding box center [261, 87] width 25 height 10
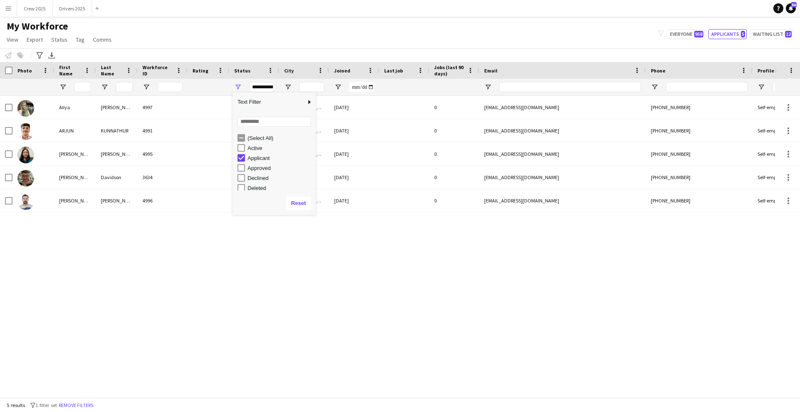
click at [261, 160] on div "Applicant" at bounding box center [280, 158] width 66 height 6
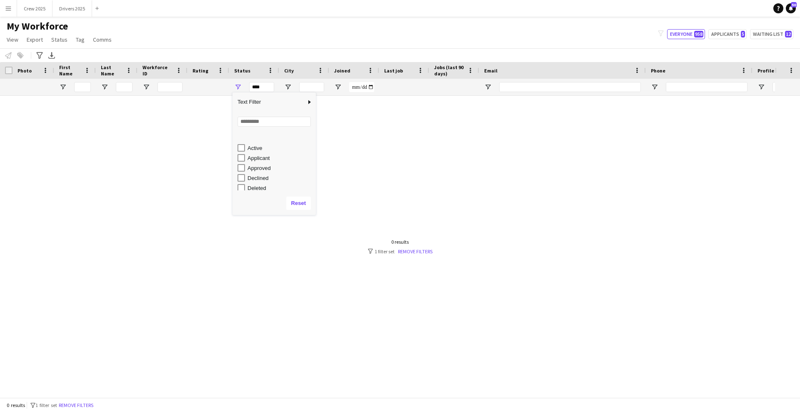
scroll to position [52, 0]
click at [271, 147] on div "In progress" at bounding box center [280, 146] width 66 height 6
type input "**********"
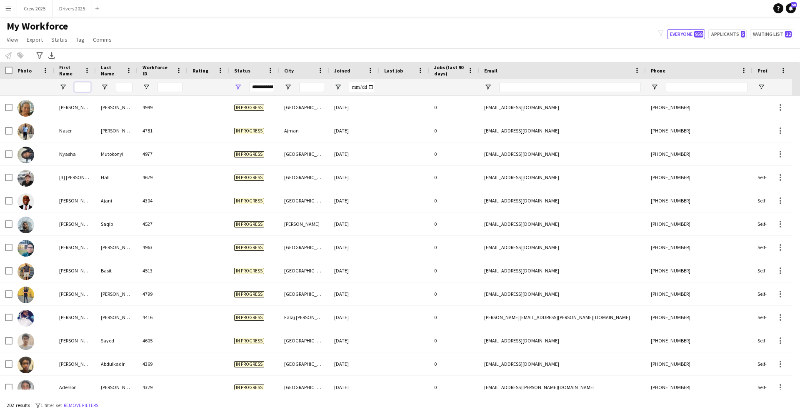
click at [80, 89] on input "First Name Filter Input" at bounding box center [82, 87] width 17 height 10
type input "*****"
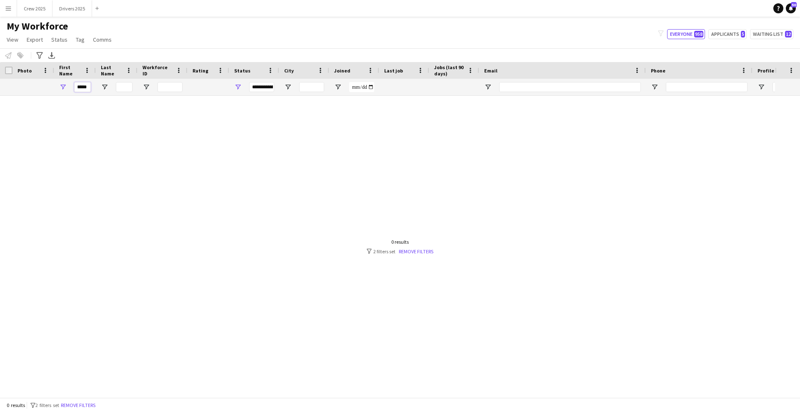
click at [88, 89] on input "*****" at bounding box center [82, 87] width 17 height 10
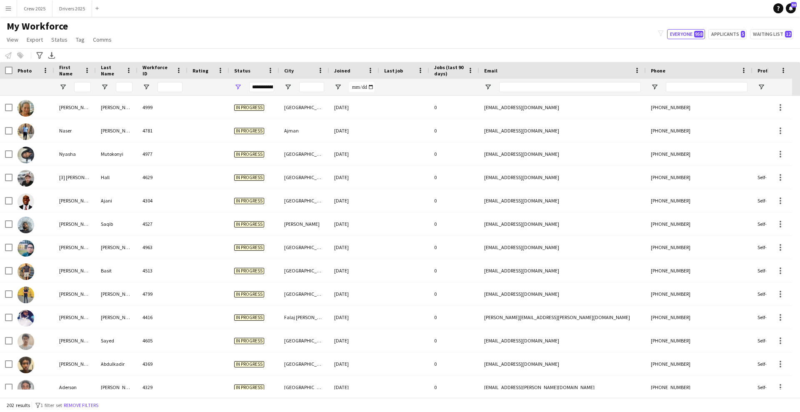
click at [270, 86] on div "**********" at bounding box center [261, 87] width 25 height 10
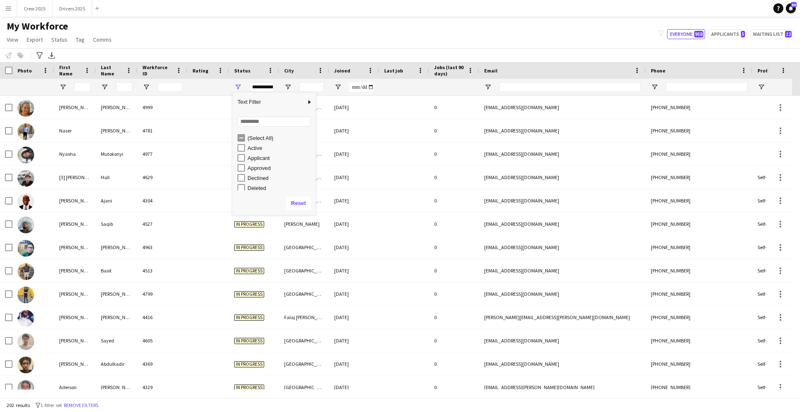
click at [265, 135] on div "(Select All)" at bounding box center [280, 138] width 66 height 6
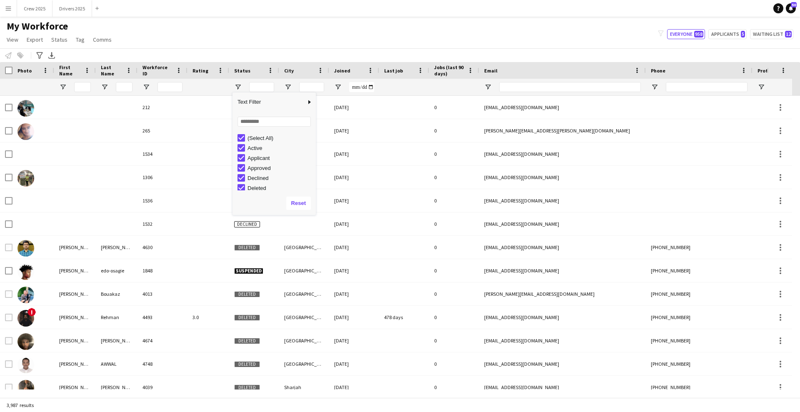
click at [265, 137] on div "(Select All)" at bounding box center [280, 138] width 66 height 6
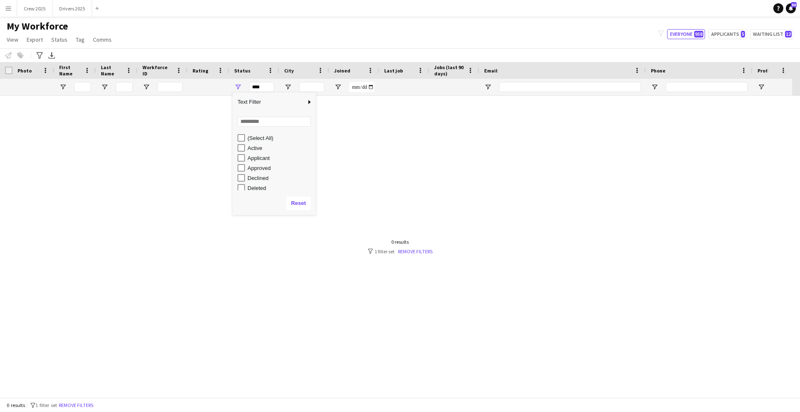
click at [259, 157] on div "Applicant" at bounding box center [280, 158] width 66 height 6
type input "**********"
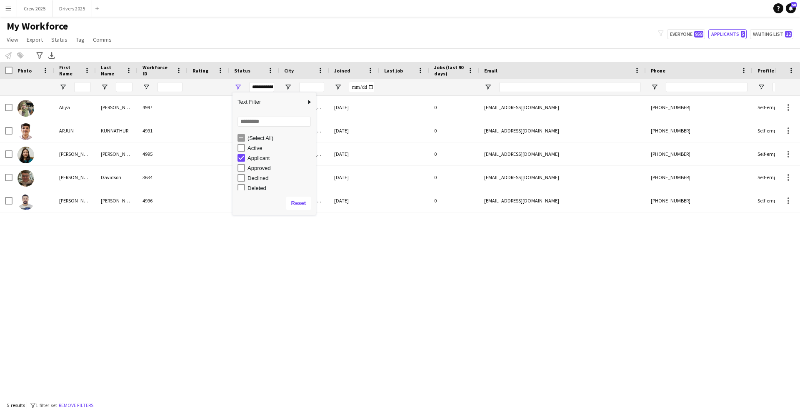
click at [188, 51] on div "Notify workforce Add to tag Select at least one crew to tag him or her. Advance…" at bounding box center [400, 55] width 800 height 14
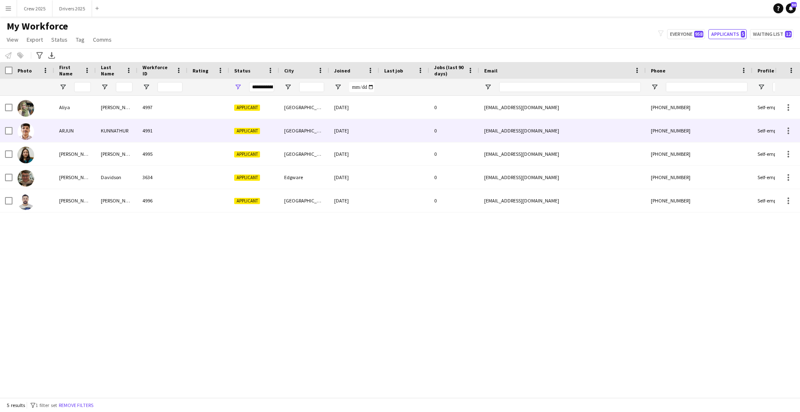
click at [117, 131] on div "KUNNATHUR" at bounding box center [117, 130] width 42 height 23
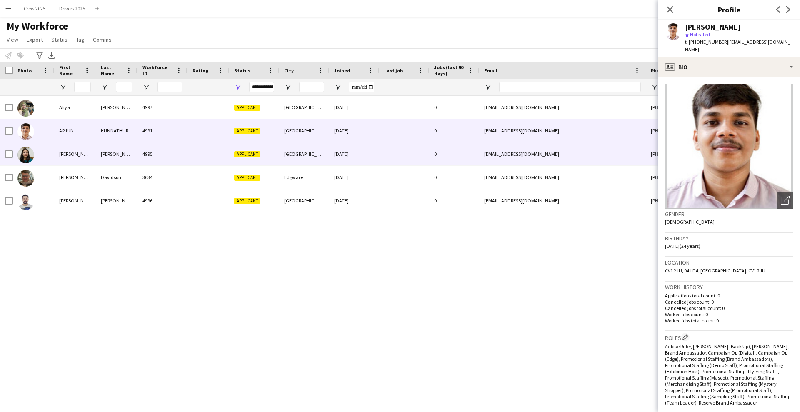
click at [221, 152] on div at bounding box center [208, 153] width 42 height 23
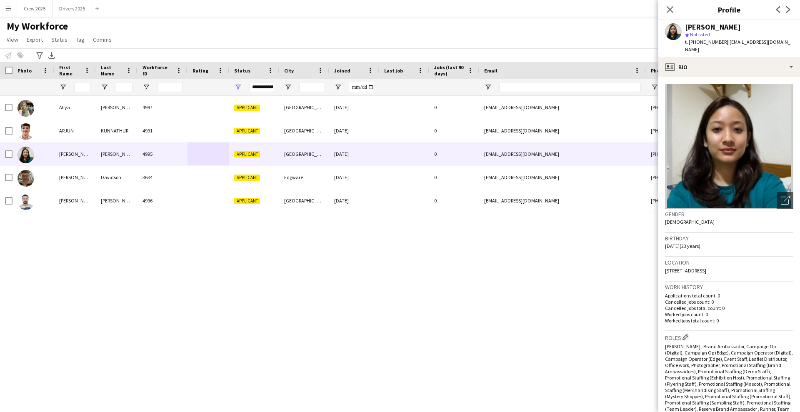
click at [431, 305] on div "Aliya Kazmi 4997 Applicant Wembley 26-08-2025 0 kingaliammar896@gmail.com +4475…" at bounding box center [387, 243] width 775 height 294
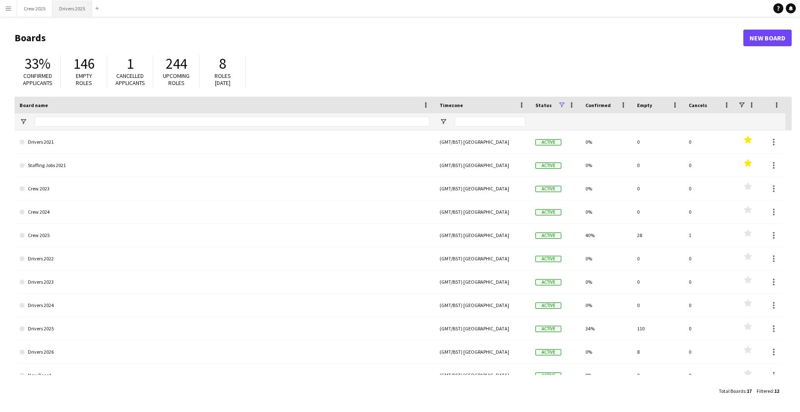
click at [71, 10] on button "Drivers 2025 Close" at bounding box center [72, 8] width 40 height 16
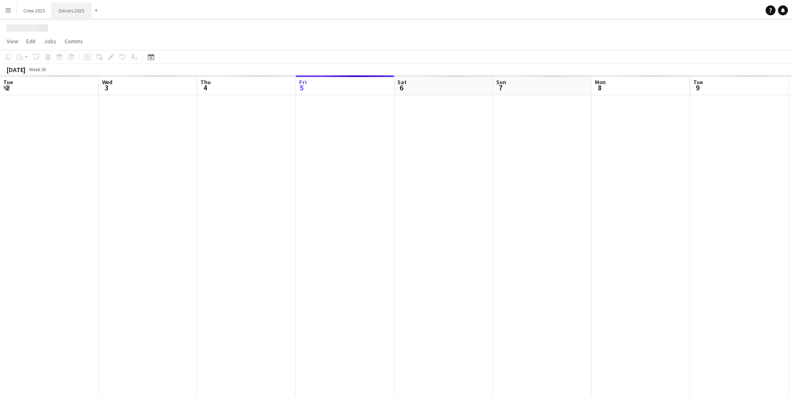
scroll to position [0, 199]
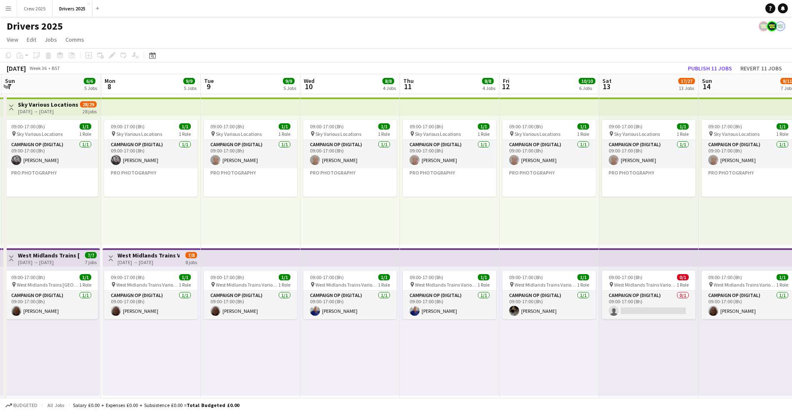
drag, startPoint x: 490, startPoint y: 220, endPoint x: 245, endPoint y: 214, distance: 244.5
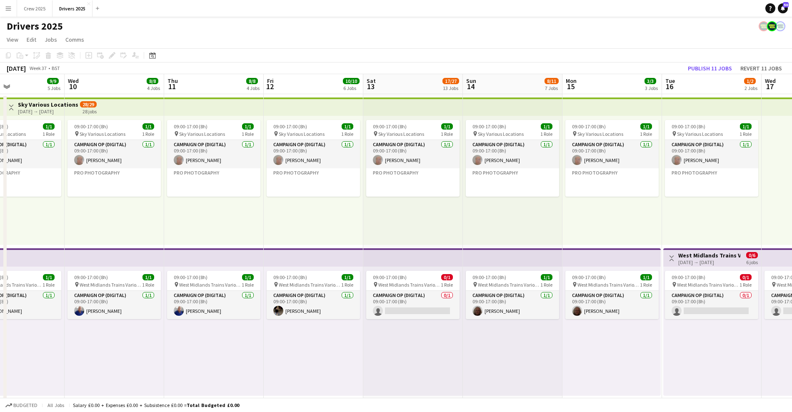
scroll to position [0, 286]
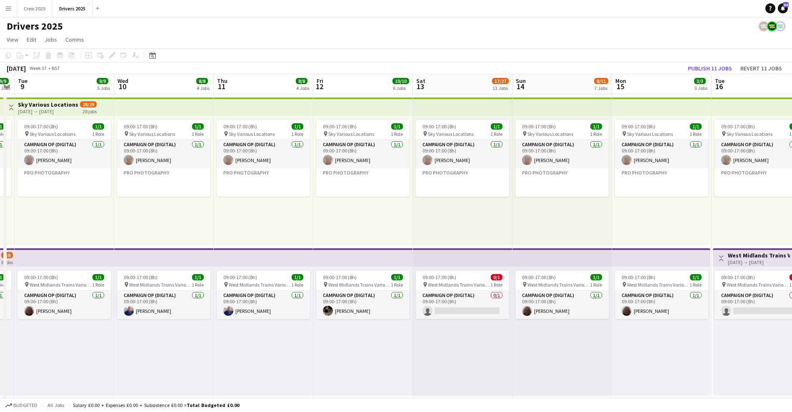
drag, startPoint x: 449, startPoint y: 211, endPoint x: 303, endPoint y: 215, distance: 146.2
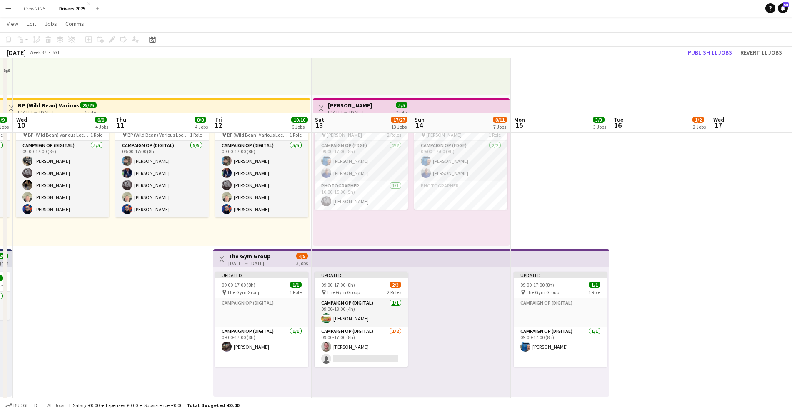
scroll to position [521, 0]
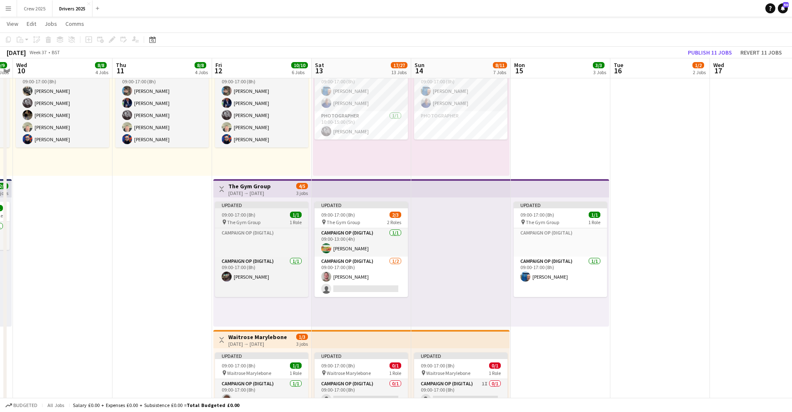
click at [227, 210] on app-job-card "Updated 09:00-17:00 (8h) 1/1 pin The Gym Group 1 Role Campaign Op (Digital) Cli…" at bounding box center [261, 249] width 93 height 95
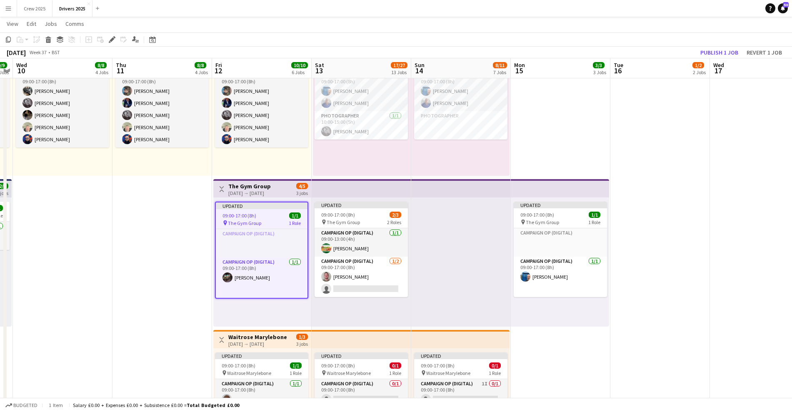
scroll to position [0, 286]
click at [112, 37] on icon "Edit" at bounding box center [112, 39] width 7 height 7
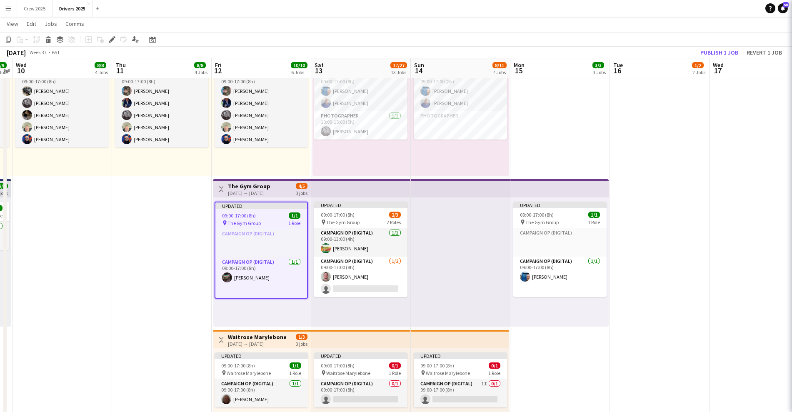
type input "**********"
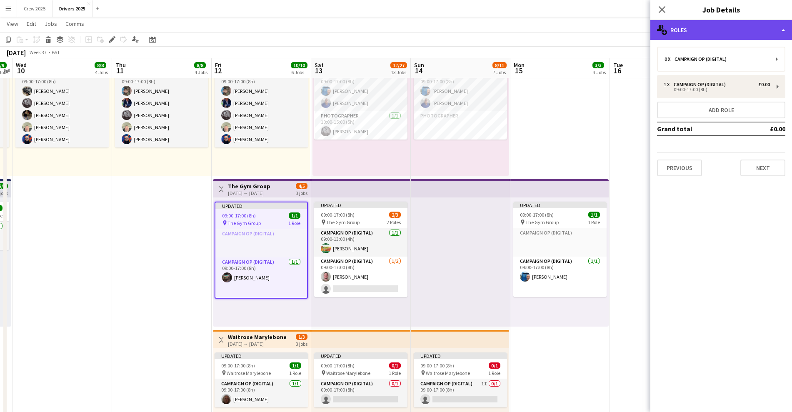
click at [739, 36] on div "multiple-users-add Roles" at bounding box center [721, 30] width 142 height 20
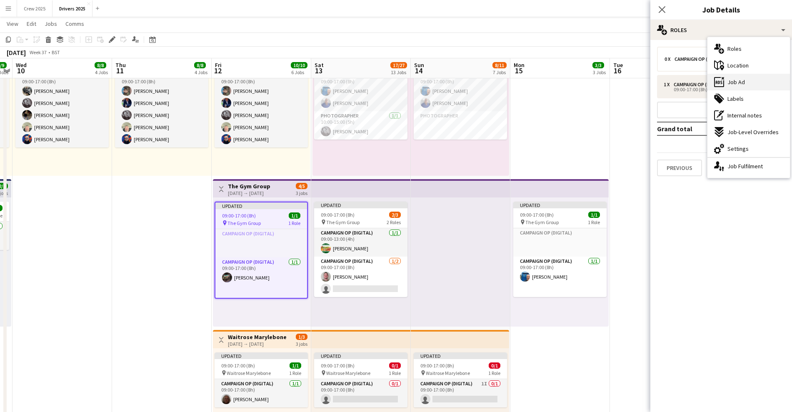
click at [751, 85] on div "ads-window Job Ad" at bounding box center [748, 82] width 82 height 17
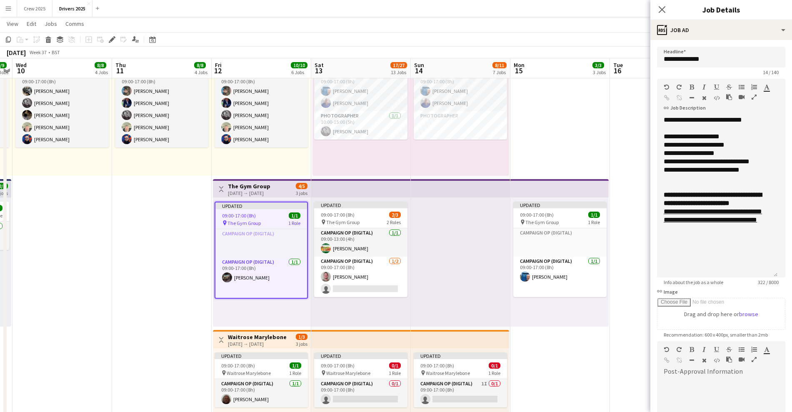
drag, startPoint x: 783, startPoint y: 162, endPoint x: 780, endPoint y: 274, distance: 111.6
click at [780, 274] on form "**********" at bounding box center [721, 282] width 142 height 470
drag, startPoint x: 684, startPoint y: 238, endPoint x: 659, endPoint y: 214, distance: 34.5
click at [659, 214] on div "**********" at bounding box center [717, 197] width 120 height 162
copy link "**********"
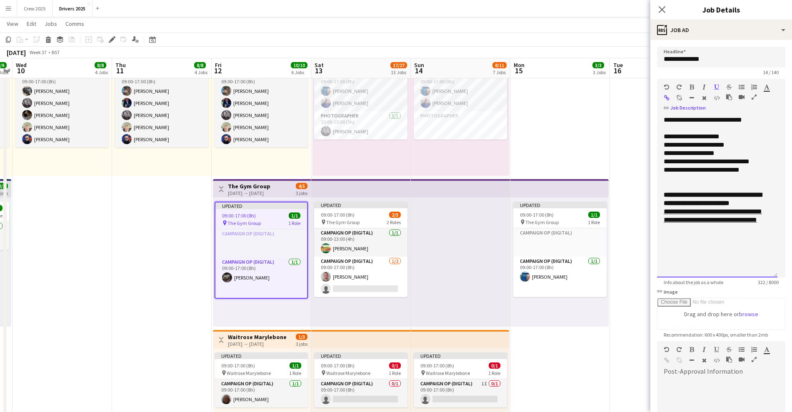
click at [754, 203] on div "**********" at bounding box center [716, 199] width 107 height 17
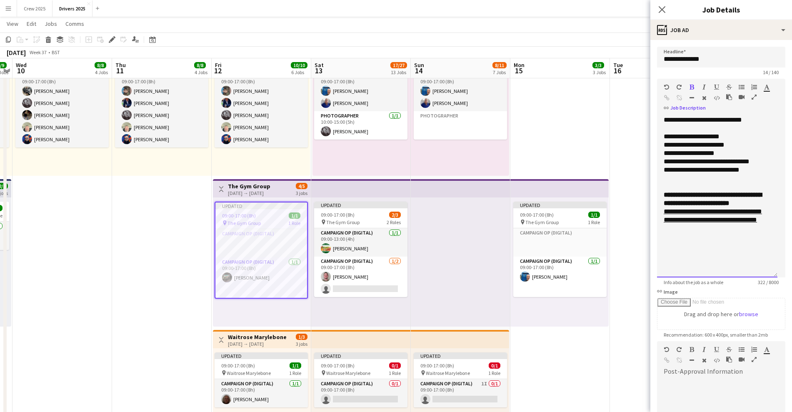
click at [754, 201] on div "**********" at bounding box center [716, 199] width 107 height 17
drag, startPoint x: 751, startPoint y: 201, endPoint x: 661, endPoint y: 206, distance: 90.5
click at [661, 206] on div "**********" at bounding box center [717, 197] width 120 height 162
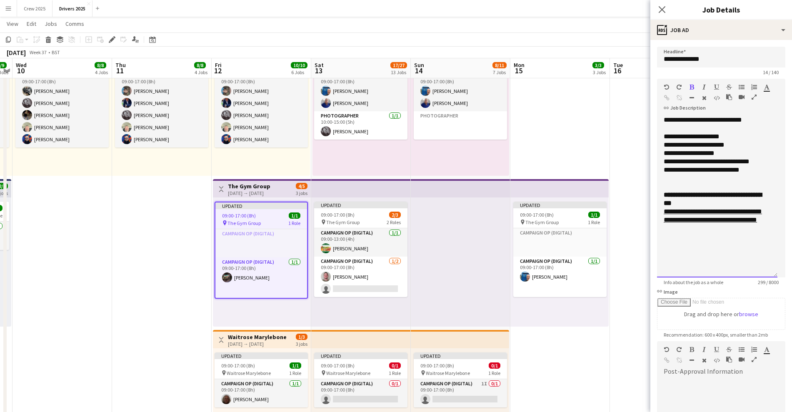
click at [718, 198] on b "**********" at bounding box center [712, 199] width 98 height 15
click at [694, 203] on div "**********" at bounding box center [716, 199] width 107 height 17
drag, startPoint x: 687, startPoint y: 203, endPoint x: 718, endPoint y: 197, distance: 31.0
click at [718, 197] on div "**********" at bounding box center [716, 199] width 107 height 17
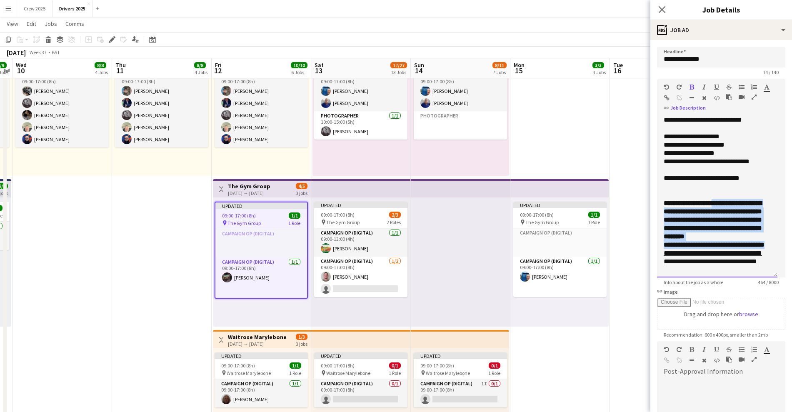
drag, startPoint x: 690, startPoint y: 259, endPoint x: 718, endPoint y: 203, distance: 62.6
click at [718, 203] on div "**********" at bounding box center [716, 224] width 107 height 50
click at [693, 87] on icon "button" at bounding box center [691, 87] width 5 height 6
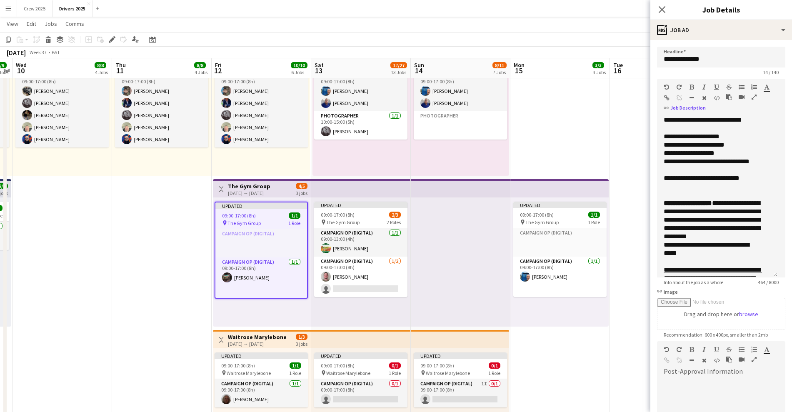
click at [718, 87] on icon "button" at bounding box center [716, 87] width 5 height 6
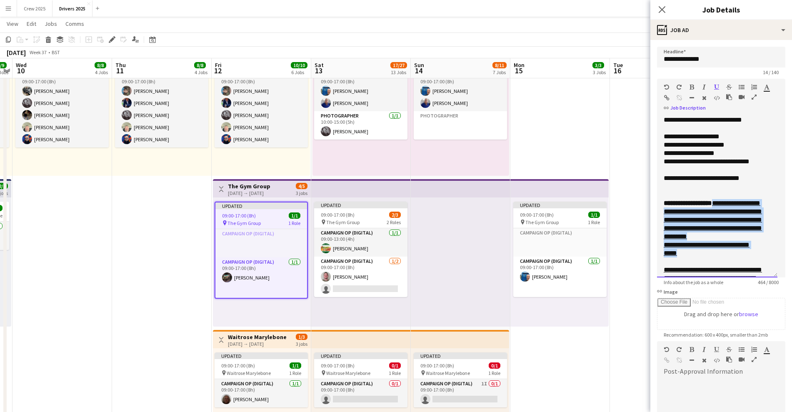
click at [723, 224] on u "**********" at bounding box center [712, 228] width 98 height 56
drag, startPoint x: 698, startPoint y: 264, endPoint x: 718, endPoint y: 202, distance: 64.8
click at [718, 202] on div "**********" at bounding box center [712, 232] width 99 height 67
click at [718, 86] on icon "button" at bounding box center [716, 87] width 5 height 6
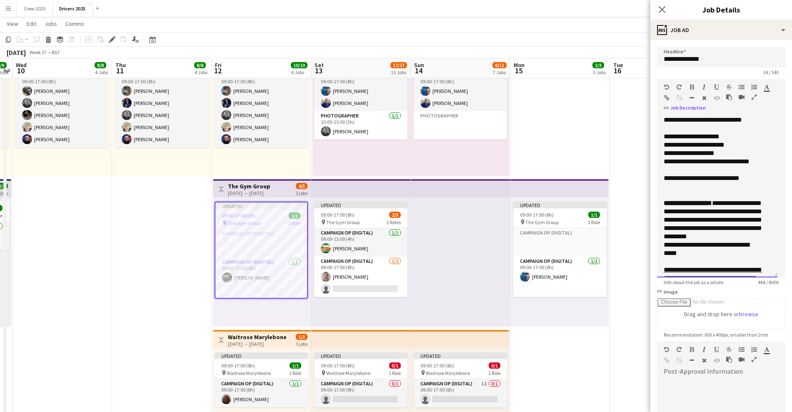
click at [748, 191] on div at bounding box center [716, 195] width 107 height 8
click at [691, 213] on div "**********" at bounding box center [712, 232] width 99 height 67
click at [692, 212] on div "**********" at bounding box center [712, 232] width 99 height 67
click at [714, 195] on div at bounding box center [716, 195] width 107 height 8
click at [722, 234] on div "**********" at bounding box center [712, 232] width 99 height 67
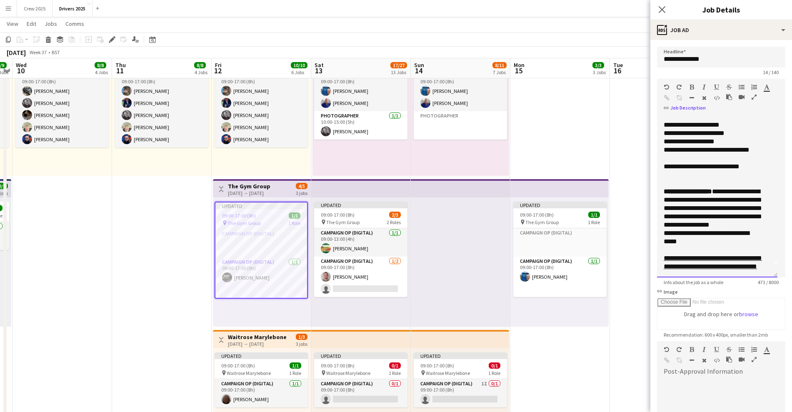
scroll to position [28, 0]
click at [701, 231] on div "**********" at bounding box center [712, 220] width 99 height 67
click at [710, 216] on div "**********" at bounding box center [712, 220] width 99 height 67
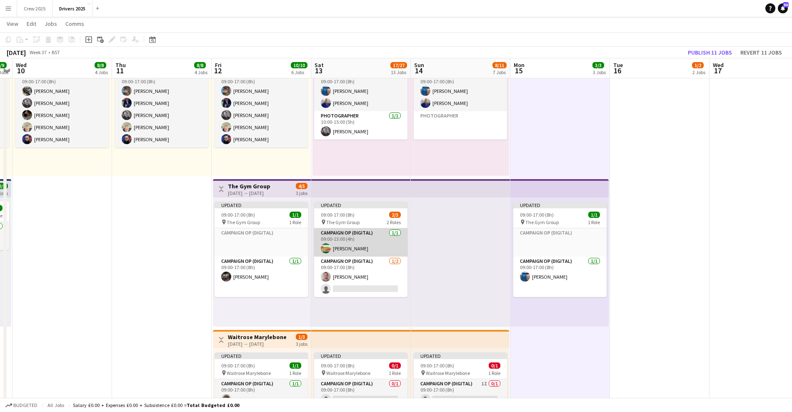
click at [347, 238] on app-card-role "Campaign Op (Digital) [DATE] 09:00-13:00 (4h) [PERSON_NAME]" at bounding box center [360, 242] width 93 height 28
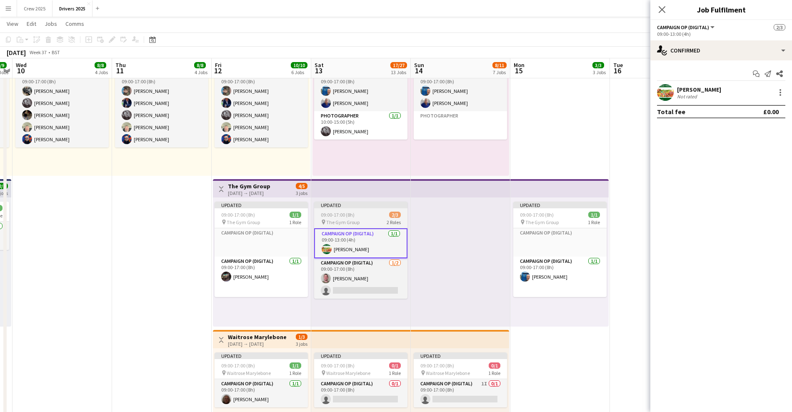
click at [346, 219] on span "The Gym Group" at bounding box center [342, 222] width 33 height 6
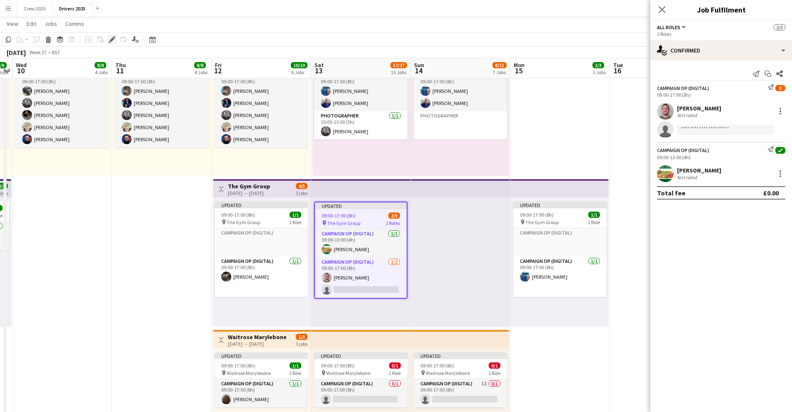
click at [110, 38] on icon "Edit" at bounding box center [112, 39] width 7 height 7
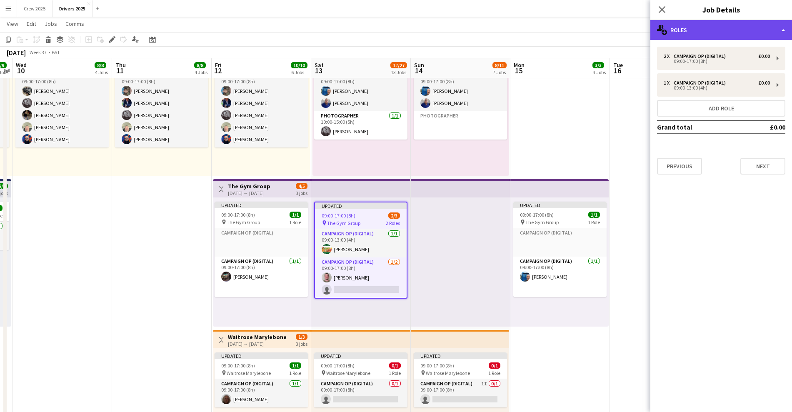
click at [677, 27] on div "multiple-users-add Roles" at bounding box center [721, 30] width 142 height 20
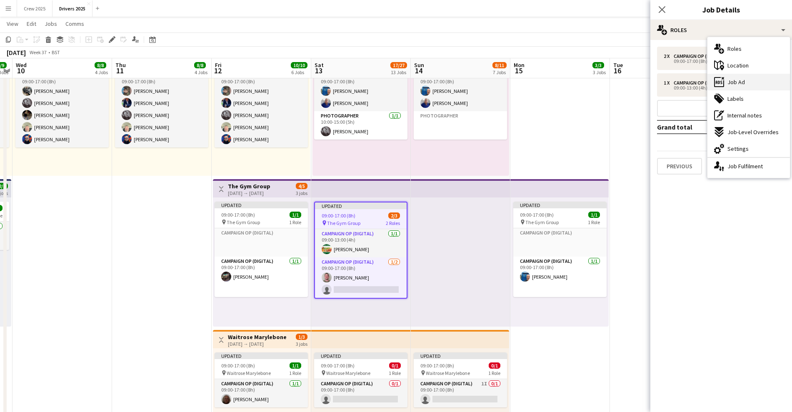
click at [747, 81] on div "ads-window Job Ad" at bounding box center [748, 82] width 82 height 17
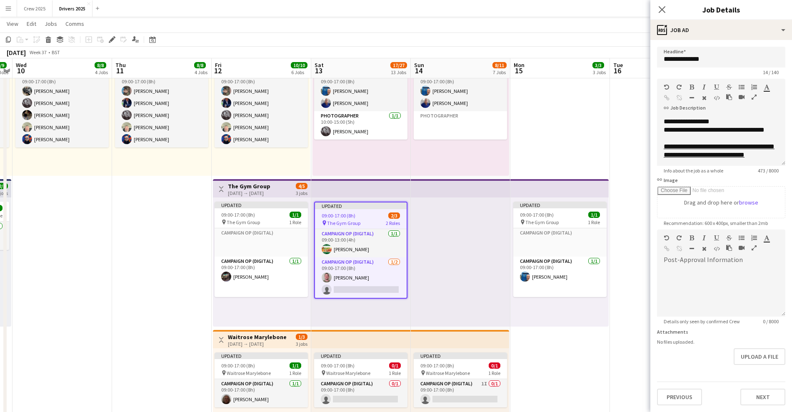
scroll to position [123, 0]
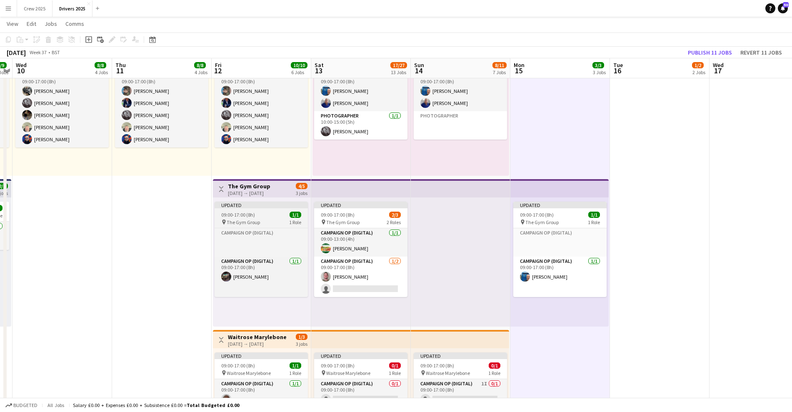
click at [238, 204] on div "Updated" at bounding box center [260, 205] width 93 height 7
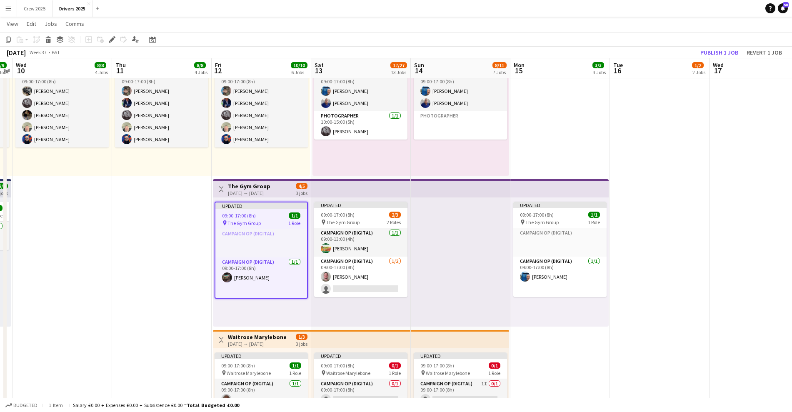
click at [241, 181] on app-top-bar "Toggle View The Gym Group [DATE] → [DATE] 4/5 3 jobs" at bounding box center [262, 188] width 98 height 18
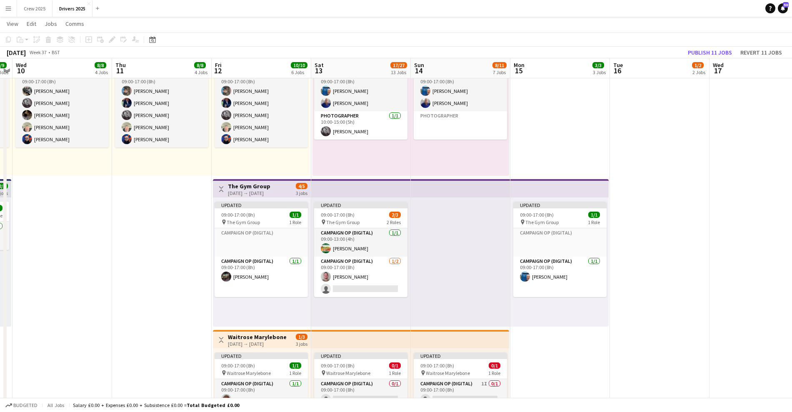
click at [268, 184] on h3 "The Gym Group" at bounding box center [249, 185] width 42 height 7
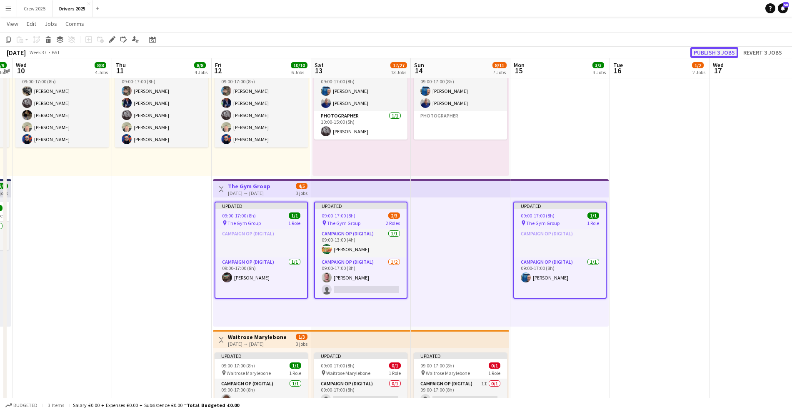
click at [721, 52] on button "Publish 3 jobs" at bounding box center [714, 52] width 48 height 11
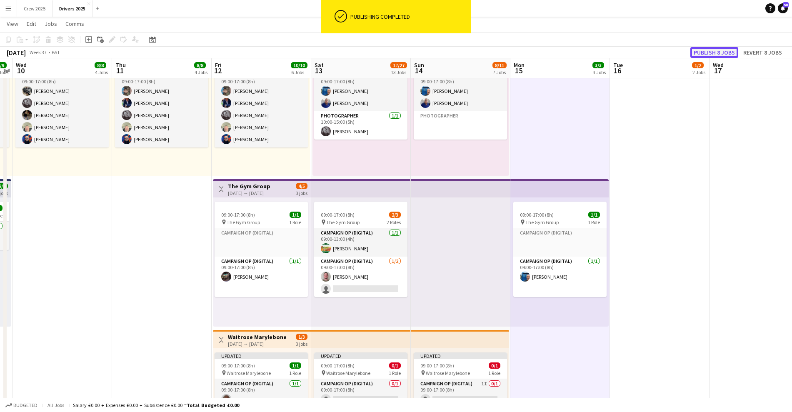
click at [709, 52] on button "Publish 8 jobs" at bounding box center [714, 52] width 48 height 11
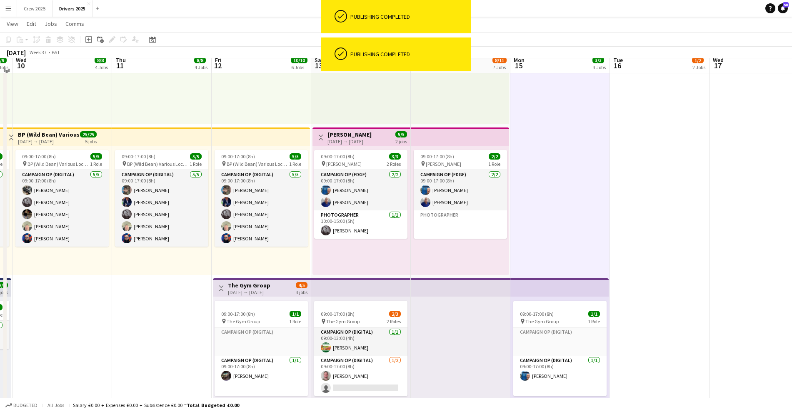
scroll to position [416, 0]
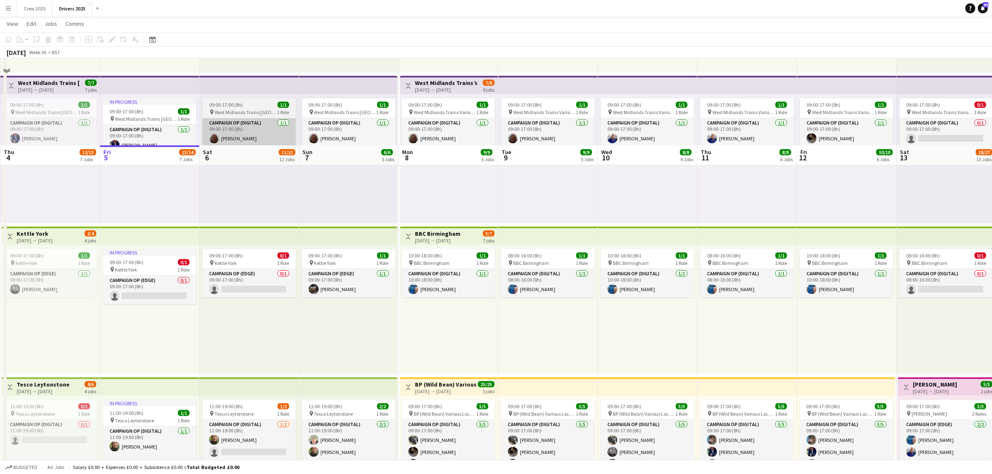
scroll to position [260, 0]
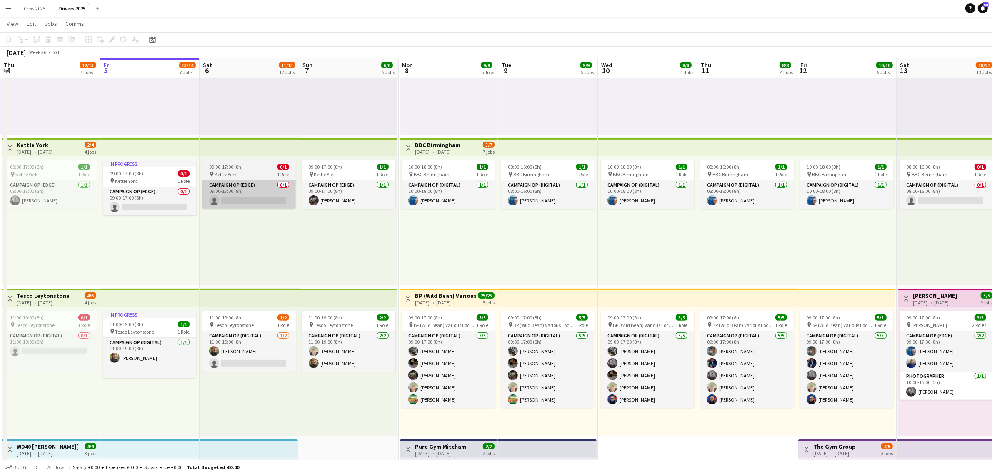
click at [257, 196] on app-card-role "Campaign Op (Edge) 0/1 09:00-17:00 (8h) single-neutral-actions" at bounding box center [248, 194] width 93 height 28
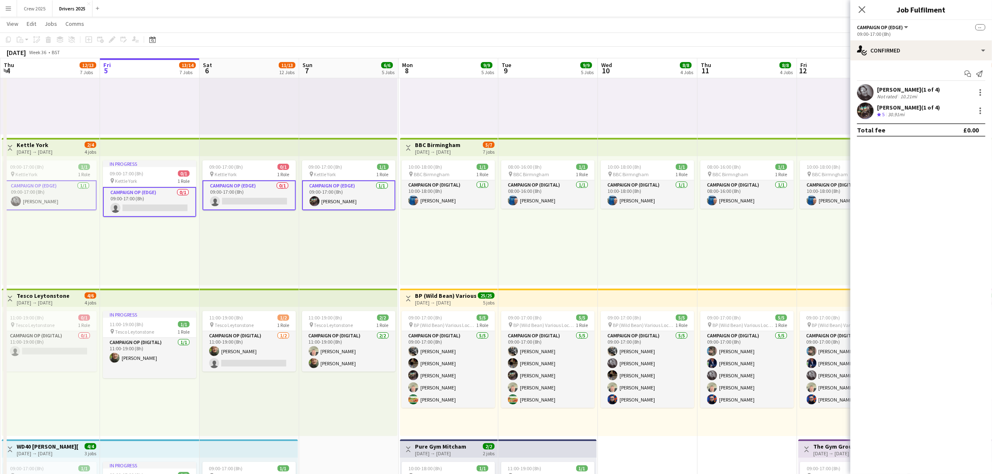
click at [255, 195] on app-card-role "Campaign Op (Edge) 0/1 09:00-17:00 (8h) single-neutral-actions" at bounding box center [248, 195] width 93 height 30
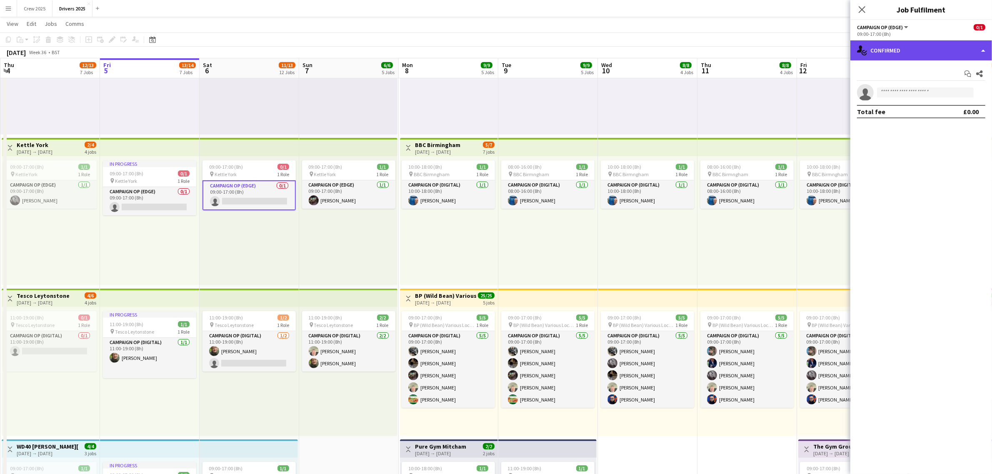
click at [914, 51] on div "single-neutral-actions-check-2 Confirmed" at bounding box center [921, 50] width 142 height 20
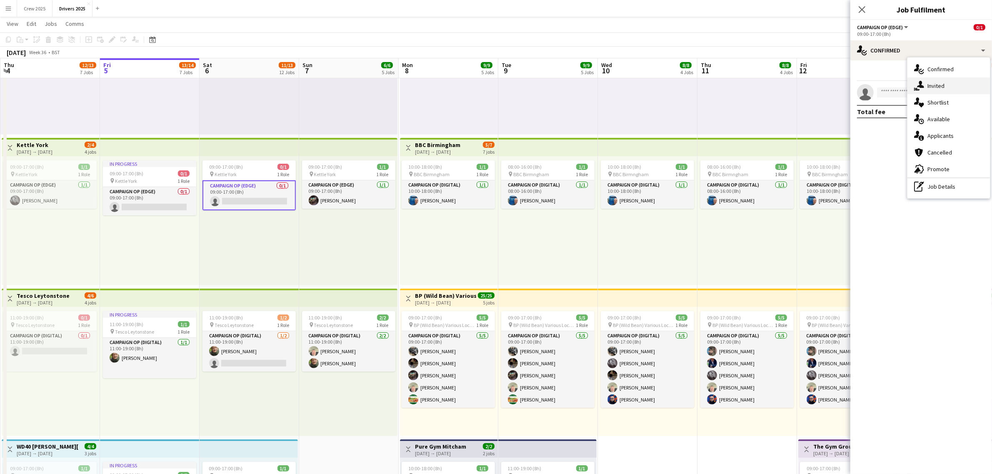
click at [936, 88] on span "Invited" at bounding box center [935, 85] width 17 height 7
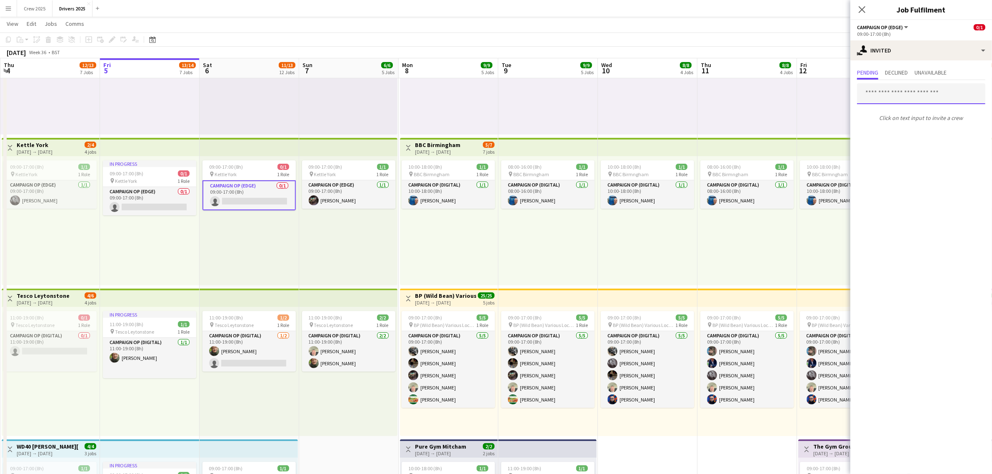
click at [906, 94] on input "text" at bounding box center [921, 93] width 128 height 21
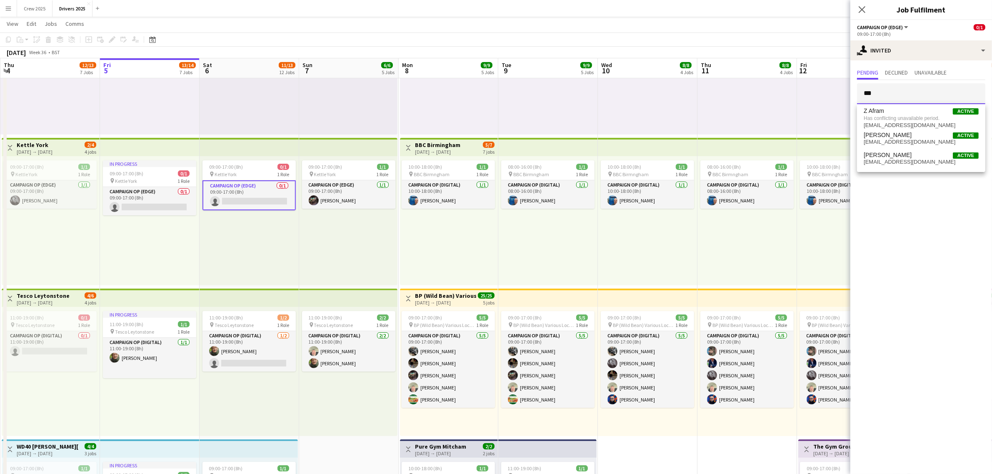
type input "***"
click at [566, 120] on div "09:00-17:00 (8h) 1/1 pin West Midlands Trains Various Locations 1 Role Campaign…" at bounding box center [548, 69] width 100 height 129
